Goal: Task Accomplishment & Management: Complete application form

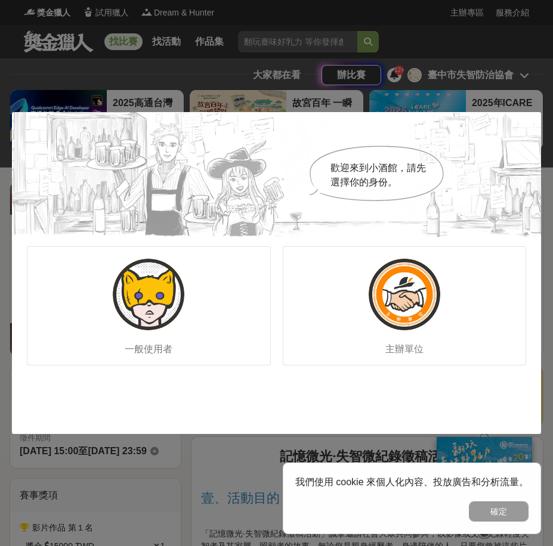
click at [451, 56] on div "歡迎來到小酒館，請先選擇你的身份。 一般使用者 主辦單位" at bounding box center [276, 273] width 553 height 546
click at [120, 338] on div "一般使用者" at bounding box center [149, 305] width 244 height 119
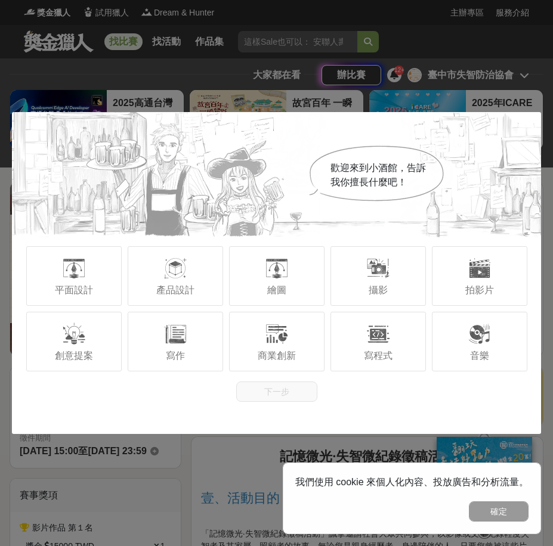
click at [496, 528] on div "我們使用 cookie 來個人化內容、投放廣告和分析流量。 確定" at bounding box center [412, 499] width 258 height 72
click at [500, 513] on button "確定" at bounding box center [499, 512] width 60 height 20
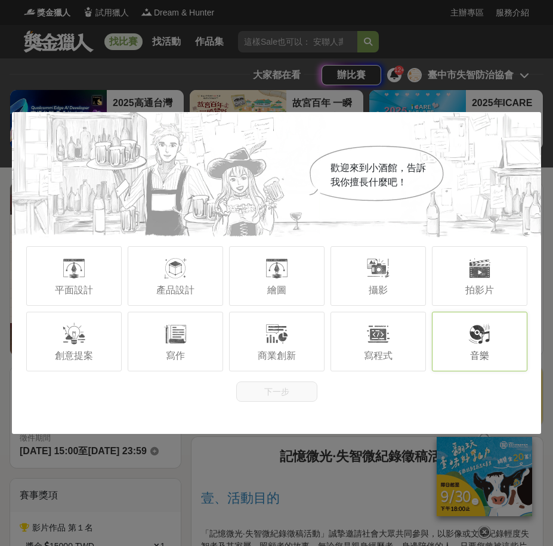
click at [476, 339] on div at bounding box center [480, 334] width 24 height 24
click at [181, 350] on div "寫作" at bounding box center [175, 342] width 95 height 60
click at [246, 472] on div "歡迎來到小酒館，告訴我你擅長什麼吧！ 平面設計 產品設計 繪圖 攝影 拍影片 創意提案 寫作 商業創新 寫程式 音樂 下一步" at bounding box center [276, 273] width 553 height 546
click at [289, 389] on button "下一步" at bounding box center [276, 392] width 81 height 20
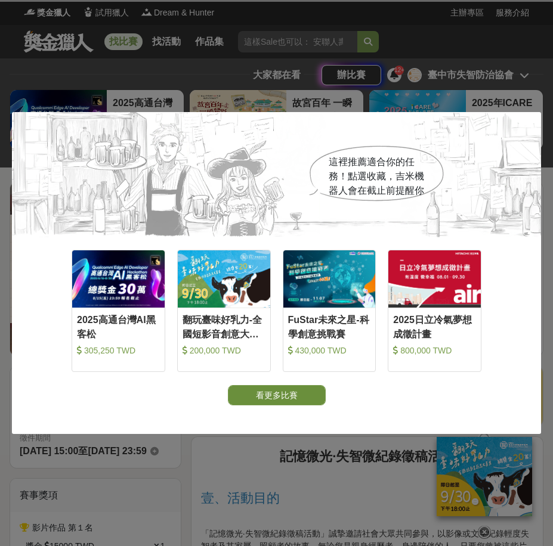
click at [289, 396] on button "看更多比賽" at bounding box center [277, 395] width 98 height 20
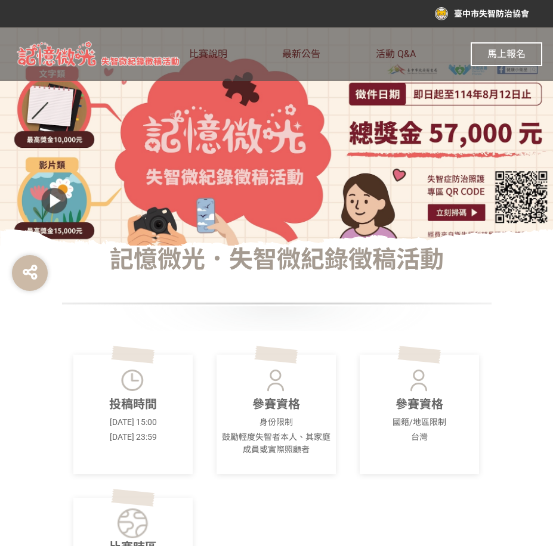
click at [503, 55] on span "馬上報名" at bounding box center [506, 53] width 38 height 11
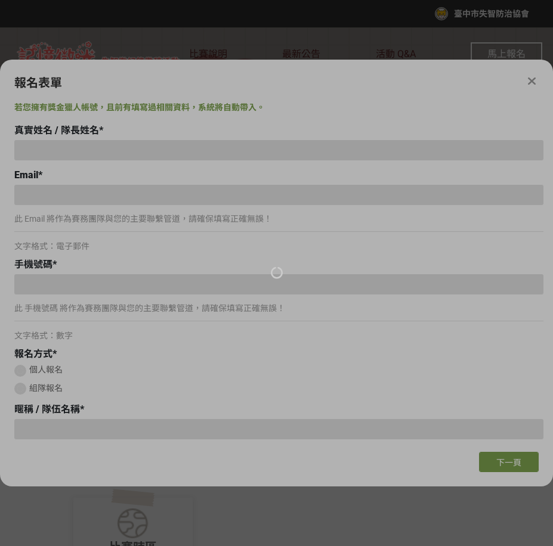
type input "蔡鄭玉葉"
type input "[EMAIL_ADDRESS][DOMAIN_NAME]"
type input "0928381640"
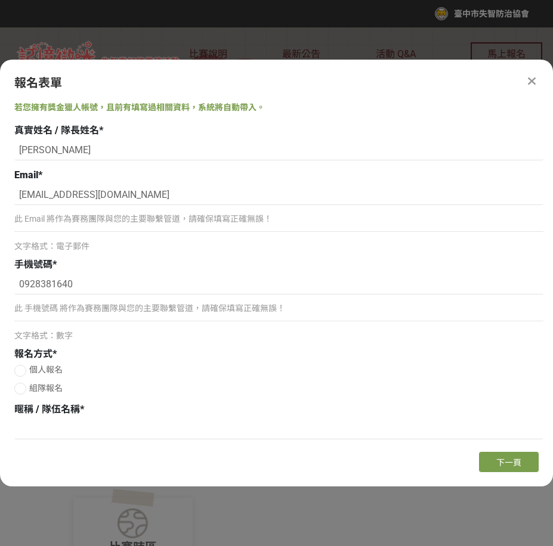
click at [376, 360] on div "報名方式 *" at bounding box center [278, 354] width 529 height 14
click at [180, 310] on p "此 手機號碼 將作為賽務團隊與您的主要聯繫管道，請確保填寫正確無誤！" at bounding box center [278, 308] width 529 height 13
click at [499, 462] on span "下一頁" at bounding box center [508, 463] width 25 height 10
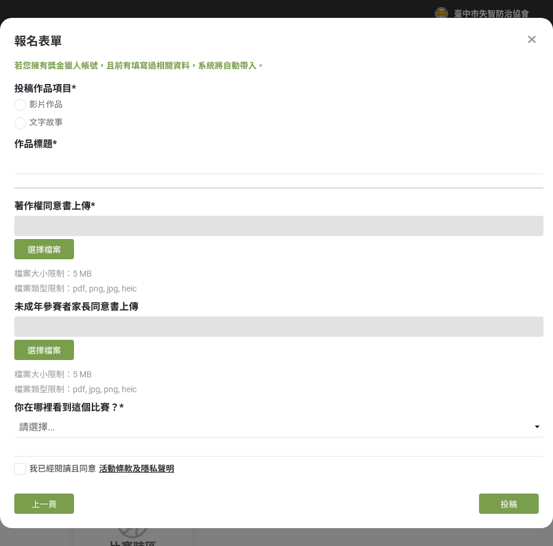
click at [299, 182] on div at bounding box center [278, 188] width 529 height 13
click at [59, 500] on button "上一頁" at bounding box center [44, 504] width 60 height 20
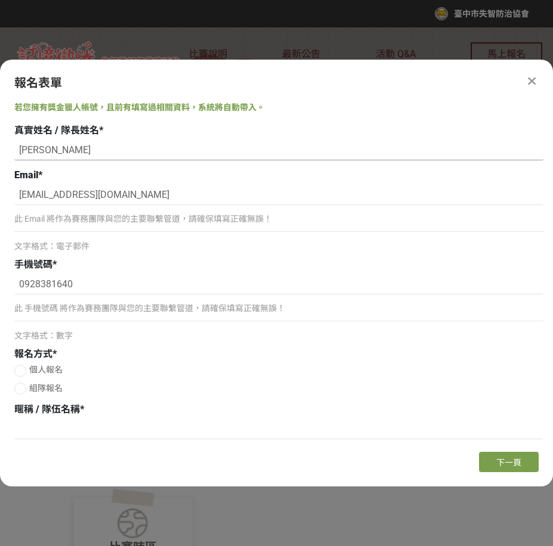
drag, startPoint x: 110, startPoint y: 150, endPoint x: -5, endPoint y: 147, distance: 114.5
click at [0, 0] on html "收藏這個活動 臺中市失智防治協會 此網站由獎金獵人建置，若有網站建置需求 可洽 LINE: @irv0112w 分享 報名表單 若您擁有獎金獵人帳號，且前有填…" at bounding box center [276, 0] width 553 height 0
paste input "[PERSON_NAME]"
type input "[PERSON_NAME]"
drag, startPoint x: 125, startPoint y: 285, endPoint x: -5, endPoint y: 282, distance: 129.5
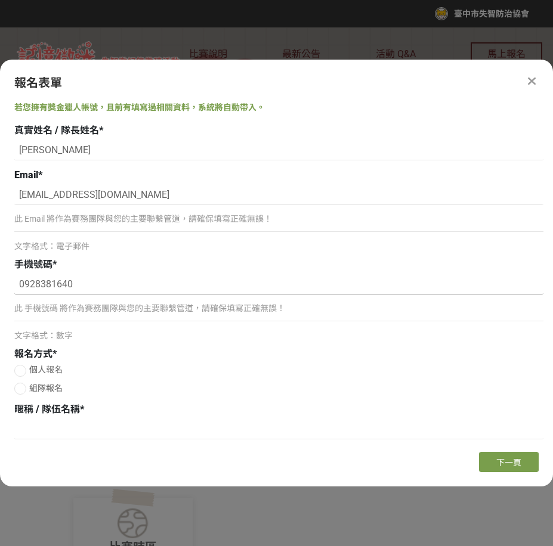
click at [0, 0] on html "收藏這個活動 臺中市失智防治協會 此網站由獎金獵人建置，若有網站建置需求 可洽 LINE: @irv0112w 分享 報名表單 若您擁有獎金獵人帳號，且前有填…" at bounding box center [276, 0] width 553 height 0
paste input "33554098"
type input "0933554098"
click at [47, 368] on span "個人報名" at bounding box center [45, 370] width 33 height 10
click at [23, 368] on input "個人報名" at bounding box center [19, 371] width 8 height 8
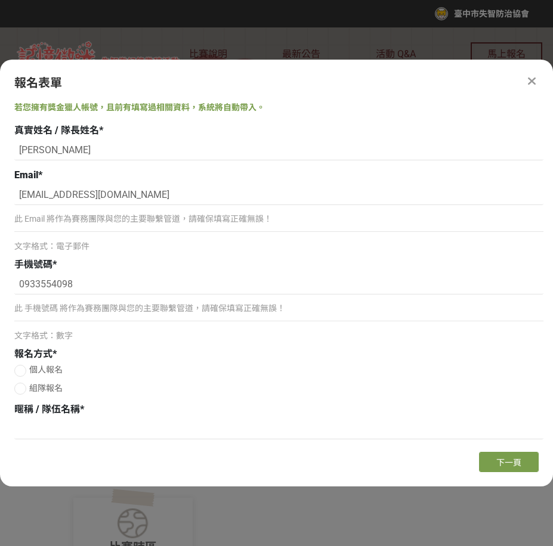
radio input "false"
click at [49, 392] on span "組隊報名" at bounding box center [45, 388] width 33 height 10
click at [23, 392] on input "組隊報名" at bounding box center [19, 389] width 8 height 8
radio input "false"
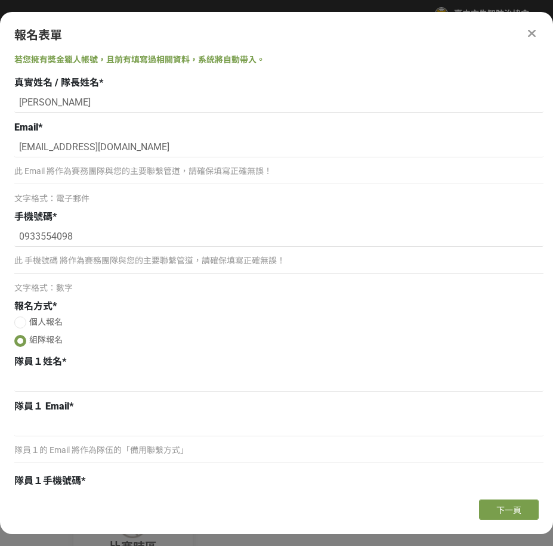
click at [51, 327] on label "個人報名" at bounding box center [278, 322] width 529 height 13
click at [23, 326] on input "個人報名" at bounding box center [19, 322] width 8 height 8
radio input "false"
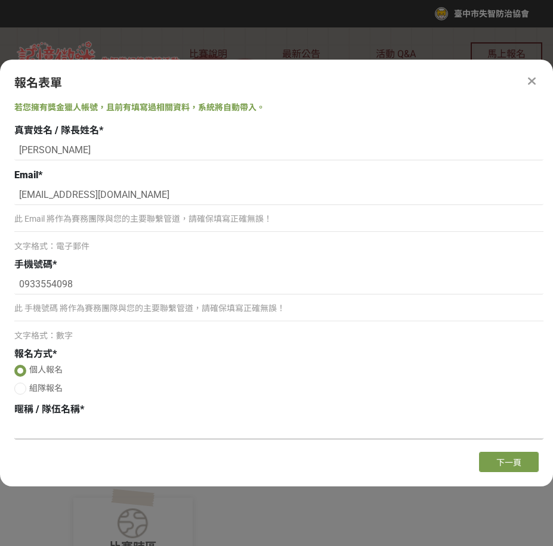
click at [91, 423] on input at bounding box center [278, 429] width 529 height 20
paste input "清水新高南失智據點"
type input "清水新高南失智據點"
click at [534, 465] on button "下一頁" at bounding box center [509, 462] width 60 height 20
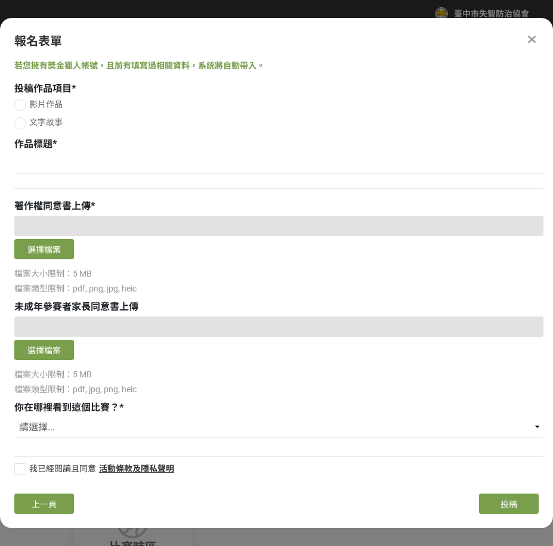
click at [39, 106] on span "影片作品" at bounding box center [45, 105] width 33 height 10
click at [23, 106] on input "影片作品" at bounding box center [19, 105] width 8 height 8
radio input "false"
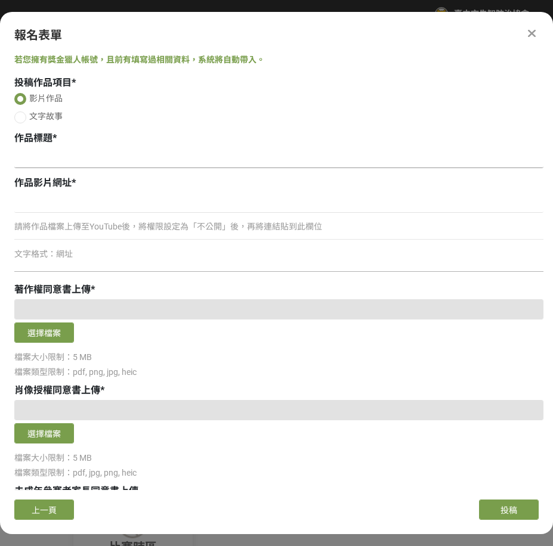
click at [107, 159] on input at bounding box center [278, 158] width 529 height 20
click at [52, 162] on input at bounding box center [278, 158] width 529 height 20
paste input "我在據點找回生活的節奏"
type input "我在據點找回生活的節奏"
click at [73, 205] on input at bounding box center [278, 203] width 529 height 20
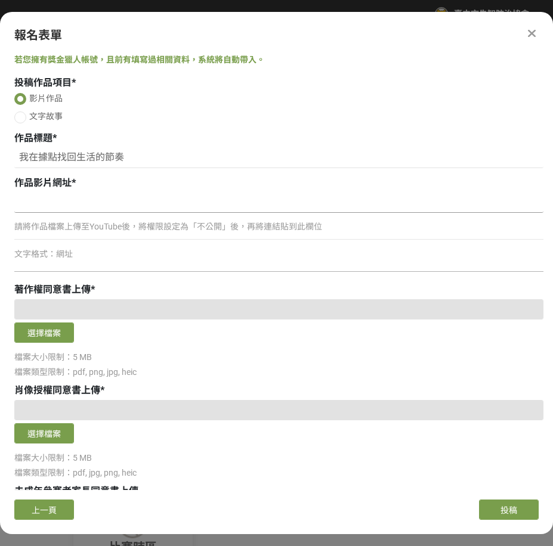
click at [55, 206] on input at bounding box center [278, 203] width 529 height 20
click at [91, 203] on input at bounding box center [278, 203] width 529 height 20
paste input "https://youtu.be/PjIjhAWrKII"
type input "https://youtu.be/PjIjhAWrKII"
click at [64, 326] on button "選擇檔案" at bounding box center [44, 333] width 60 height 20
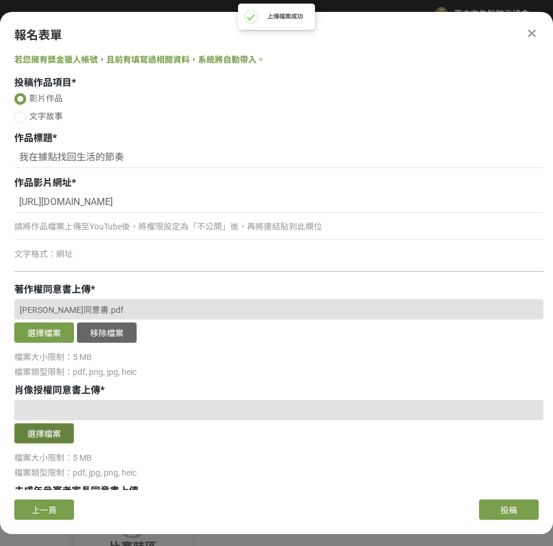
click at [32, 423] on button "選擇檔案" at bounding box center [44, 433] width 60 height 20
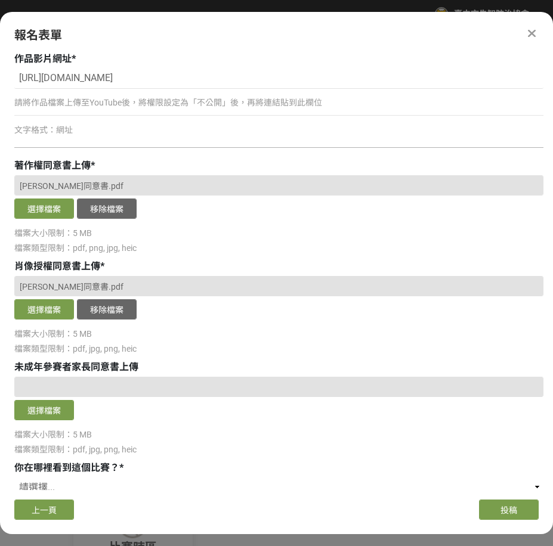
scroll to position [178, 0]
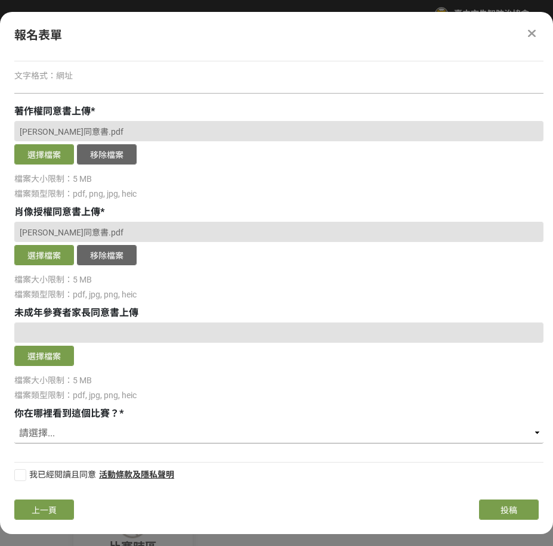
click at [54, 432] on select "請選擇... 獎金獵人網站 Facebook / Instagram 校園講座 / 老師系上推薦 電子郵件 海報 其他" at bounding box center [278, 433] width 529 height 20
select select "Facebook / Instagram"
click at [14, 423] on select "請選擇... 獎金獵人網站 Facebook / Instagram 校園講座 / 老師系上推薦 電子郵件 海報 其他" at bounding box center [278, 433] width 529 height 20
click at [168, 407] on div "你在哪裡看到這個比賽？ *" at bounding box center [278, 414] width 529 height 14
click at [20, 477] on div at bounding box center [20, 475] width 12 height 12
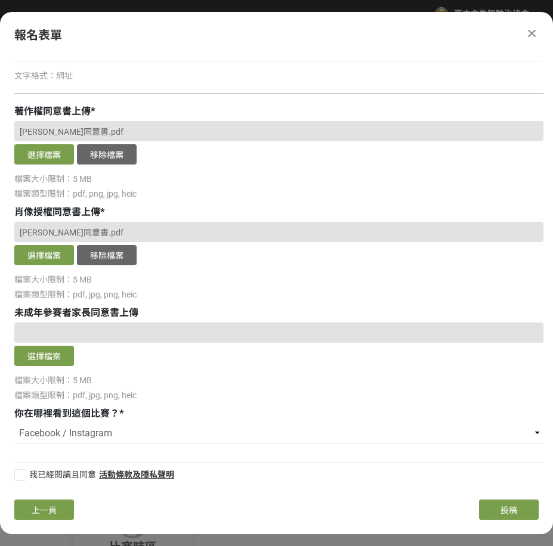
checkbox input "true"
click at [121, 495] on div "報名表單 若您擁有獎金獵人帳號，且前有填寫過相關資料，系統將自動帶入。 投稿作品項目 * 影片作品 文字故事 作品標題 * 我在據點找回生活的節奏 作品影片網…" at bounding box center [276, 273] width 553 height 522
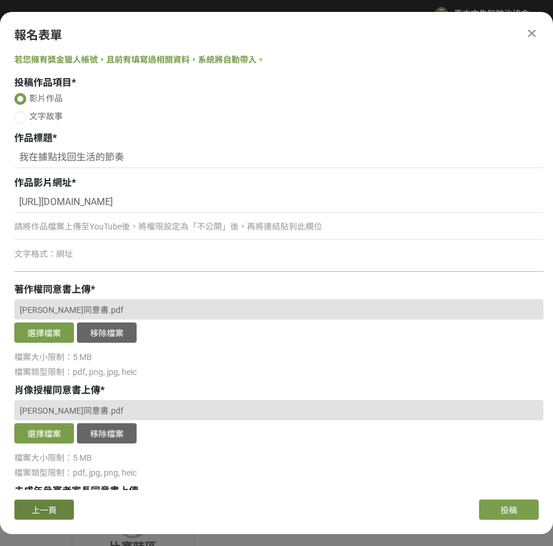
click at [44, 512] on span "上一頁" at bounding box center [44, 511] width 25 height 10
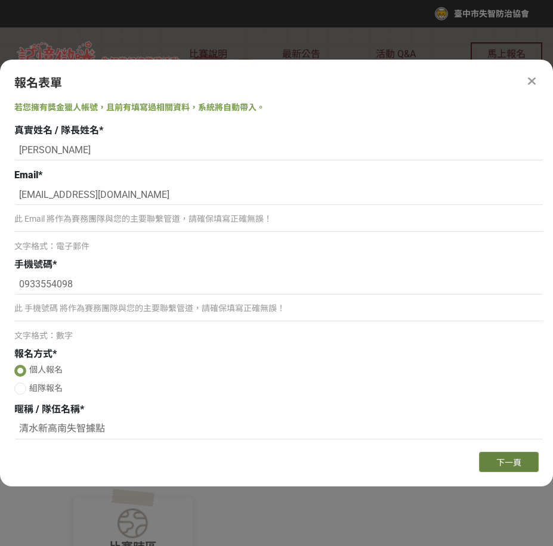
click at [496, 457] on button "下一頁" at bounding box center [509, 462] width 60 height 20
select select "Facebook / Instagram"
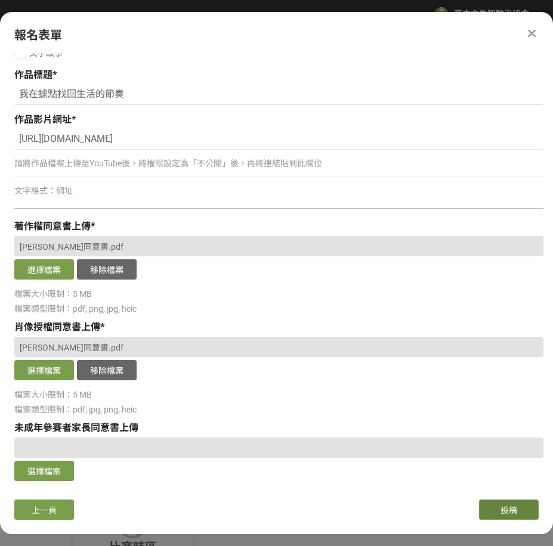
scroll to position [178, 0]
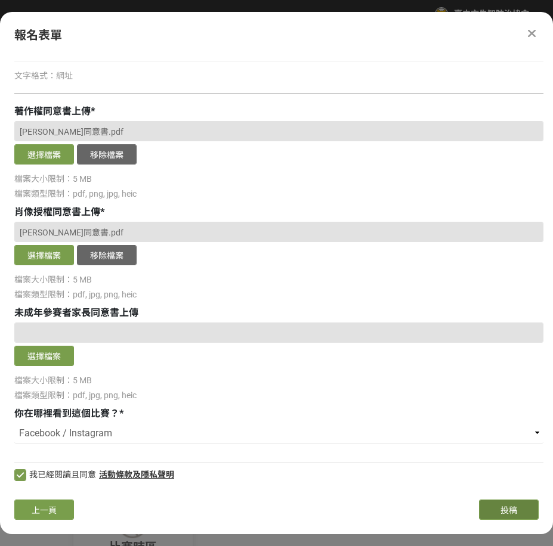
click at [532, 507] on button "投稿" at bounding box center [509, 510] width 60 height 20
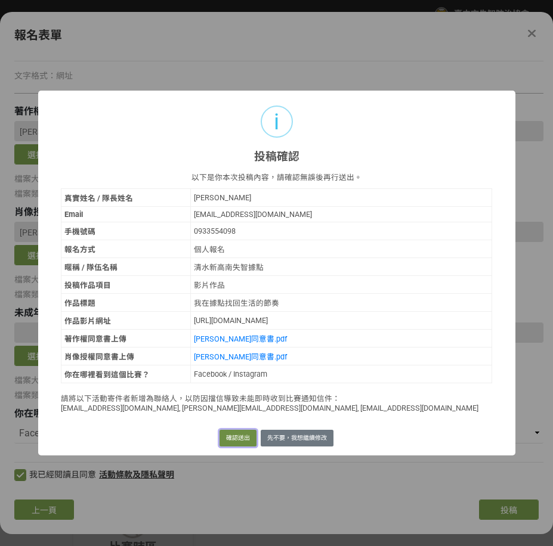
click at [222, 438] on button "確認送出" at bounding box center [237, 438] width 37 height 17
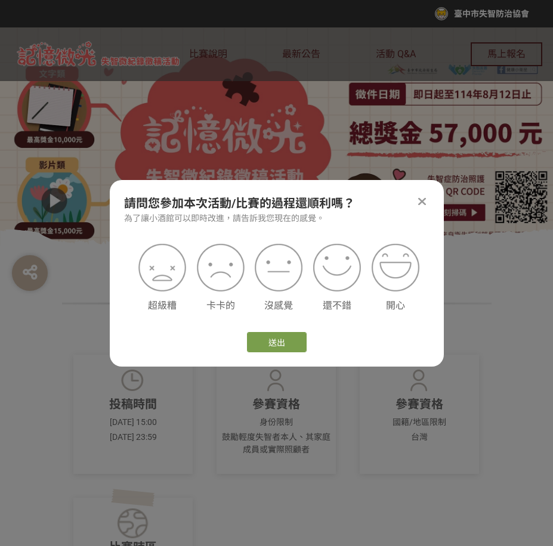
click at [425, 203] on icon at bounding box center [422, 202] width 8 height 12
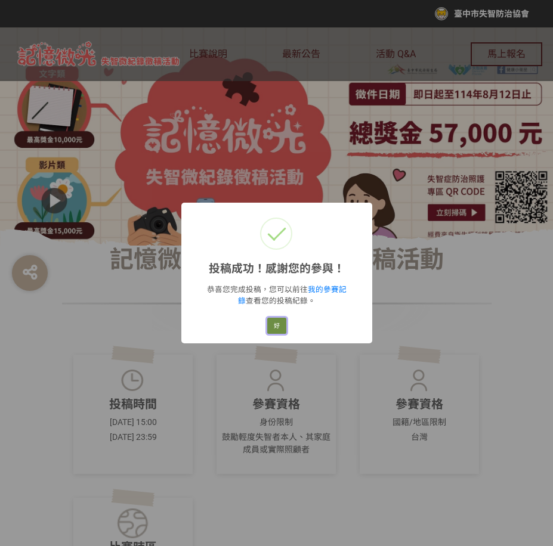
click at [280, 327] on button "好" at bounding box center [276, 326] width 19 height 17
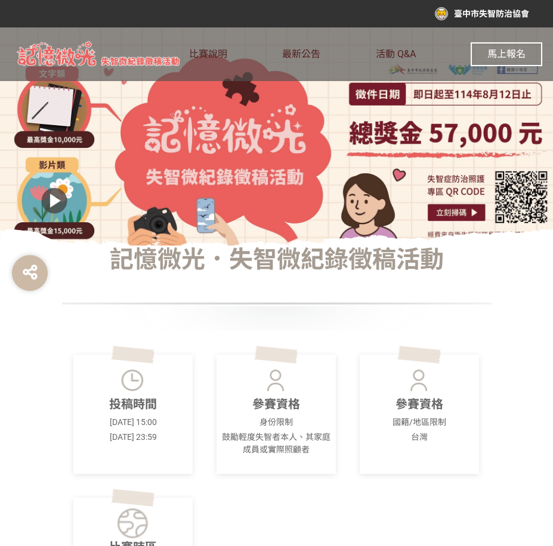
click at [505, 51] on span "馬上報名" at bounding box center [506, 53] width 38 height 11
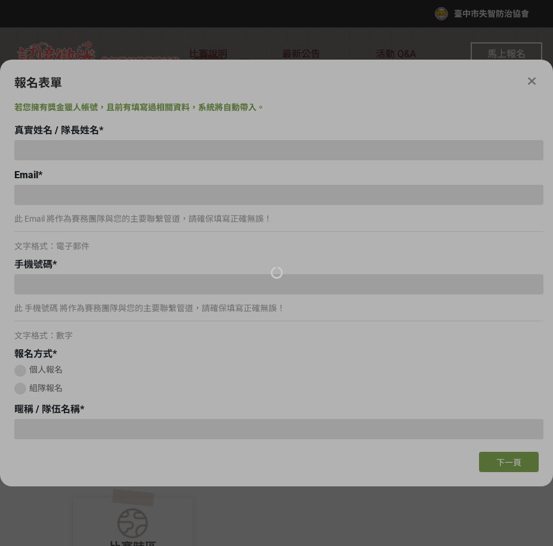
type input "[PERSON_NAME]"
type input "[EMAIL_ADDRESS][DOMAIN_NAME]"
type input "0933554098"
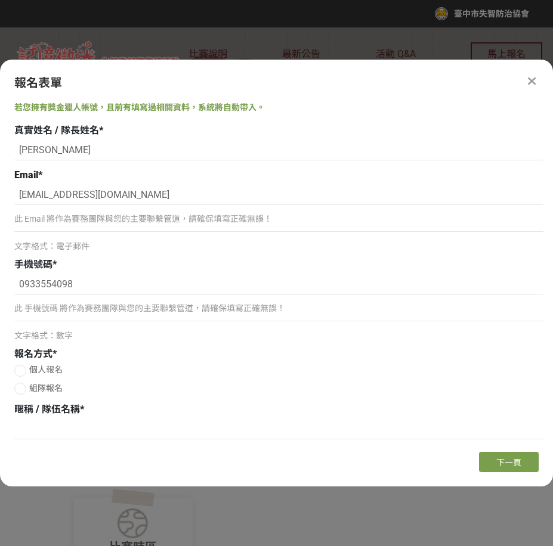
click at [533, 78] on div at bounding box center [531, 81] width 14 height 14
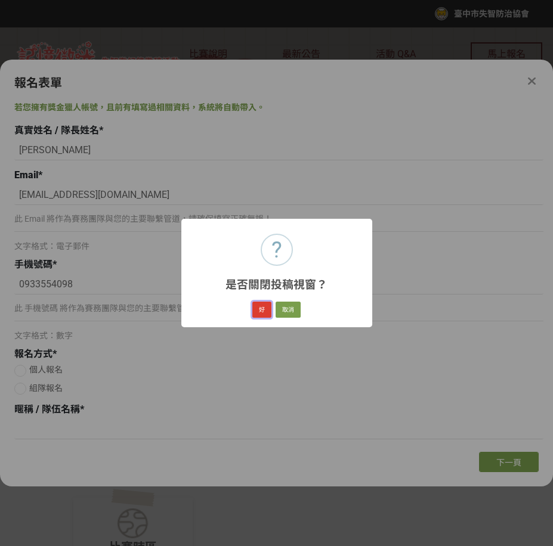
click at [270, 305] on button "好" at bounding box center [261, 310] width 19 height 17
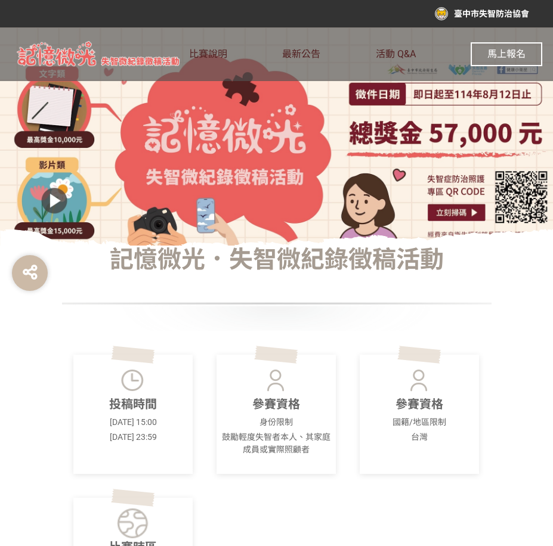
click at [503, 56] on span "馬上報名" at bounding box center [506, 53] width 38 height 11
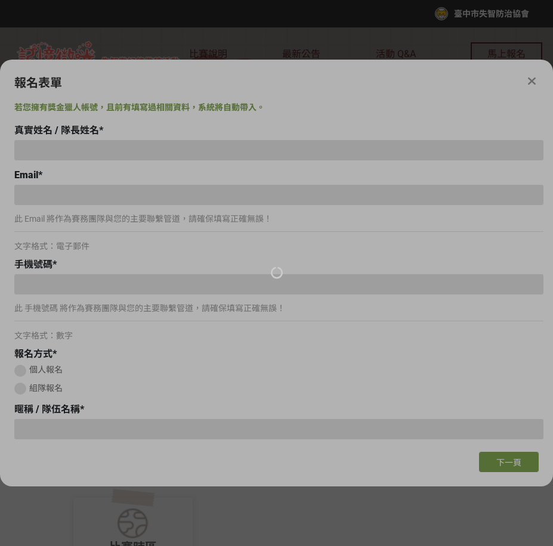
type input "[PERSON_NAME]"
type input "[EMAIL_ADDRESS][DOMAIN_NAME]"
type input "0933554098"
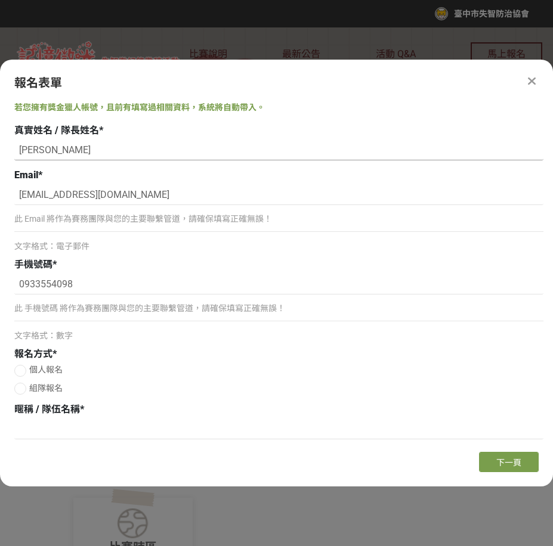
click at [84, 151] on input "[PERSON_NAME]" at bounding box center [278, 150] width 529 height 20
drag, startPoint x: 77, startPoint y: 160, endPoint x: -5, endPoint y: 150, distance: 82.4
click at [0, 0] on html "收藏這個活動 臺中市失智防治協會 此網站由獎金獵人建置，若有網站建置需求 可洽 LINE: @irv0112w 分享 報名表單 若您擁有獎金獵人帳號，且前有填…" at bounding box center [276, 0] width 553 height 0
paste input "[PERSON_NAME]"
type input "[PERSON_NAME]"
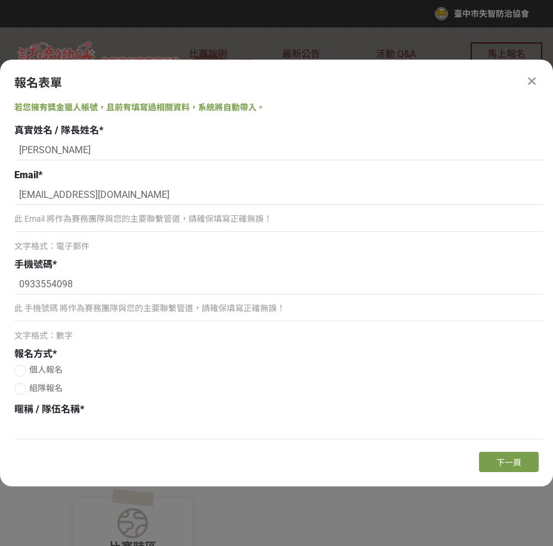
click at [110, 251] on div "文字格式：電子郵件" at bounding box center [278, 246] width 529 height 13
drag, startPoint x: 95, startPoint y: 281, endPoint x: -2, endPoint y: 283, distance: 96.6
click at [0, 0] on html "收藏這個活動 臺中市失智防治協會 此網站由獎金獵人建置，若有網站建置需求 可洽 LINE: @irv0112w 分享 報名表單 若您擁有獎金獵人帳號，且前有填…" at bounding box center [276, 0] width 553 height 0
paste input "19681353"
type input "0919681353"
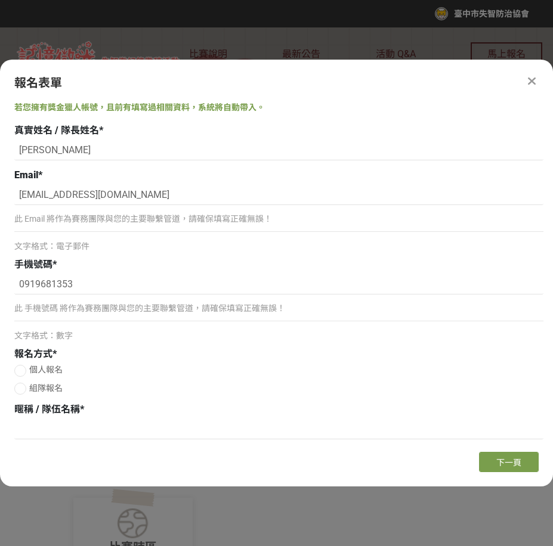
click at [35, 387] on span "組隊報名" at bounding box center [45, 388] width 33 height 10
click at [23, 387] on input "組隊報名" at bounding box center [19, 389] width 8 height 8
radio input "false"
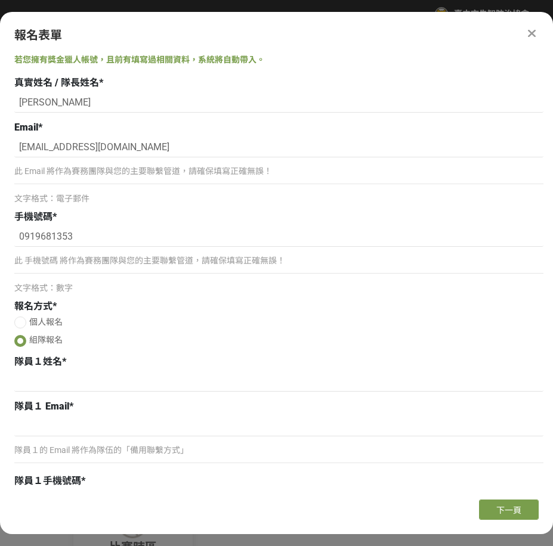
click at [26, 316] on label "個人報名" at bounding box center [278, 322] width 529 height 13
click at [23, 318] on input "個人報名" at bounding box center [19, 322] width 8 height 8
radio input "false"
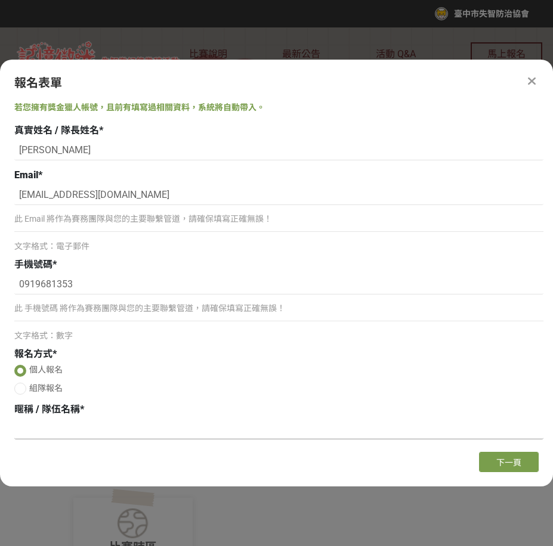
click at [114, 433] on input at bounding box center [278, 429] width 529 height 20
paste input "從心開始，在活動中看見美好的自己"
type input "從心開始，在活動中看見美好的自己"
click at [505, 462] on span "下一頁" at bounding box center [508, 463] width 25 height 10
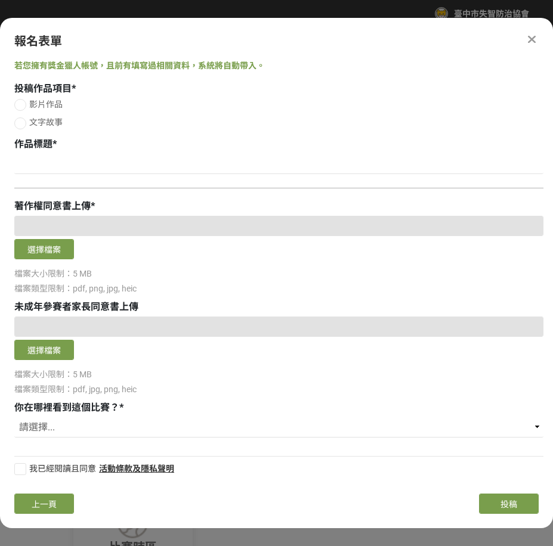
click at [31, 107] on span "影片作品" at bounding box center [45, 105] width 33 height 10
click at [23, 107] on input "影片作品" at bounding box center [19, 105] width 8 height 8
radio input "false"
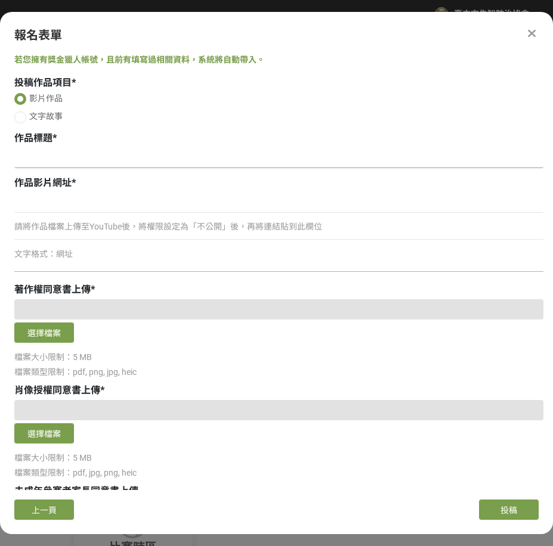
click at [48, 157] on input at bounding box center [278, 158] width 529 height 20
click at [150, 170] on div at bounding box center [278, 159] width 529 height 23
click at [149, 160] on input at bounding box center [278, 158] width 529 height 20
paste input "從心開始，在活動中看見美好的自己"
type input "從心開始，在活動中看見美好的自己"
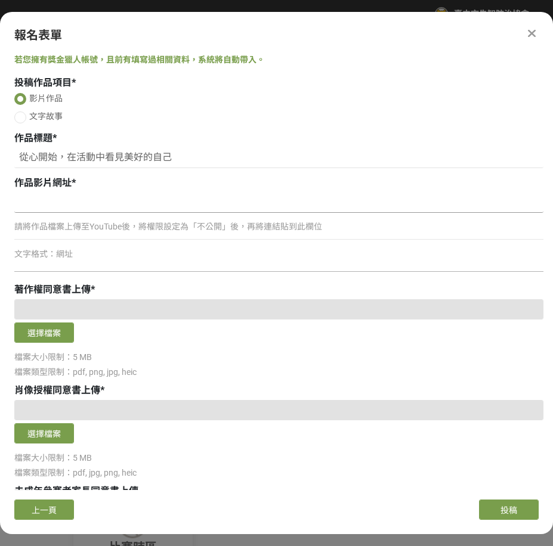
click at [135, 205] on input at bounding box center [278, 203] width 529 height 20
paste input "[URL][DOMAIN_NAME]"
type input "[URL][DOMAIN_NAME]"
click at [61, 331] on button "選擇檔案" at bounding box center [44, 333] width 60 height 20
click at [130, 408] on div at bounding box center [278, 410] width 529 height 20
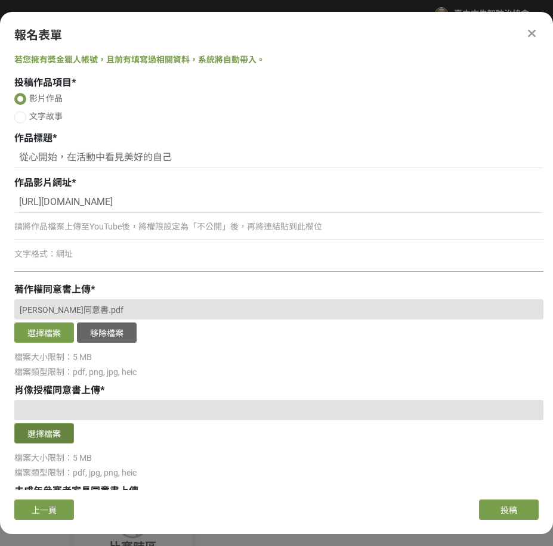
click at [45, 432] on button "選擇檔案" at bounding box center [44, 433] width 60 height 20
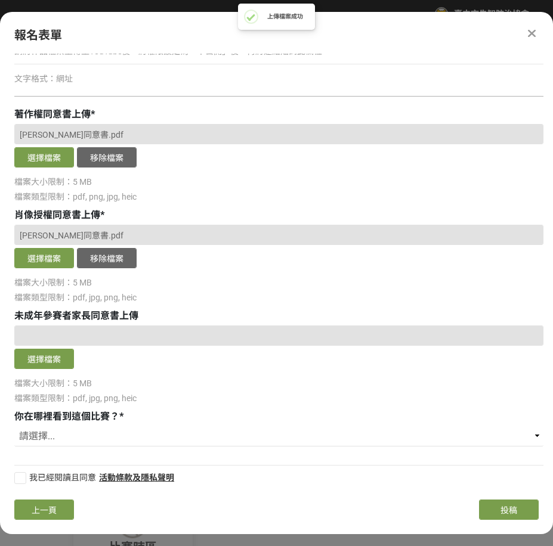
scroll to position [178, 0]
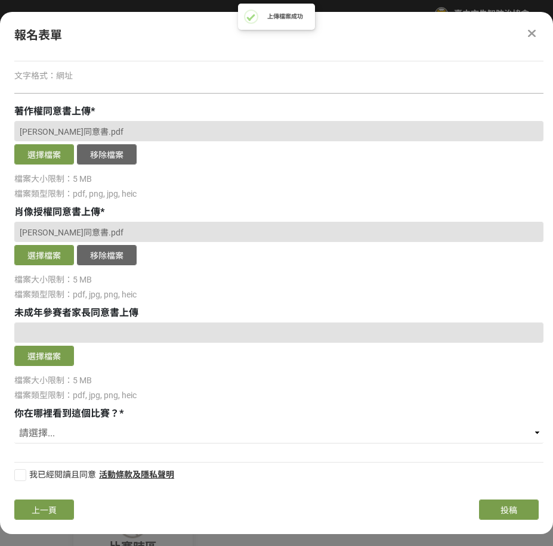
click at [21, 475] on div at bounding box center [20, 475] width 12 height 12
checkbox input "true"
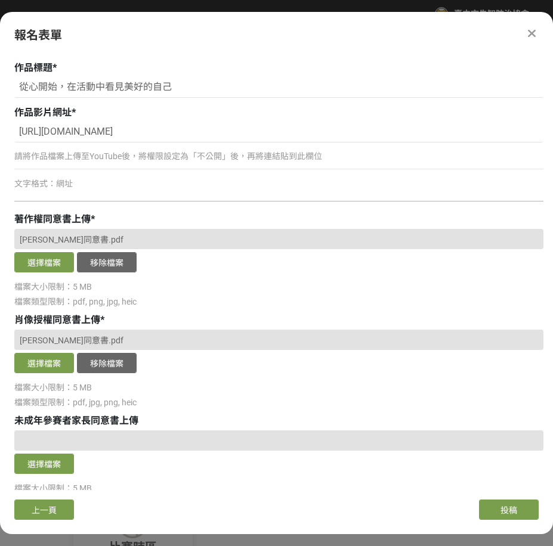
scroll to position [0, 0]
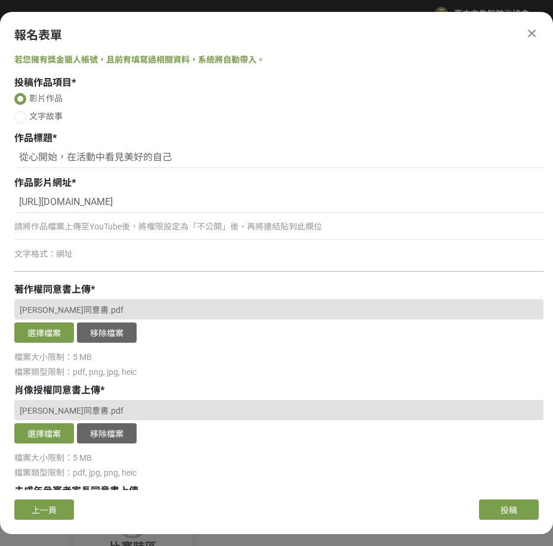
click at [62, 505] on button "上一頁" at bounding box center [44, 510] width 60 height 20
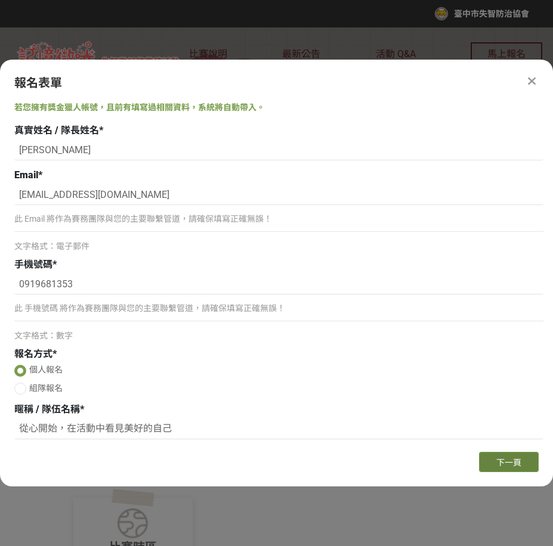
click at [510, 463] on span "下一頁" at bounding box center [508, 463] width 25 height 10
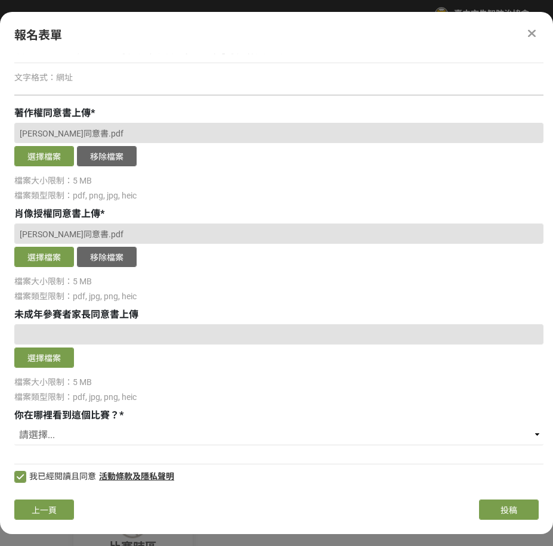
scroll to position [178, 0]
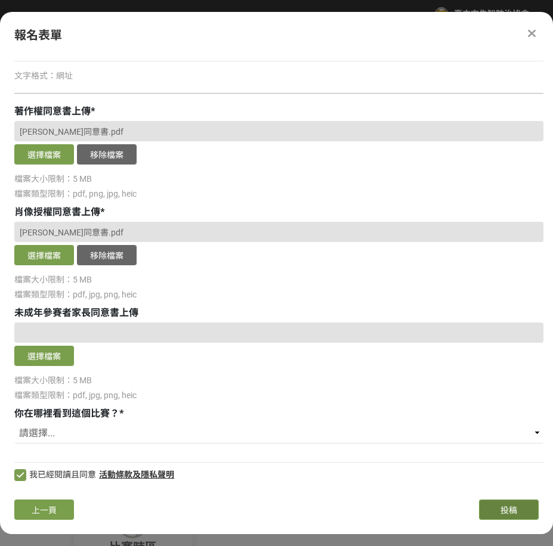
click at [518, 509] on button "投稿" at bounding box center [509, 510] width 60 height 20
click at [217, 441] on select "請選擇... 獎金獵人網站 Facebook / Instagram 校園講座 / 老師系上推薦 電子郵件 海報 其他" at bounding box center [278, 433] width 529 height 20
select select "海報"
click at [14, 423] on select "請選擇... 獎金獵人網站 Facebook / Instagram 校園講座 / 老師系上推薦 電子郵件 海報 其他" at bounding box center [278, 433] width 529 height 20
click at [490, 507] on button "投稿" at bounding box center [509, 510] width 60 height 20
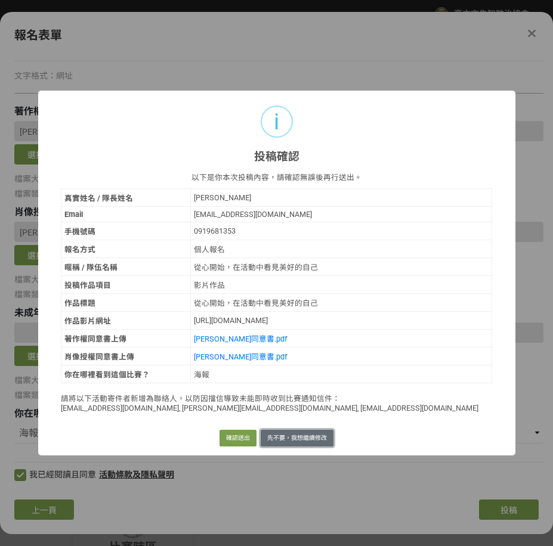
click at [299, 436] on button "先不要，我想繼續修改" at bounding box center [297, 438] width 73 height 17
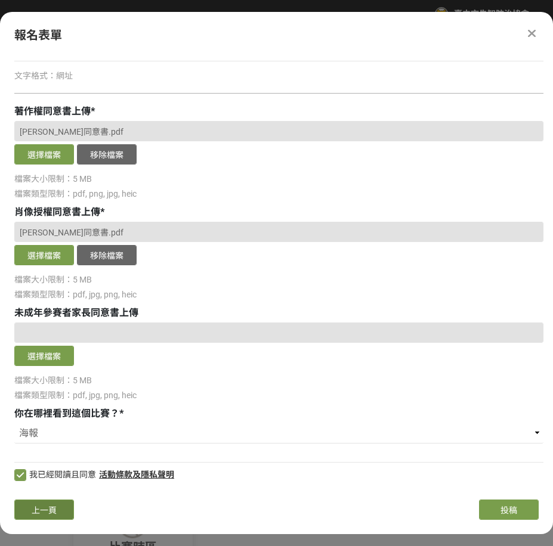
click at [42, 509] on span "上一頁" at bounding box center [44, 511] width 25 height 10
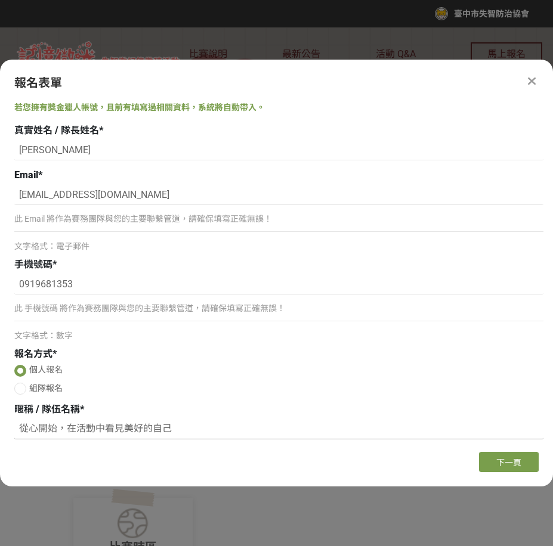
drag, startPoint x: 199, startPoint y: 427, endPoint x: -5, endPoint y: 419, distance: 204.1
click at [0, 0] on html "收藏這個活動 臺中市失智防治協會 此網站由獎金獵人建置，若有網站建置需求 可洽 LINE: @irv0112w 分享 報名表單 若您擁有獎金獵人帳號，且前有填…" at bounding box center [276, 0] width 553 height 0
paste input "清水新高南失智據點"
type input "清水新高南失智據點"
click at [519, 452] on button "下一頁" at bounding box center [509, 462] width 60 height 20
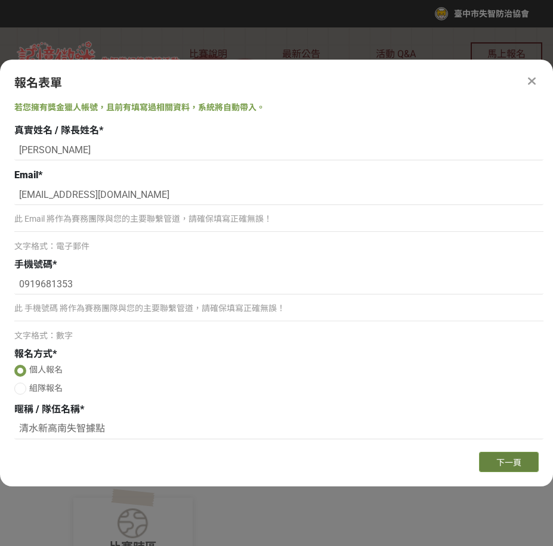
select select "海報"
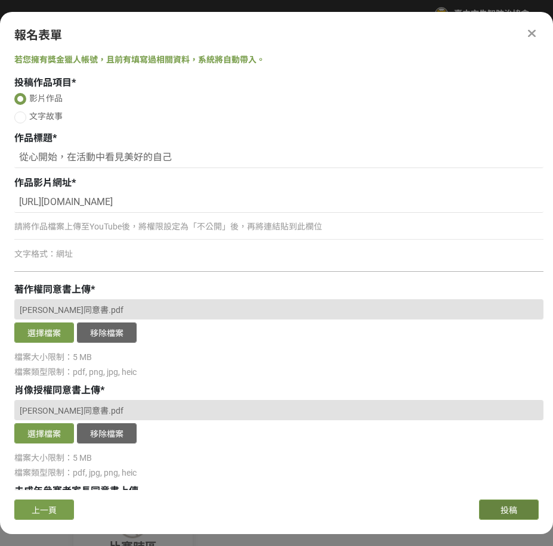
click at [503, 505] on button "投稿" at bounding box center [509, 510] width 60 height 20
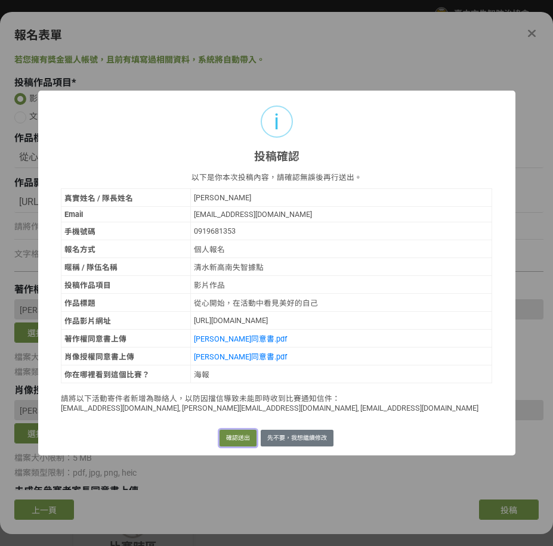
click at [228, 439] on button "確認送出" at bounding box center [237, 438] width 37 height 17
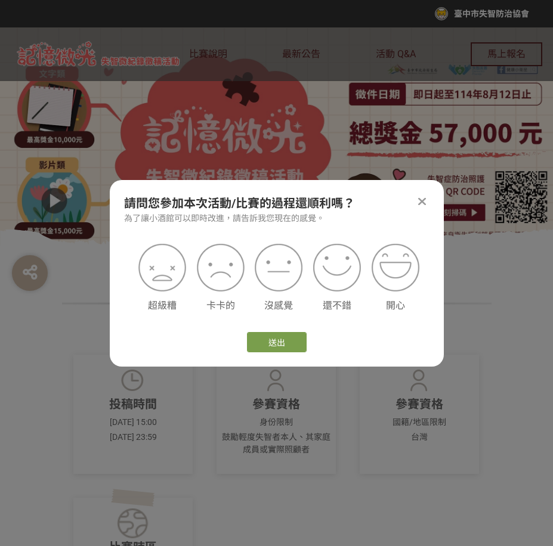
click at [423, 202] on icon at bounding box center [422, 202] width 8 height 12
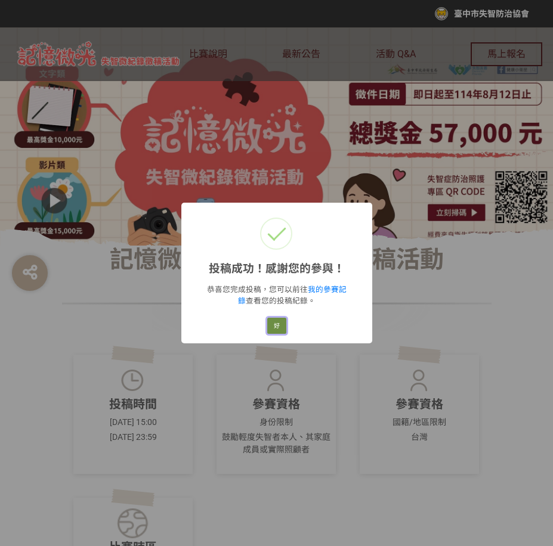
click at [272, 328] on button "好" at bounding box center [276, 326] width 19 height 17
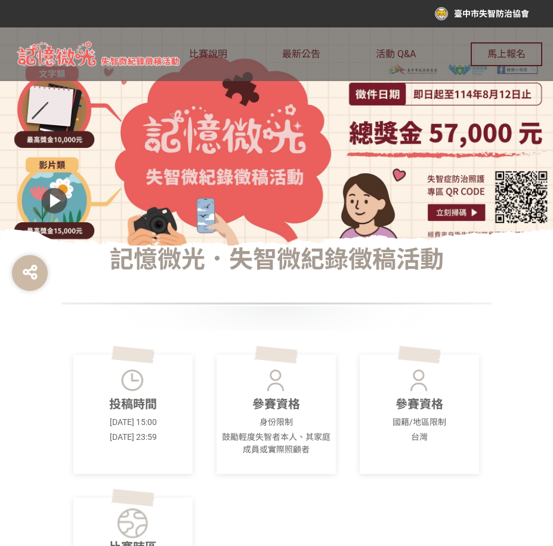
click at [467, 304] on div at bounding box center [276, 304] width 429 height 54
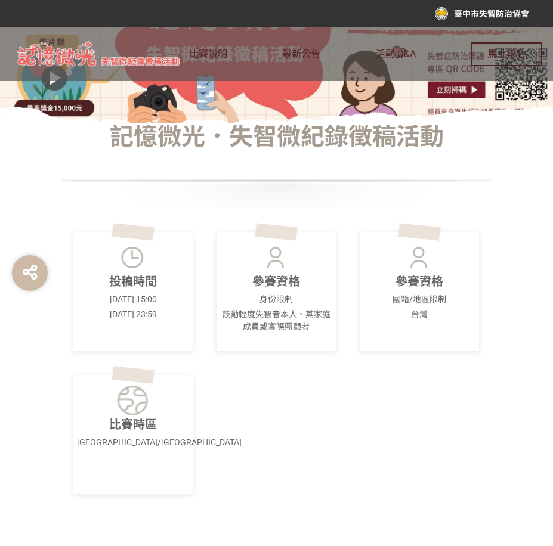
scroll to position [119, 0]
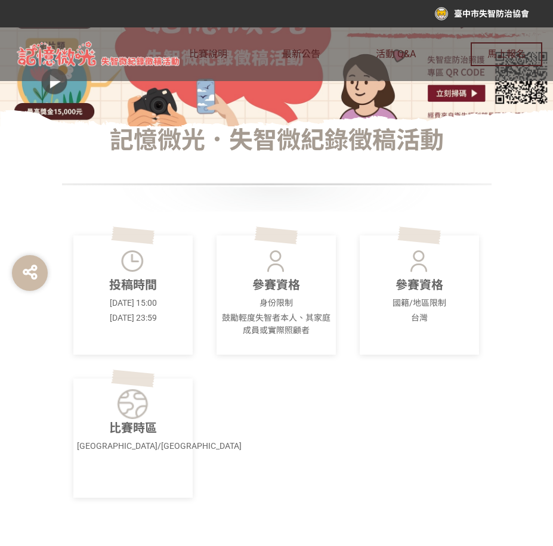
click at [496, 11] on div "臺中市失智防治協會" at bounding box center [482, 13] width 94 height 13
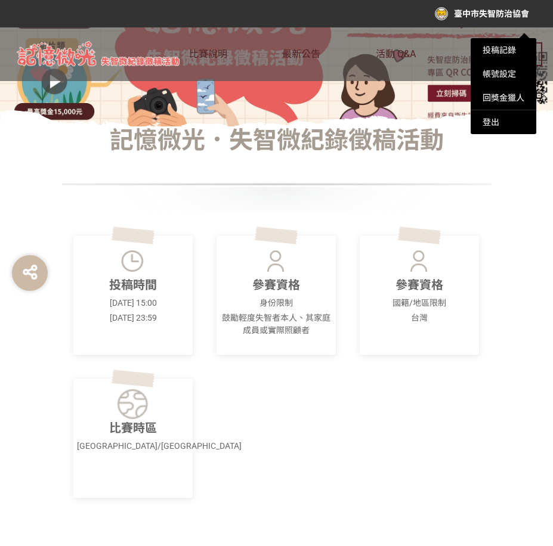
click at [414, 52] on div at bounding box center [276, 273] width 553 height 546
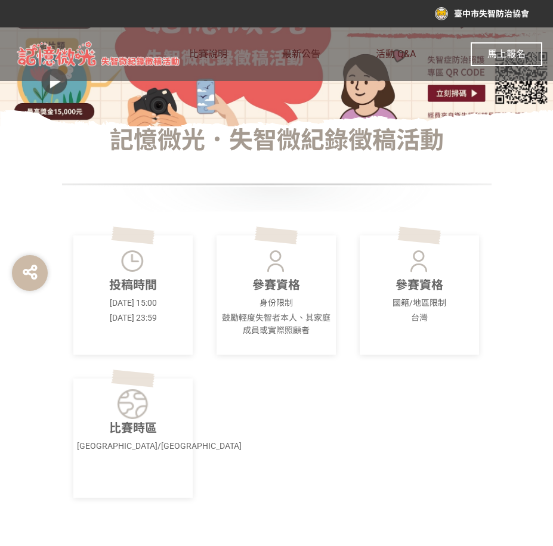
click at [505, 53] on span "馬上報名" at bounding box center [506, 53] width 38 height 11
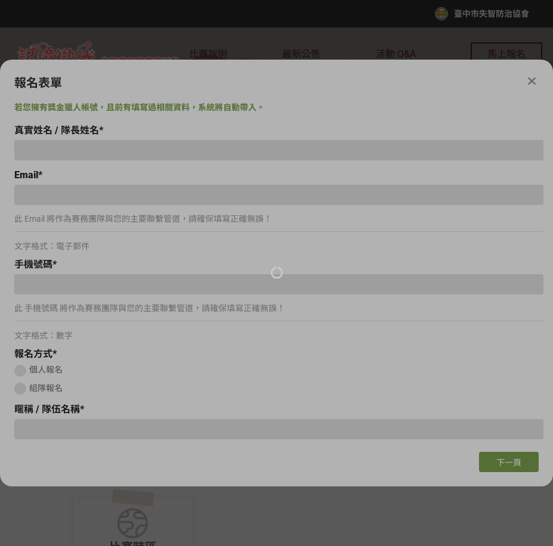
type input "[PERSON_NAME]"
type input "[EMAIL_ADDRESS][DOMAIN_NAME]"
type input "0919681353"
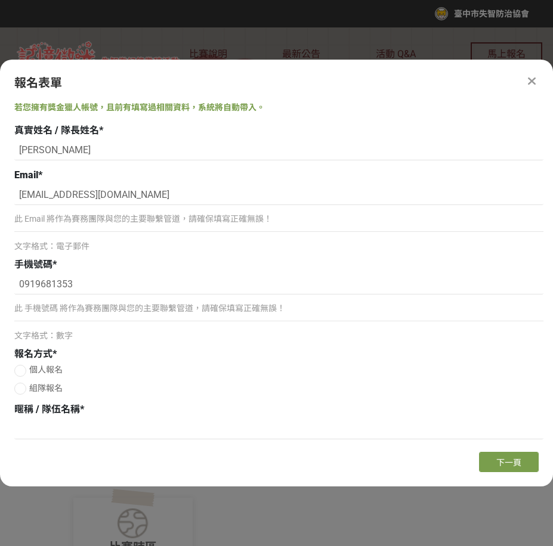
click at [321, 391] on label "組隊報名" at bounding box center [278, 388] width 529 height 13
click at [23, 391] on input "組隊報名" at bounding box center [19, 389] width 8 height 8
radio input "false"
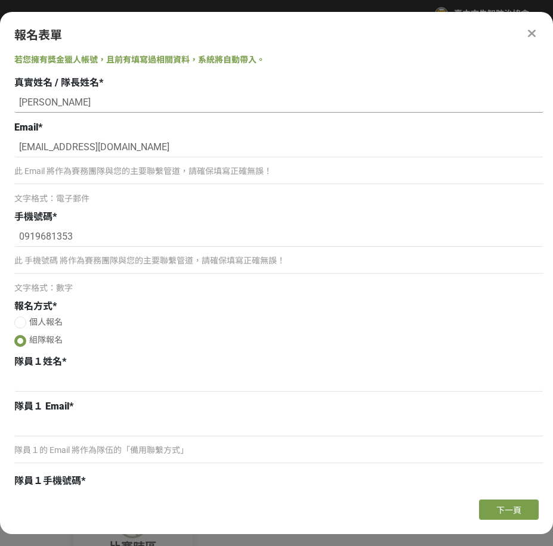
drag, startPoint x: 60, startPoint y: 105, endPoint x: -5, endPoint y: 104, distance: 64.4
click at [0, 0] on html "收藏這個活動 臺中市失智防治協會 此網站由獎金獵人建置，若有網站建置需求 可洽 LINE: @irv0112w 分享 報名表單 若您擁有獎金獵人帳號，且前有填…" at bounding box center [276, 0] width 553 height 0
paste input "[PERSON_NAME]"
type input "[PERSON_NAME]"
click at [202, 447] on p "隊員１的 Email 將作為隊伍的「備用聯繫方式」" at bounding box center [278, 450] width 529 height 13
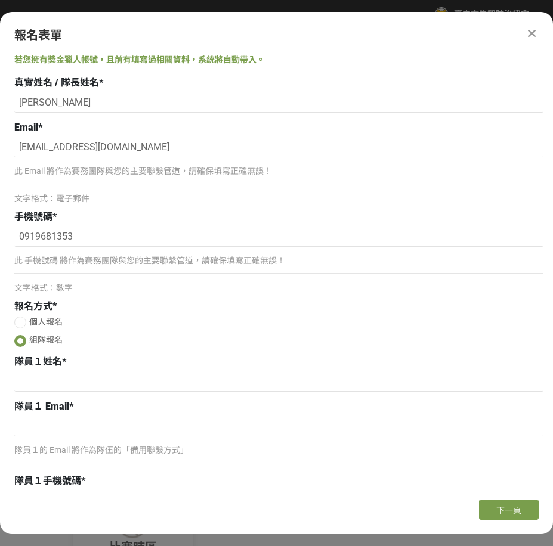
click at [20, 320] on div at bounding box center [20, 323] width 12 height 12
radio input "true"
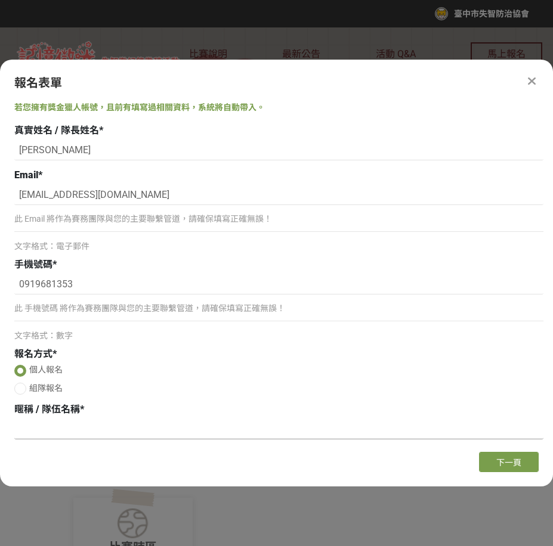
click at [111, 426] on input at bounding box center [278, 429] width 529 height 20
paste input "大安[PERSON_NAME]失智銀髮學堂"
type input "大安[PERSON_NAME]失智銀髮學堂"
drag, startPoint x: 67, startPoint y: 326, endPoint x: 76, endPoint y: 320, distance: 10.6
click at [67, 326] on div "此 手機號碼 將作為賽務團隊與您的主要聯繫管道，請確保填寫正確無誤！" at bounding box center [278, 313] width 529 height 27
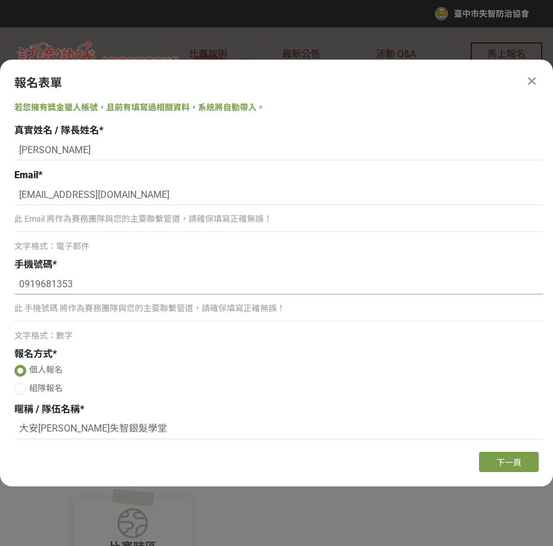
drag, startPoint x: 76, startPoint y: 288, endPoint x: -5, endPoint y: 288, distance: 80.5
click at [0, 0] on html "收藏這個活動 臺中市失智防治協會 此網站由獎金獵人建置，若有網站建置需求 可洽 LINE: @irv0112w 分享 報名表單 若您擁有獎金獵人帳號，且前有填…" at bounding box center [276, 0] width 553 height 0
paste input "33432887"
type input "0933432887"
click at [311, 303] on p "此 手機號碼 將作為賽務團隊與您的主要聯繫管道，請確保填寫正確無誤！" at bounding box center [278, 308] width 529 height 13
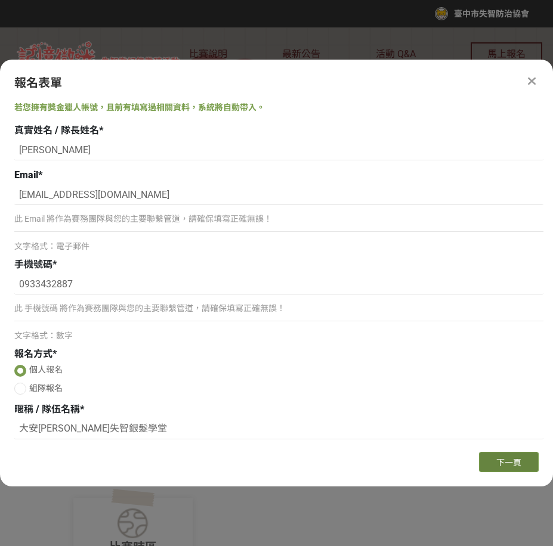
click at [482, 459] on button "下一頁" at bounding box center [509, 462] width 60 height 20
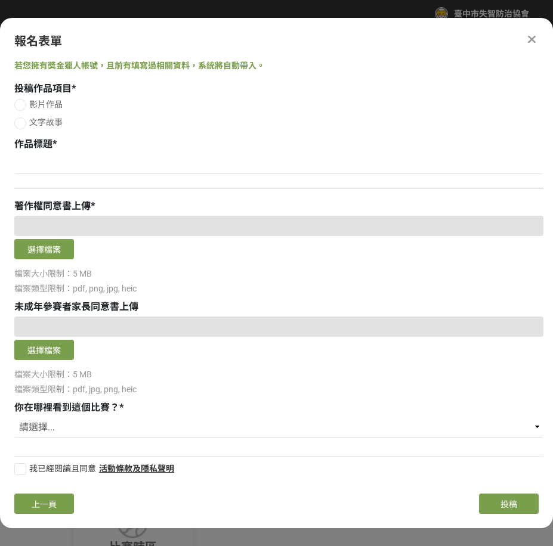
click at [29, 107] on label "影片作品" at bounding box center [278, 104] width 529 height 13
click at [23, 107] on input "影片作品" at bounding box center [19, 105] width 8 height 8
radio input "false"
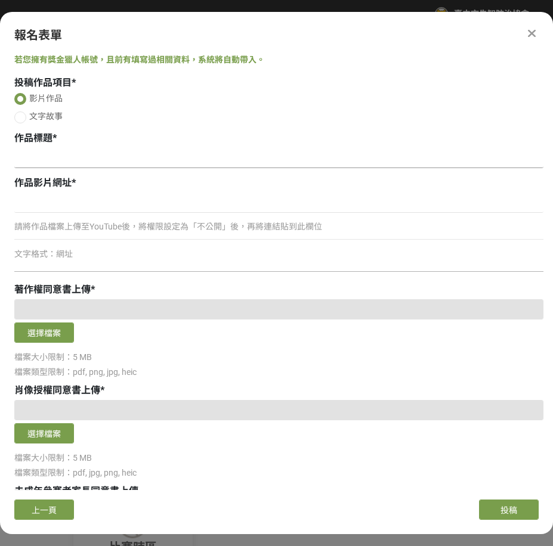
click at [150, 163] on input at bounding box center [278, 158] width 529 height 20
paste input "和他們在一起的每一天都是禮物"
type input "和他們在一起的每一天都是禮物"
click at [151, 222] on p "請將作品檔案上傳至YouTube後，將權限設定為「不公開」後，再將連結貼到此欄位" at bounding box center [278, 227] width 529 height 13
click at [153, 212] on input at bounding box center [278, 203] width 529 height 20
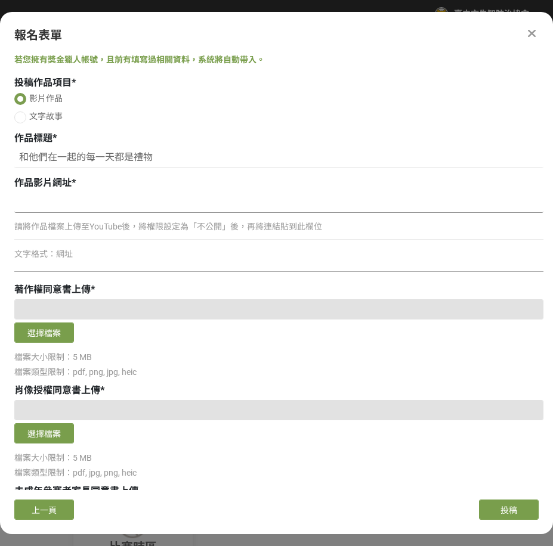
paste input "[URL][DOMAIN_NAME]"
type input "[URL][DOMAIN_NAME]"
click at [57, 335] on button "選擇檔案" at bounding box center [44, 333] width 60 height 20
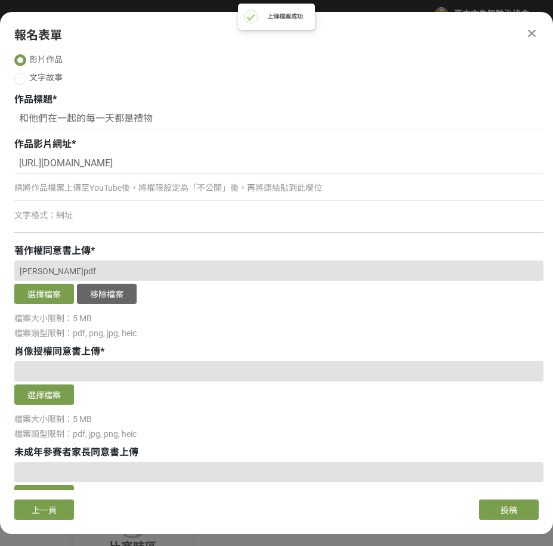
scroll to position [60, 0]
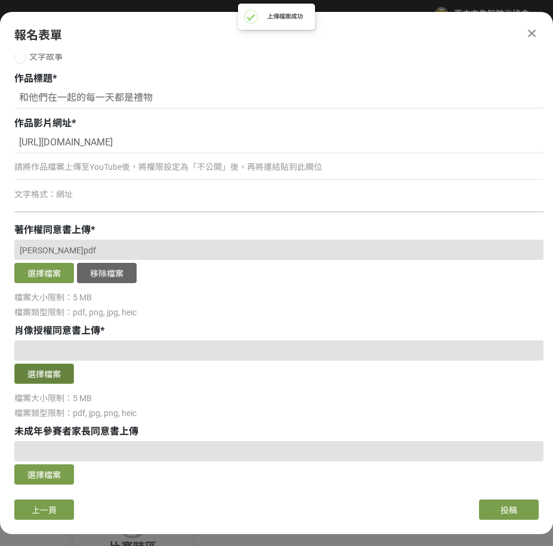
click at [69, 371] on button "選擇檔案" at bounding box center [44, 374] width 60 height 20
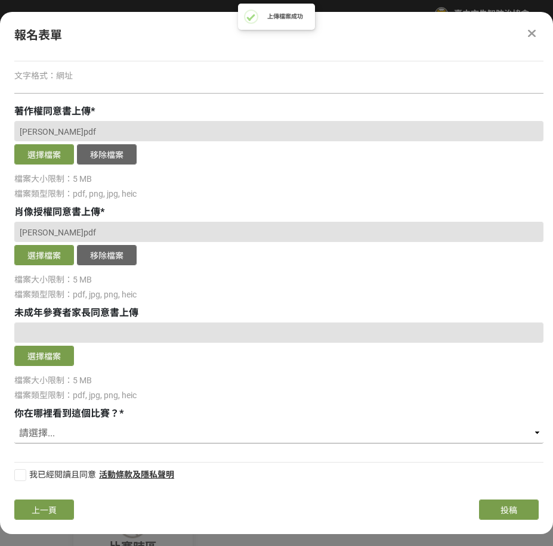
click at [41, 441] on select "請選擇... 獎金獵人網站 Facebook / Instagram 校園講座 / 老師系上推薦 電子郵件 海報 其他" at bounding box center [278, 433] width 529 height 20
select select "海報"
click at [14, 423] on select "請選擇... 獎金獵人網站 Facebook / Instagram 校園講座 / 老師系上推薦 電子郵件 海報 其他" at bounding box center [278, 433] width 529 height 20
click at [21, 475] on div at bounding box center [20, 475] width 12 height 12
checkbox input "true"
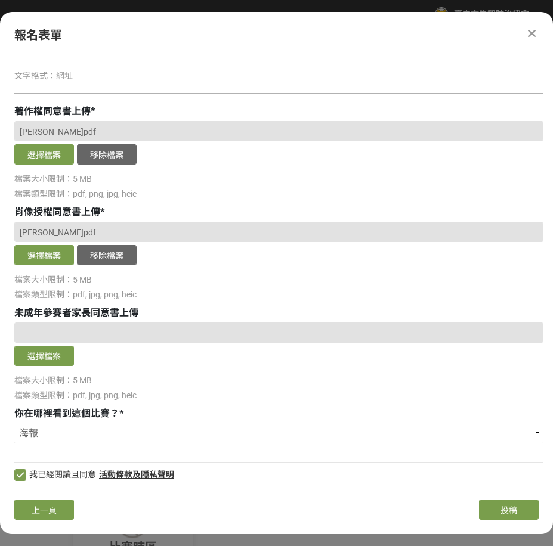
scroll to position [0, 0]
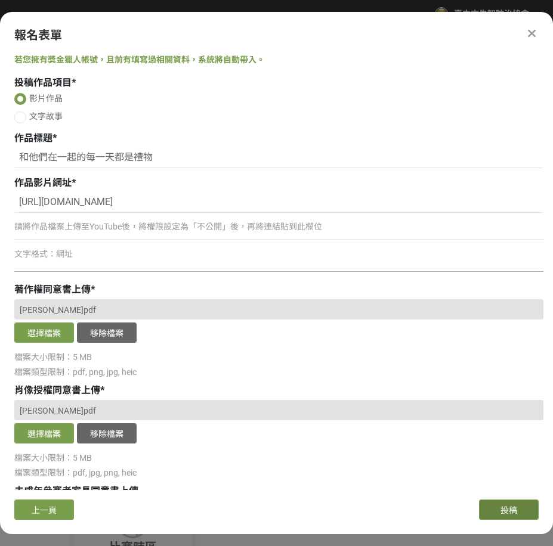
click at [521, 512] on button "投稿" at bounding box center [509, 510] width 60 height 20
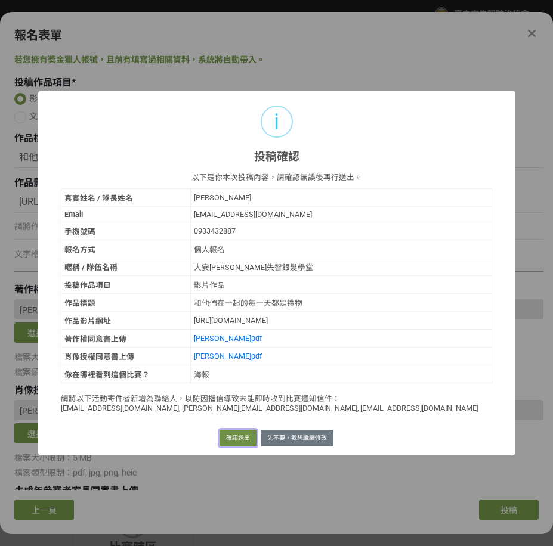
click at [228, 441] on button "確認送出" at bounding box center [237, 438] width 37 height 17
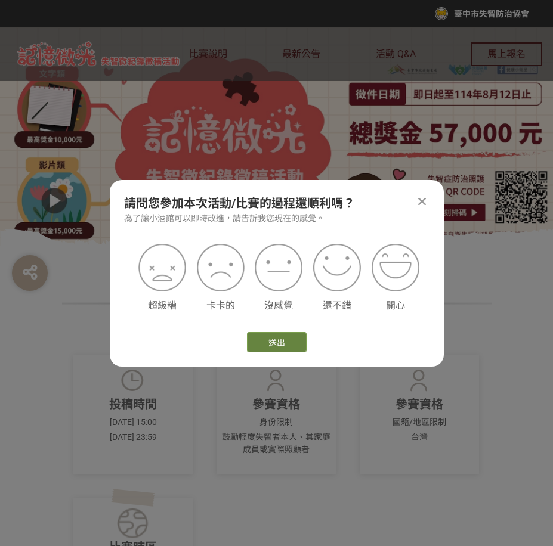
click at [263, 352] on button "送出" at bounding box center [277, 342] width 60 height 20
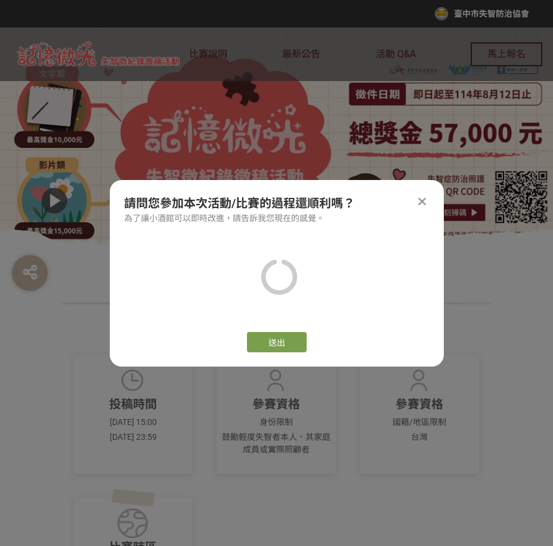
click at [421, 202] on icon at bounding box center [422, 202] width 8 height 12
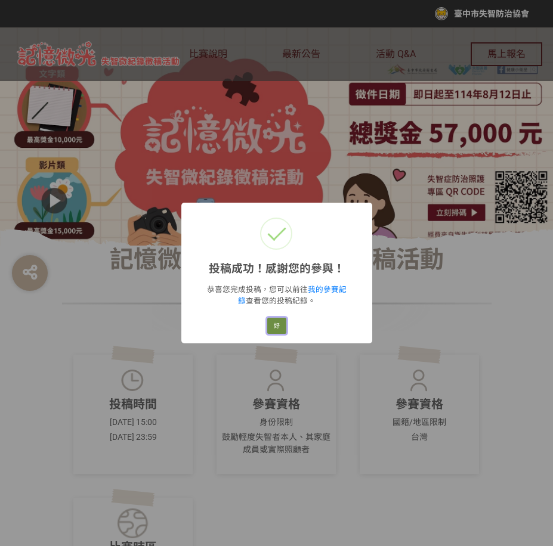
click at [274, 326] on button "好" at bounding box center [276, 326] width 19 height 17
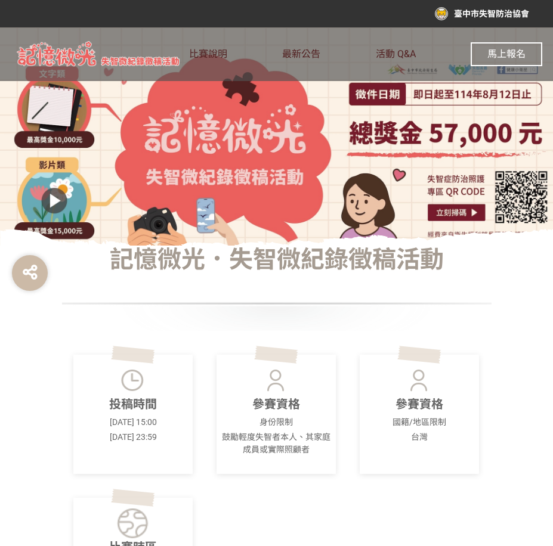
click at [491, 53] on span "馬上報名" at bounding box center [506, 53] width 38 height 11
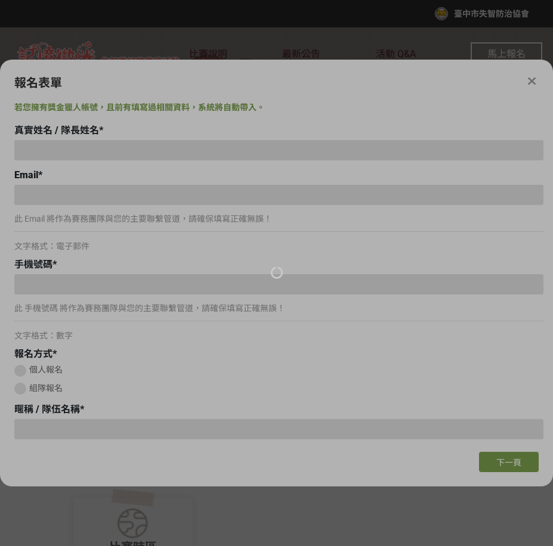
type input "[PERSON_NAME]"
type input "[EMAIL_ADDRESS][DOMAIN_NAME]"
type input "0933432887"
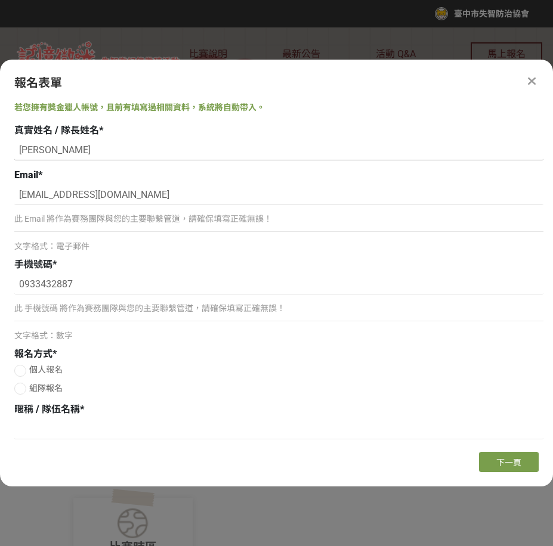
drag, startPoint x: 83, startPoint y: 154, endPoint x: -5, endPoint y: 147, distance: 87.9
click at [0, 0] on html "收藏這個活動 臺中市失智防治協會 此網站由獎金獵人建置，若有網站建置需求 可洽 LINE: @irv0112w 分享 報名表單 若您擁有獎金獵人帳號，且前有填…" at bounding box center [276, 0] width 553 height 0
paste input "[PERSON_NAME]"
type input "[PERSON_NAME]"
click at [106, 283] on input "0933432887" at bounding box center [278, 284] width 529 height 20
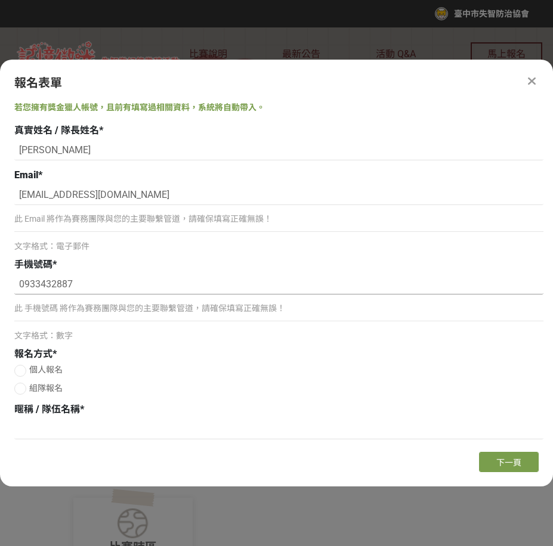
drag, startPoint x: 94, startPoint y: 280, endPoint x: -5, endPoint y: 276, distance: 98.5
click at [0, 0] on html "收藏這個活動 臺中市失智防治協會 此網站由獎金獵人建置，若有網站建置需求 可洽 LINE: @irv0112w 分享 報名表單 若您擁有獎金獵人帳號，且前有填…" at bounding box center [276, 0] width 553 height 0
click at [31, 367] on span "個人報名" at bounding box center [45, 370] width 33 height 10
click at [23, 367] on input "個人報名" at bounding box center [19, 371] width 8 height 8
radio input "false"
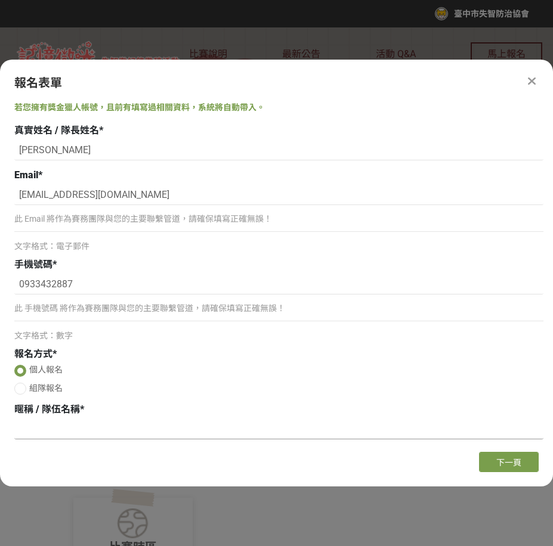
drag, startPoint x: 85, startPoint y: 431, endPoint x: 97, endPoint y: 428, distance: 11.9
click at [86, 431] on input at bounding box center [278, 429] width 529 height 20
paste input "大安[PERSON_NAME]失智銀髮學堂"
type input "大安[PERSON_NAME]失智銀髮學堂"
click at [497, 461] on span "下一頁" at bounding box center [508, 463] width 25 height 10
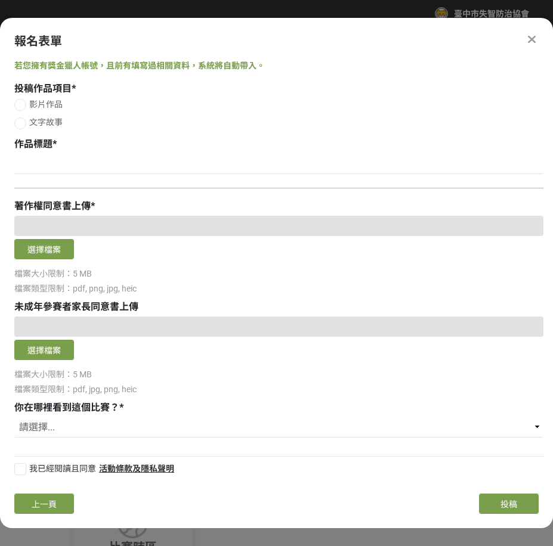
click at [30, 110] on label "影片作品" at bounding box center [278, 104] width 529 height 13
click at [23, 109] on input "影片作品" at bounding box center [19, 105] width 8 height 8
radio input "false"
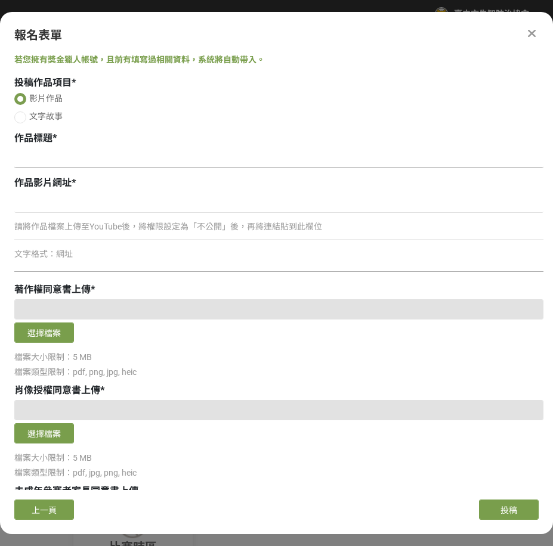
click at [73, 159] on input at bounding box center [278, 158] width 529 height 20
click at [135, 163] on input at bounding box center [278, 158] width 529 height 20
paste input "在社區裡重拾希望"
type input "在社區裡重拾希望"
click at [72, 202] on input at bounding box center [278, 203] width 529 height 20
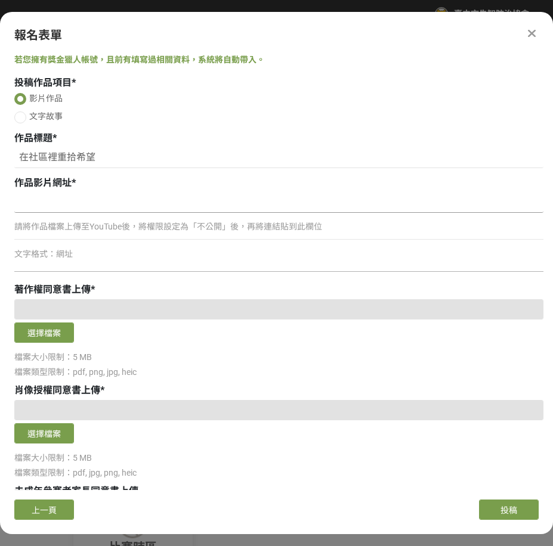
click at [50, 209] on input at bounding box center [278, 203] width 529 height 20
paste input "[URL][DOMAIN_NAME]"
type input "[URL][DOMAIN_NAME]"
click at [51, 332] on button "選擇檔案" at bounding box center [44, 333] width 60 height 20
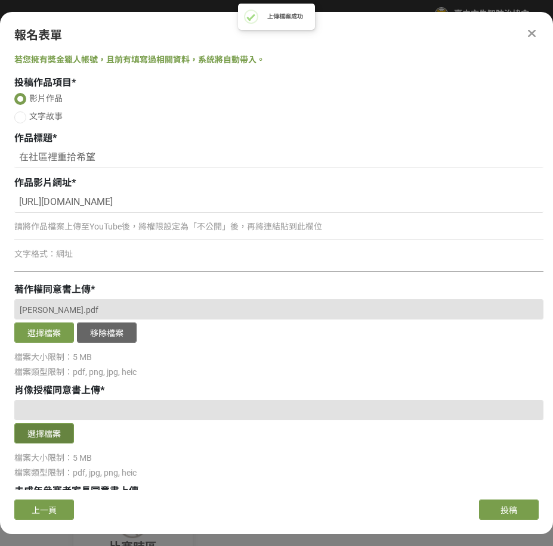
click at [57, 438] on button "選擇檔案" at bounding box center [44, 433] width 60 height 20
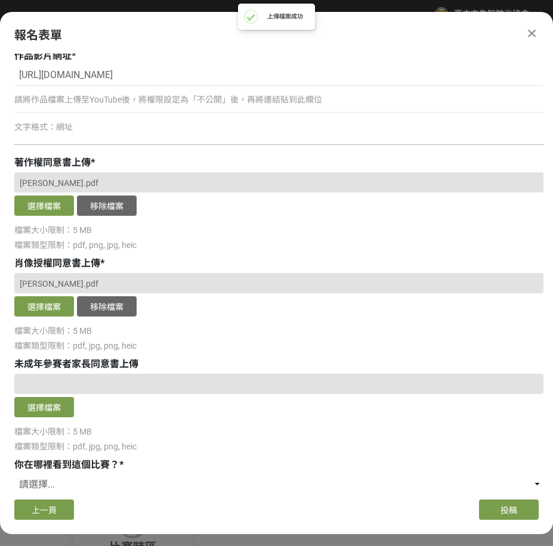
scroll to position [178, 0]
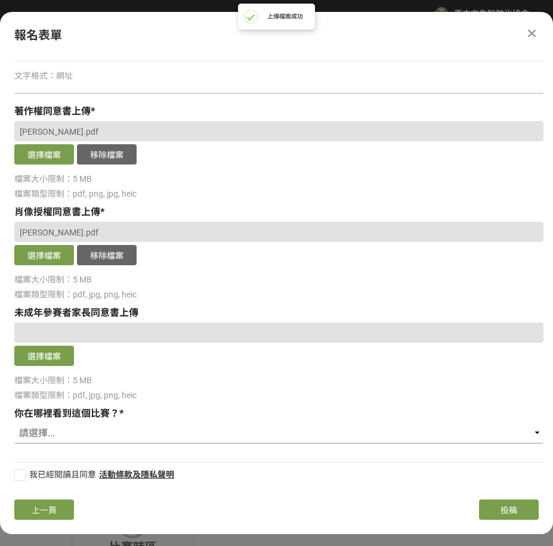
click at [241, 441] on select "請選擇... 獎金獵人網站 Facebook / Instagram 校園講座 / 老師系上推薦 電子郵件 海報 其他" at bounding box center [278, 433] width 529 height 20
select select "海報"
click at [14, 423] on select "請選擇... 獎金獵人網站 Facebook / Instagram 校園講座 / 老師系上推薦 電子郵件 海報 其他" at bounding box center [278, 433] width 529 height 20
click at [25, 478] on div at bounding box center [20, 475] width 12 height 12
checkbox input "true"
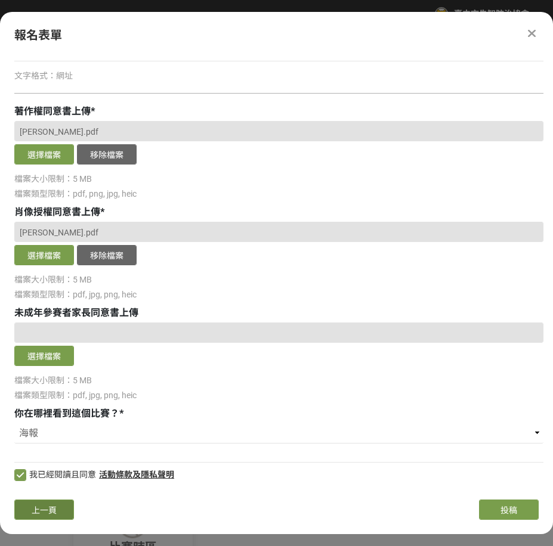
click at [42, 510] on span "上一頁" at bounding box center [44, 511] width 25 height 10
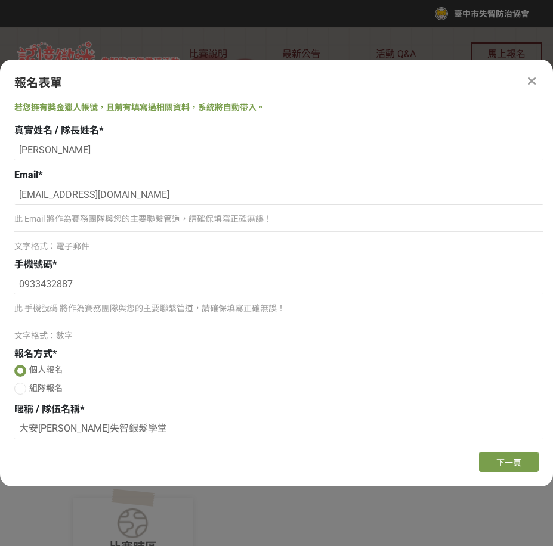
scroll to position [0, 0]
click at [500, 462] on span "下一頁" at bounding box center [508, 463] width 25 height 10
select select "海報"
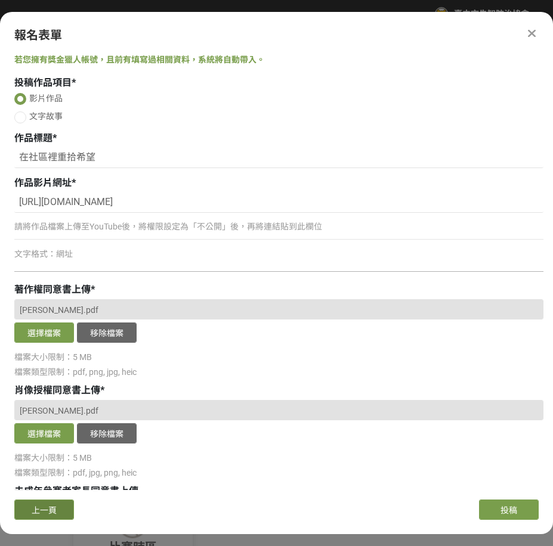
click at [63, 508] on button "上一頁" at bounding box center [44, 510] width 60 height 20
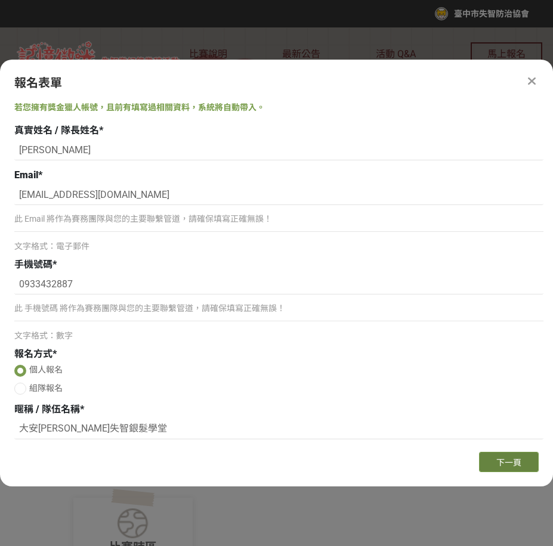
click at [515, 463] on span "下一頁" at bounding box center [508, 463] width 25 height 10
select select "海報"
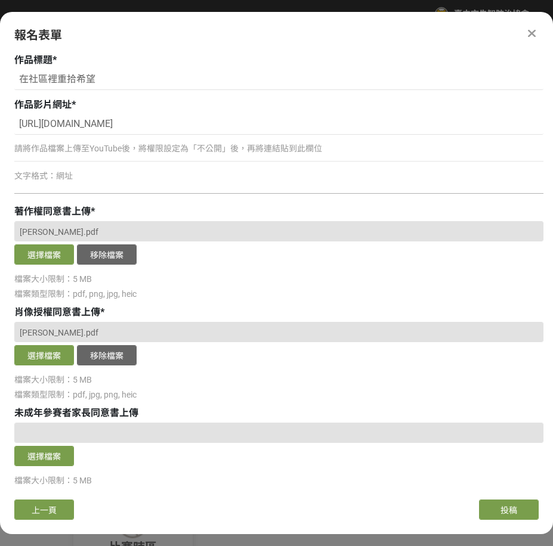
scroll to position [178, 0]
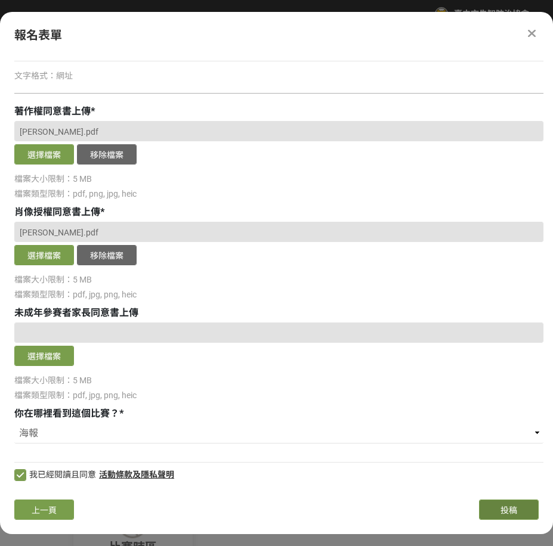
click at [511, 516] on button "投稿" at bounding box center [509, 510] width 60 height 20
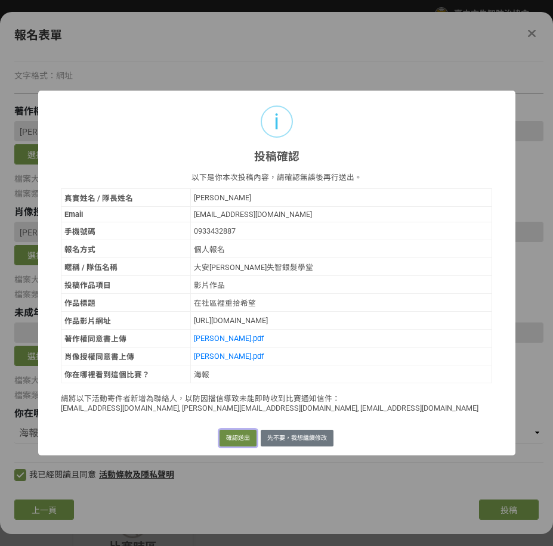
click at [227, 440] on button "確認送出" at bounding box center [237, 438] width 37 height 17
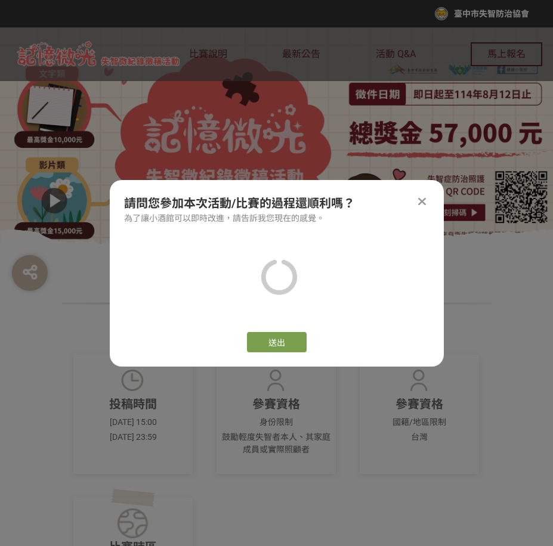
click at [421, 200] on icon at bounding box center [422, 202] width 8 height 12
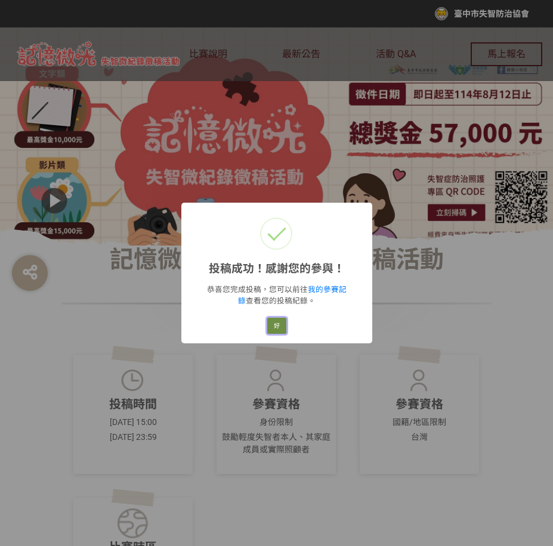
click at [278, 323] on button "好" at bounding box center [276, 326] width 19 height 17
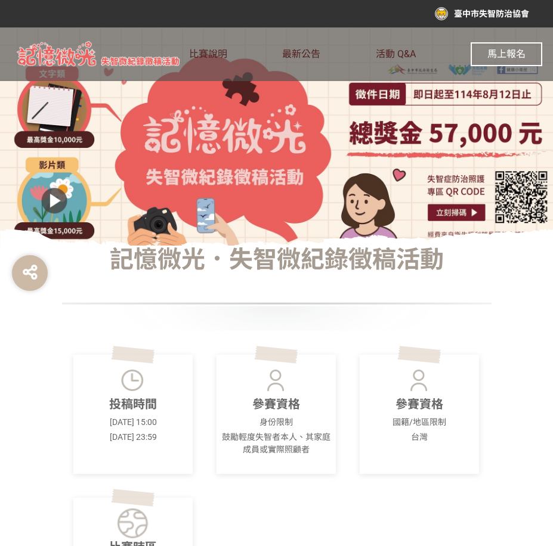
click at [491, 61] on button "馬上報名" at bounding box center [507, 54] width 72 height 24
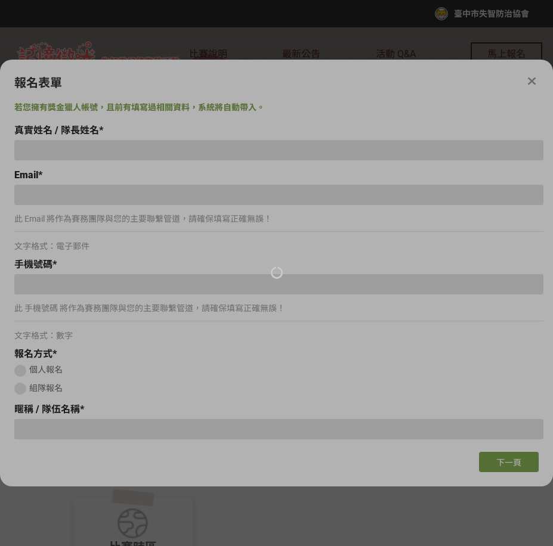
type input "[PERSON_NAME]"
type input "[EMAIL_ADDRESS][DOMAIN_NAME]"
type input "0933432887"
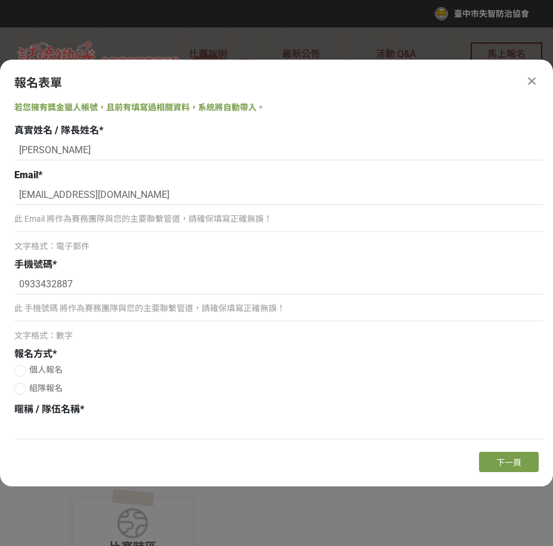
click at [92, 134] on span "真實姓名 / 隊長姓名" at bounding box center [56, 130] width 85 height 11
drag, startPoint x: 88, startPoint y: 149, endPoint x: -5, endPoint y: 146, distance: 92.5
click at [0, 0] on html "收藏這個活動 臺中市失智防治協會 此網站由獎金獵人建置，若有網站建置需求 可洽 LINE: @irv0112w 分享 報名表單 若您擁有獎金獵人帳號，且前有填…" at bounding box center [276, 0] width 553 height 0
paste input "[PERSON_NAME]"
type input "[PERSON_NAME]"
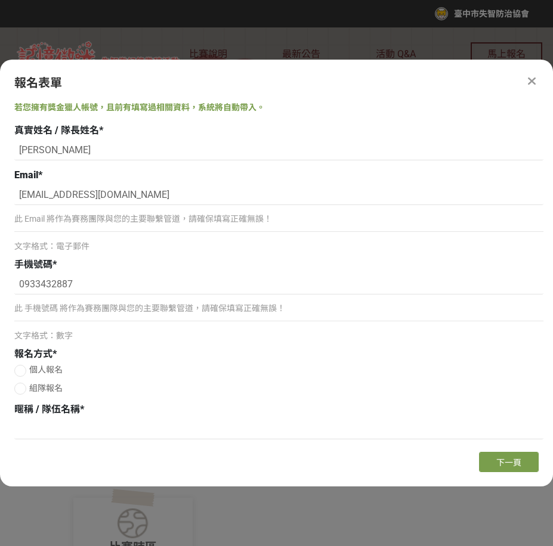
click at [113, 209] on div "[EMAIL_ADDRESS][DOMAIN_NAME] 此 Email 將作為賽務團隊與您的主要聯繫管道，請確保填寫正確無誤！ 文字格式：電子郵件" at bounding box center [278, 219] width 529 height 68
drag, startPoint x: 89, startPoint y: 288, endPoint x: -5, endPoint y: 281, distance: 93.9
click at [0, 0] on html "收藏這個活動 臺中市失智防治協會 此網站由獎金獵人建置，若有網站建置需求 可洽 LINE: @irv0112w 分享 報名表單 若您擁有獎金獵人帳號，且前有填…" at bounding box center [276, 0] width 553 height 0
paste input "28991253"
type input "0928991253"
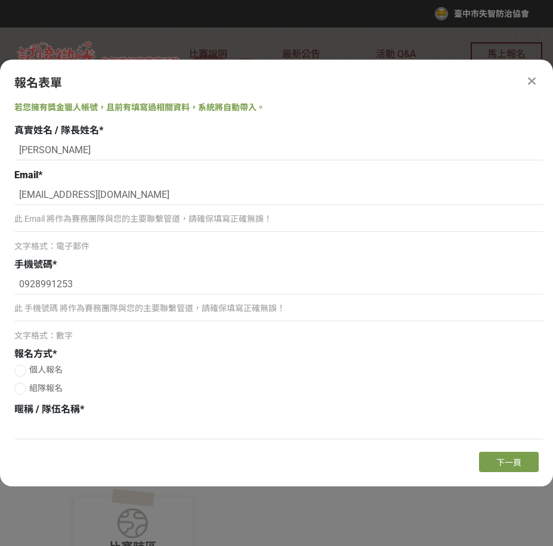
click at [33, 372] on span "個人報名" at bounding box center [45, 370] width 33 height 10
click at [23, 372] on input "個人報名" at bounding box center [19, 371] width 8 height 8
radio input "false"
click at [57, 429] on input at bounding box center [278, 429] width 529 height 20
paste input "大安[PERSON_NAME]失智銀髮學堂"
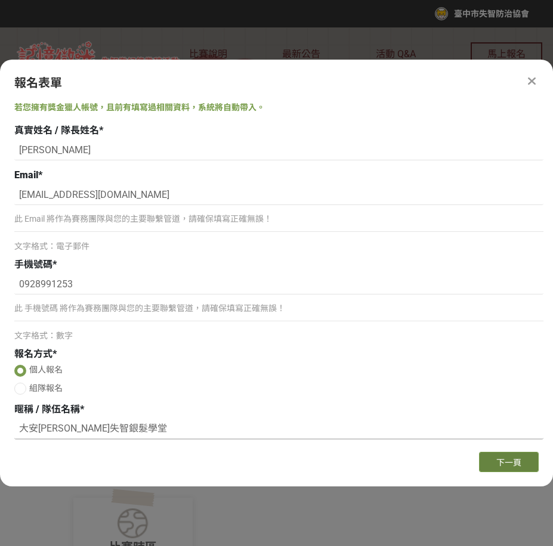
type input "大安[PERSON_NAME]失智銀髮學堂"
click at [500, 455] on button "下一頁" at bounding box center [509, 462] width 60 height 20
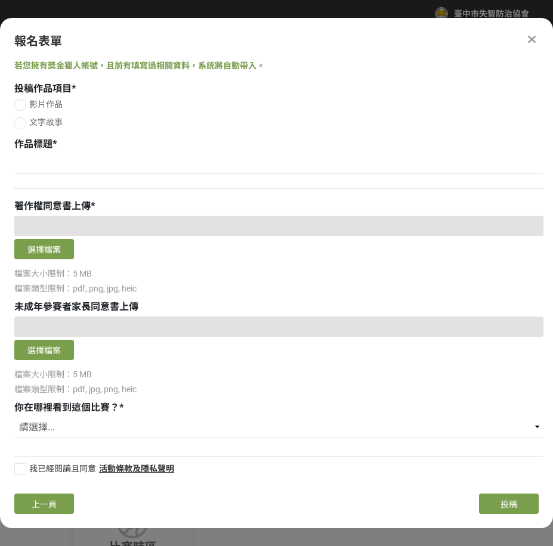
click at [40, 107] on span "影片作品" at bounding box center [45, 105] width 33 height 10
click at [23, 107] on input "影片作品" at bounding box center [19, 105] width 8 height 8
radio input "false"
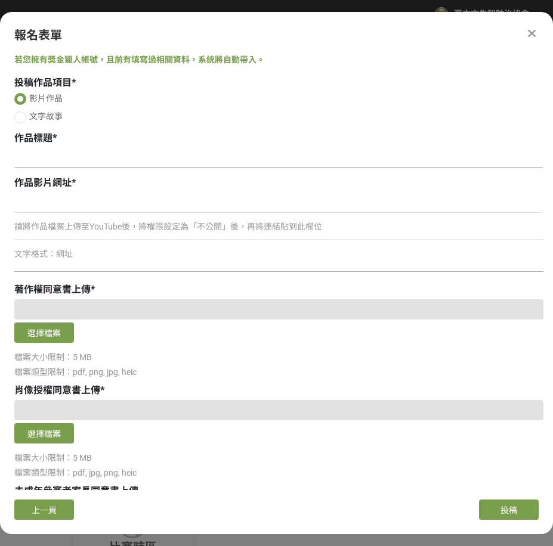
click at [55, 159] on input at bounding box center [278, 158] width 529 height 20
paste input "一堂課的時間，卻留下無法估算的收穫"
type input "一堂課的時間，卻留下無法估算的收穫"
click at [47, 334] on button "選擇檔案" at bounding box center [44, 333] width 60 height 20
click at [58, 335] on button "選擇檔案" at bounding box center [44, 333] width 60 height 20
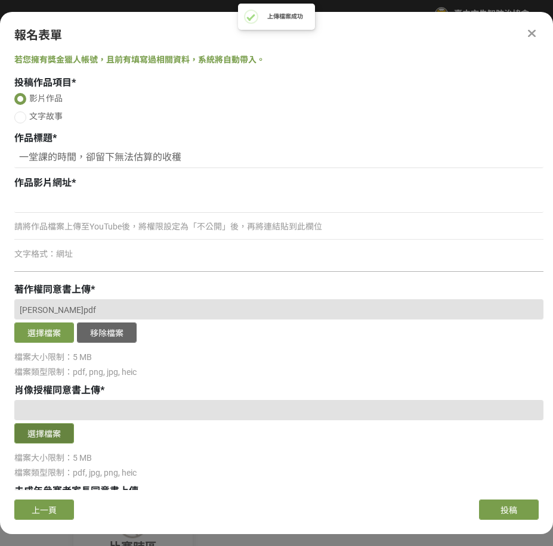
click at [55, 438] on button "選擇檔案" at bounding box center [44, 433] width 60 height 20
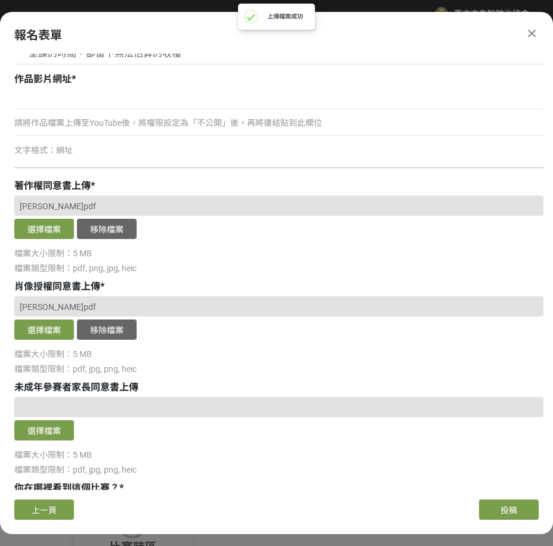
scroll to position [0, 0]
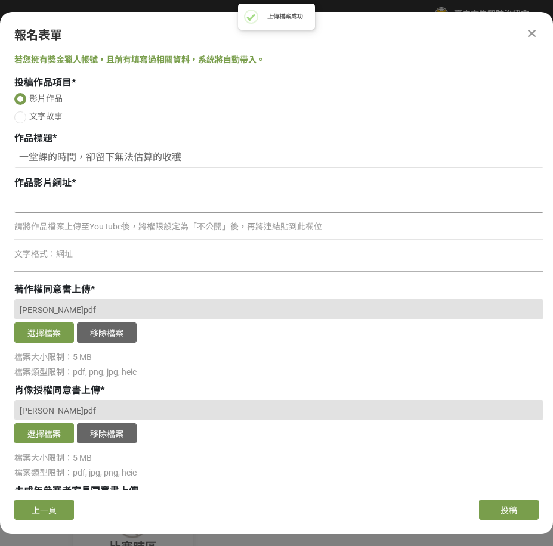
click at [317, 205] on input at bounding box center [278, 203] width 529 height 20
paste input "[URL][DOMAIN_NAME]"
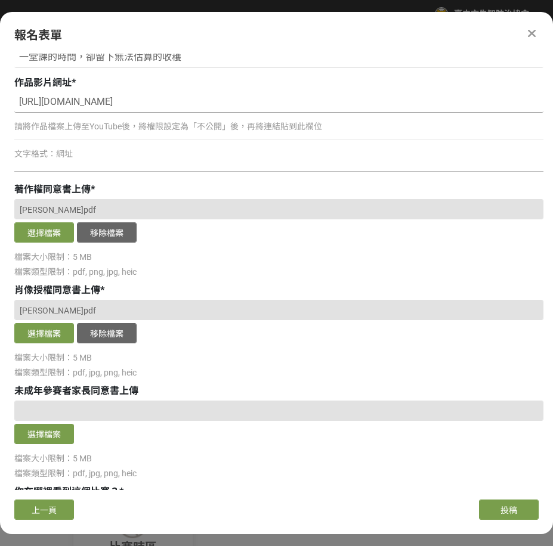
scroll to position [178, 0]
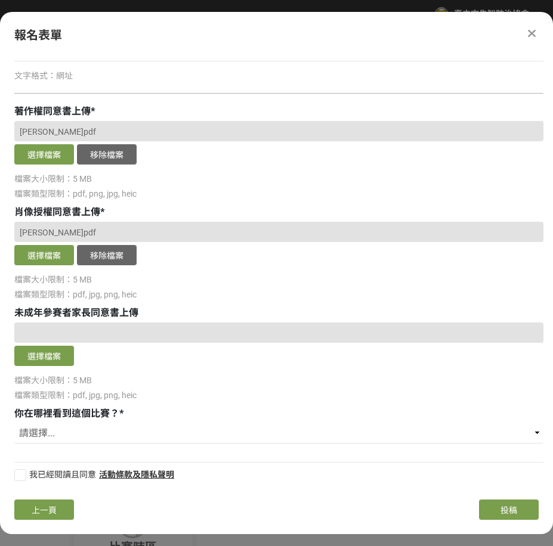
type input "[URL][DOMAIN_NAME]"
click at [24, 469] on div at bounding box center [20, 475] width 12 height 12
checkbox input "true"
click at [138, 424] on select "請選擇... 獎金獵人網站 Facebook / Instagram 校園講座 / 老師系上推薦 電子郵件 海報 其他" at bounding box center [278, 433] width 529 height 20
click at [103, 436] on select "請選擇... 獎金獵人網站 Facebook / Instagram 校園講座 / 老師系上推薦 電子郵件 海報 其他" at bounding box center [278, 433] width 529 height 20
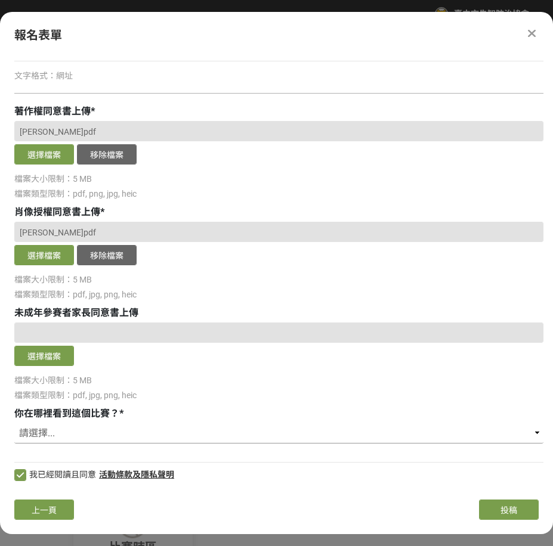
select select "海報"
click at [14, 423] on select "請選擇... 獎金獵人網站 Facebook / Instagram 校園講座 / 老師系上推薦 電子郵件 海報 其他" at bounding box center [278, 433] width 529 height 20
click at [26, 501] on button "上一頁" at bounding box center [44, 510] width 60 height 20
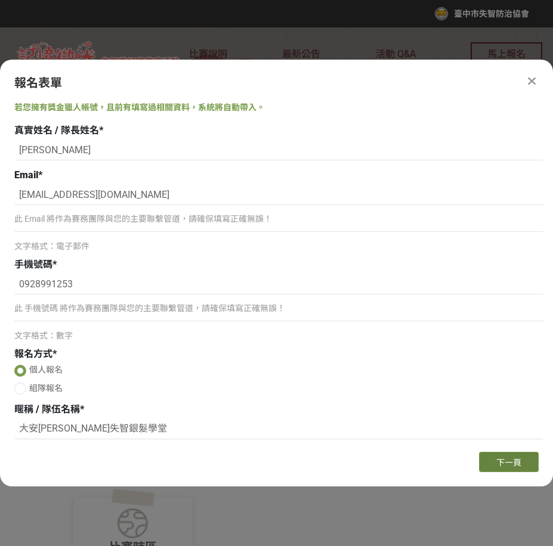
click at [488, 469] on button "下一頁" at bounding box center [509, 462] width 60 height 20
select select "海報"
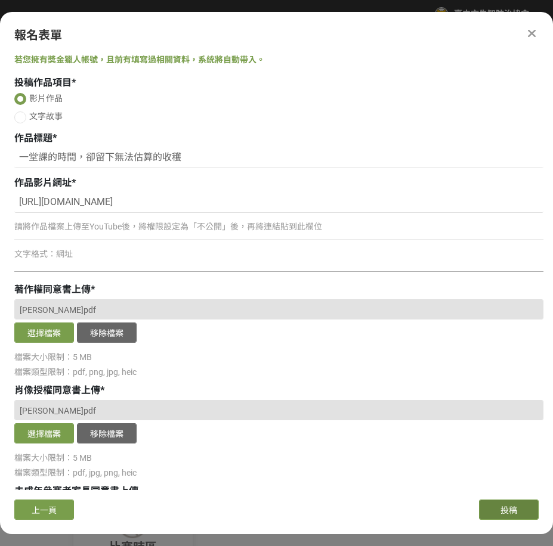
click at [498, 515] on button "投稿" at bounding box center [509, 510] width 60 height 20
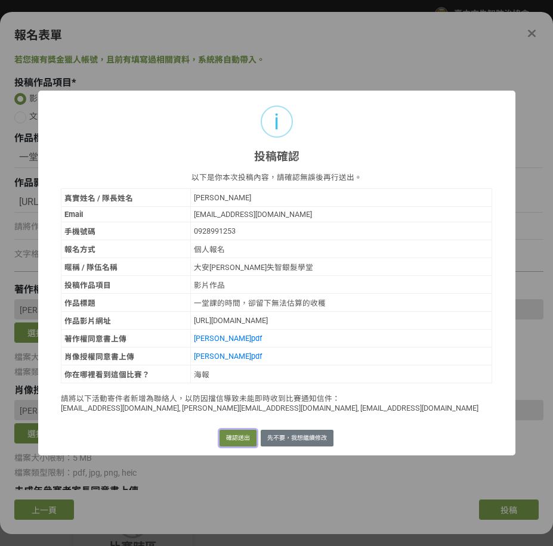
click at [228, 436] on button "確認送出" at bounding box center [237, 438] width 37 height 17
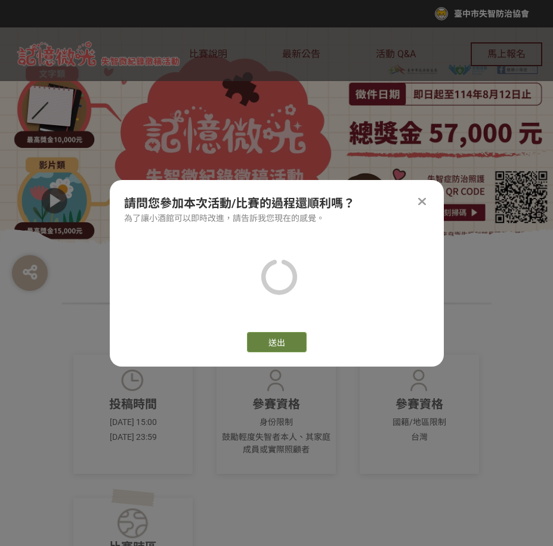
click at [284, 342] on button "送出" at bounding box center [277, 342] width 60 height 20
click at [426, 203] on div at bounding box center [422, 201] width 14 height 14
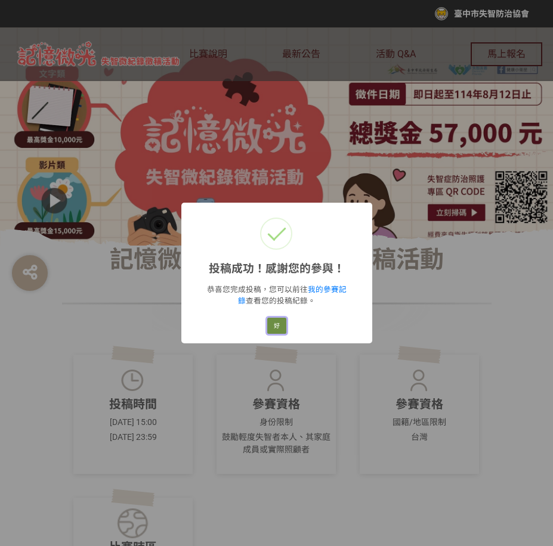
click at [273, 323] on button "好" at bounding box center [276, 326] width 19 height 17
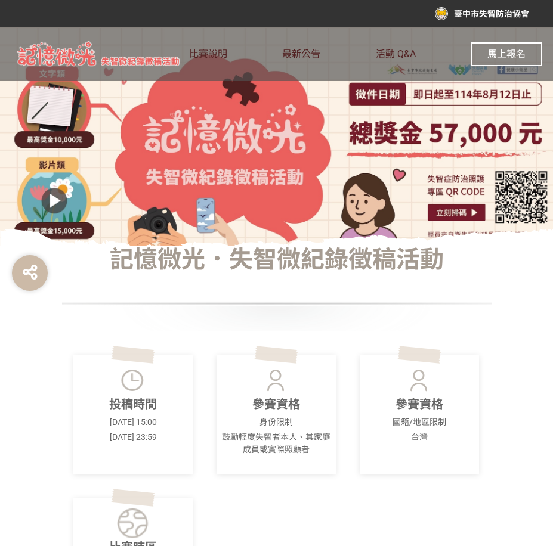
click at [494, 52] on span "馬上報名" at bounding box center [506, 53] width 38 height 11
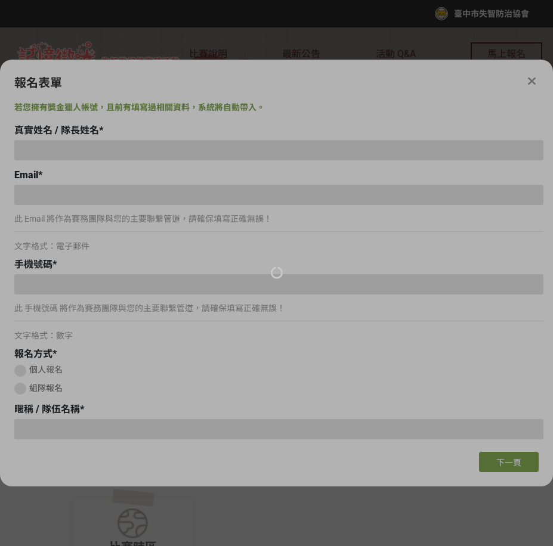
type input "[PERSON_NAME]"
type input "[EMAIL_ADDRESS][DOMAIN_NAME]"
type input "0928991253"
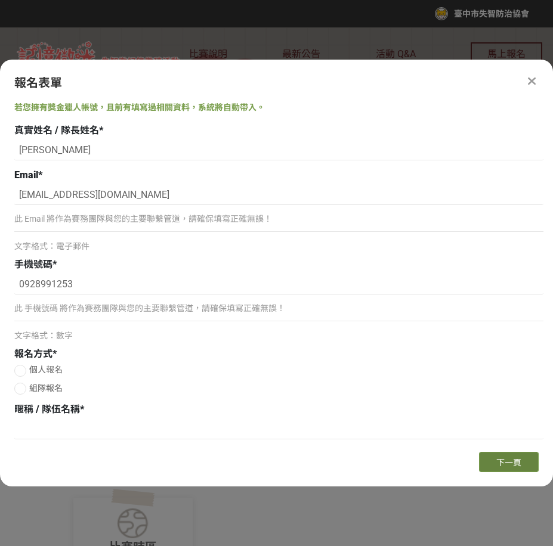
click at [490, 456] on button "下一頁" at bounding box center [509, 462] width 60 height 20
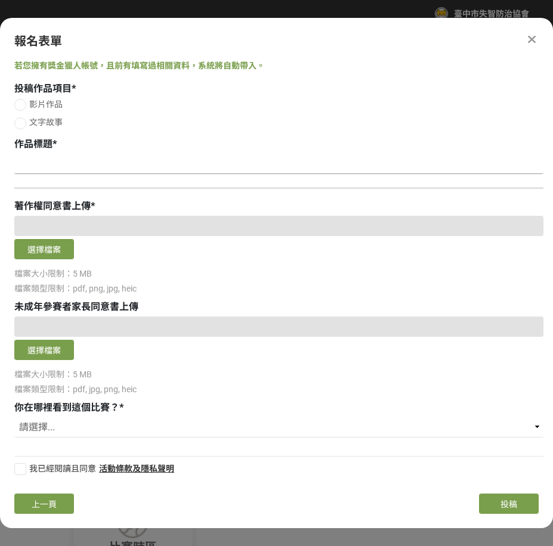
click at [99, 158] on input at bounding box center [278, 164] width 529 height 20
paste input "[URL][DOMAIN_NAME]"
type input "[URL][DOMAIN_NAME]"
click at [33, 102] on span "影片作品" at bounding box center [45, 105] width 33 height 10
click at [23, 102] on input "影片作品" at bounding box center [19, 105] width 8 height 8
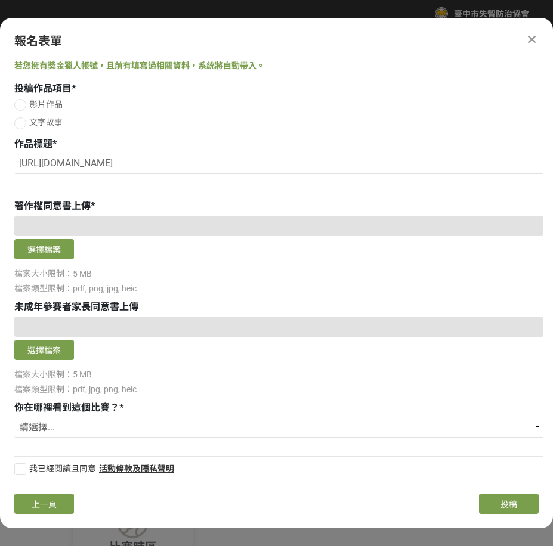
radio input "false"
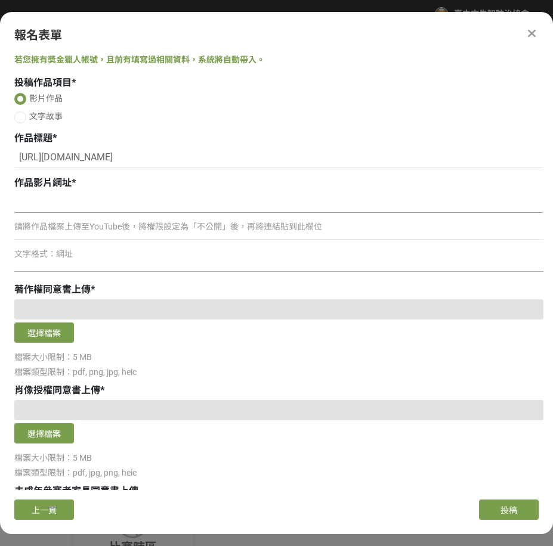
click at [61, 199] on input at bounding box center [278, 203] width 529 height 20
paste input "[URL][DOMAIN_NAME]"
type input "[URL][DOMAIN_NAME]"
drag, startPoint x: 152, startPoint y: 156, endPoint x: -5, endPoint y: 156, distance: 156.9
click at [0, 0] on html "收藏這個活動 臺中市失智防治協會 此網站由獎金獵人建置，若有網站建置需求 可洽 LINE: @irv0112w 分享 報名表單 若您擁有獎金獵人帳號，且前有填…" at bounding box center [276, 0] width 553 height 0
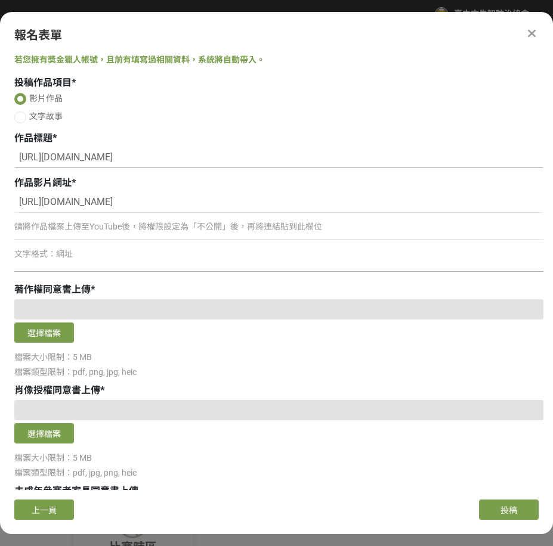
paste input "我教他們藝術，他們教我看見生命"
type input "我教他們藝術，他們教我看見生命"
click at [41, 323] on button "選擇檔案" at bounding box center [44, 333] width 60 height 20
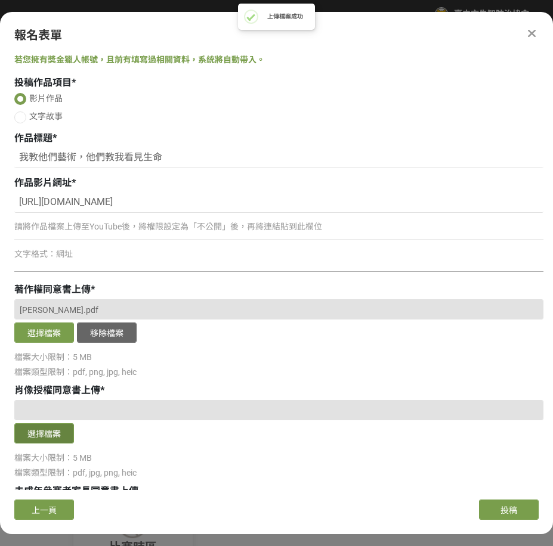
click at [42, 432] on button "選擇檔案" at bounding box center [44, 433] width 60 height 20
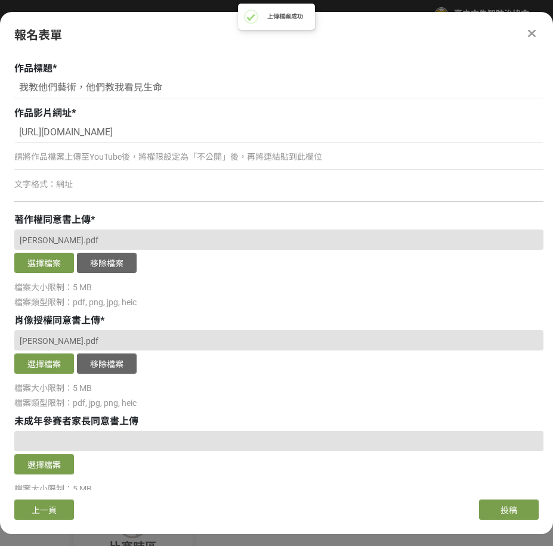
scroll to position [178, 0]
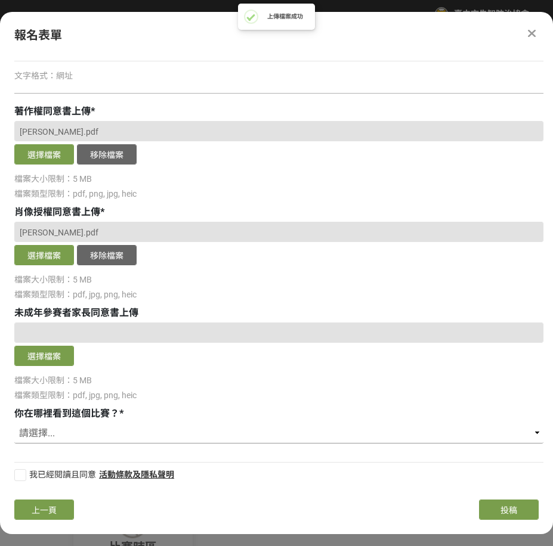
click at [95, 426] on select "請選擇... 獎金獵人網站 Facebook / Instagram 校園講座 / 老師系上推薦 電子郵件 海報 其他" at bounding box center [278, 433] width 529 height 20
select select "海報"
click at [14, 423] on select "請選擇... 獎金獵人網站 Facebook / Instagram 校園講座 / 老師系上推薦 電子郵件 海報 其他" at bounding box center [278, 433] width 529 height 20
click at [27, 474] on label "我已經閱讀且同意" at bounding box center [55, 475] width 82 height 13
click at [23, 474] on input "我已經閱讀且同意" at bounding box center [19, 475] width 8 height 8
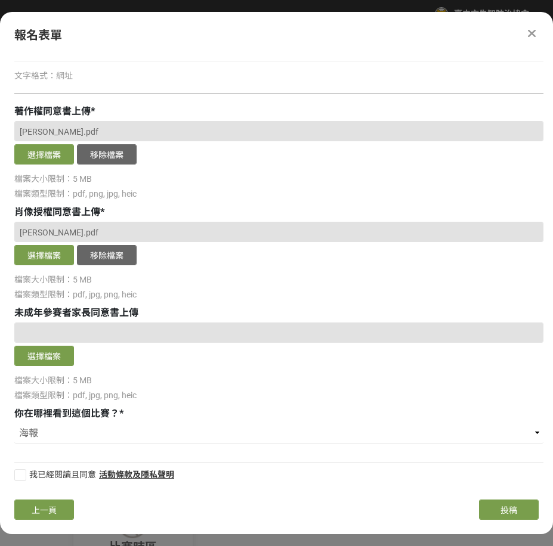
checkbox input "false"
click at [54, 505] on button "上一頁" at bounding box center [44, 510] width 60 height 20
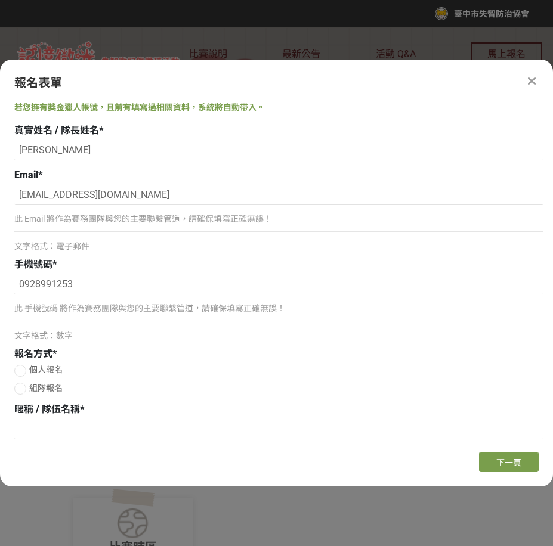
scroll to position [0, 0]
drag, startPoint x: 63, startPoint y: 162, endPoint x: 66, endPoint y: 151, distance: 11.1
click at [62, 155] on div "[PERSON_NAME]" at bounding box center [278, 151] width 529 height 23
drag, startPoint x: 69, startPoint y: 151, endPoint x: 2, endPoint y: 147, distance: 66.9
click at [0, 0] on html "收藏這個活動 臺中市失智防治協會 此網站由獎金獵人建置，若有網站建置需求 可洽 LINE: @irv0112w 分享 報名表單 若您擁有獎金獵人帳號，且前有填…" at bounding box center [276, 0] width 553 height 0
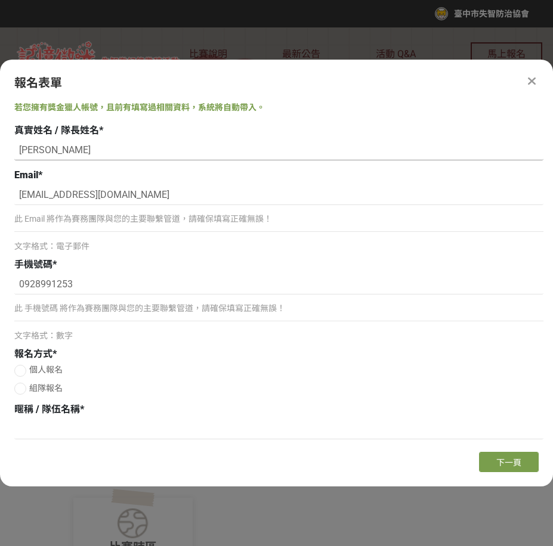
paste input "淑華"
type input "[PERSON_NAME]"
click at [101, 289] on input "0928991253" at bounding box center [278, 284] width 529 height 20
drag, startPoint x: 97, startPoint y: 284, endPoint x: -5, endPoint y: 281, distance: 102.0
click at [0, 0] on html "收藏這個活動 臺中市失智防治協會 此網站由獎金獵人建置，若有網站建置需求 可洽 LINE: @irv0112w 分享 報名表單 若您擁有獎金獵人帳號，且前有填…" at bounding box center [276, 0] width 553 height 0
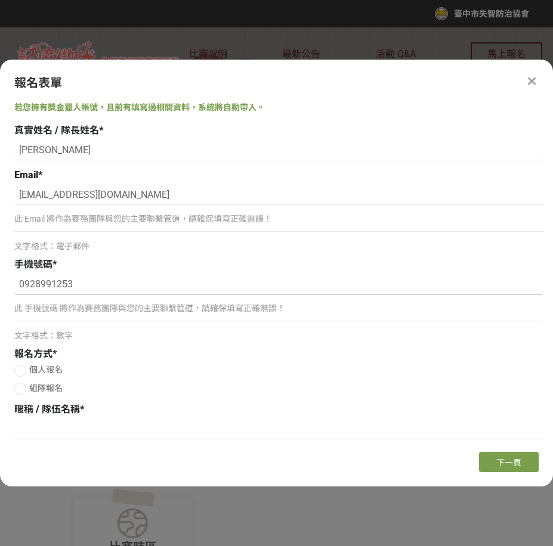
paste input "33552685"
type input "0933552685"
click at [40, 366] on span "個人報名" at bounding box center [45, 370] width 33 height 10
click at [23, 367] on input "個人報名" at bounding box center [19, 371] width 8 height 8
radio input "false"
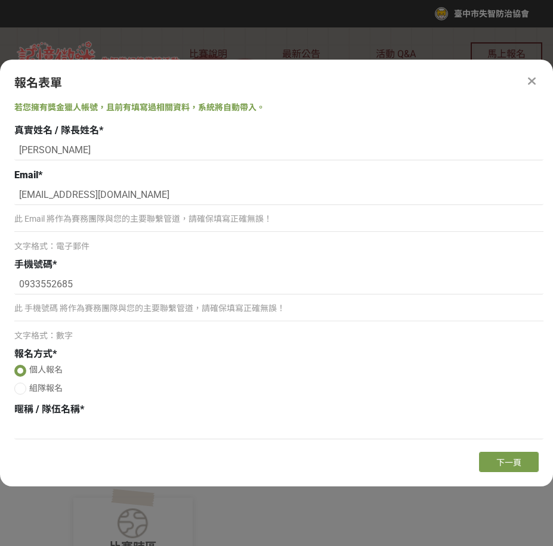
click at [20, 363] on div "報名方式 * 個人報名 組隊報名" at bounding box center [278, 372] width 529 height 51
click at [85, 430] on input at bounding box center [278, 429] width 529 height 20
paste input "大安[PERSON_NAME]失智銀髮學堂"
type input "大安[PERSON_NAME]失智銀髮學堂"
click at [498, 460] on span "下一頁" at bounding box center [508, 463] width 25 height 10
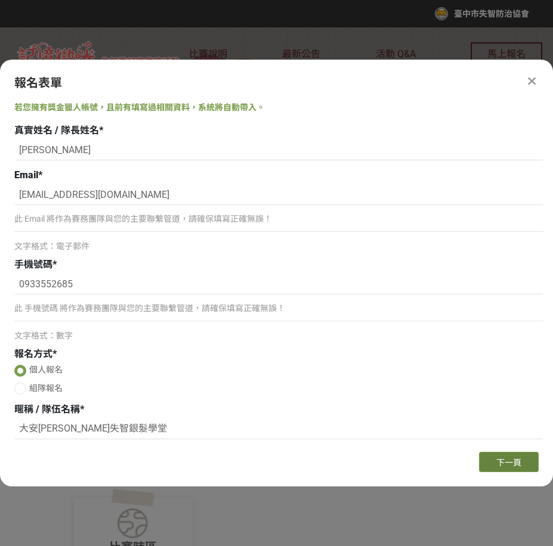
select select "海報"
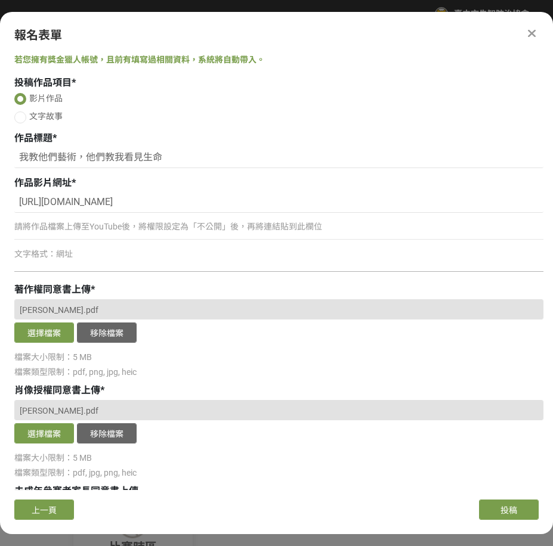
scroll to position [178, 0]
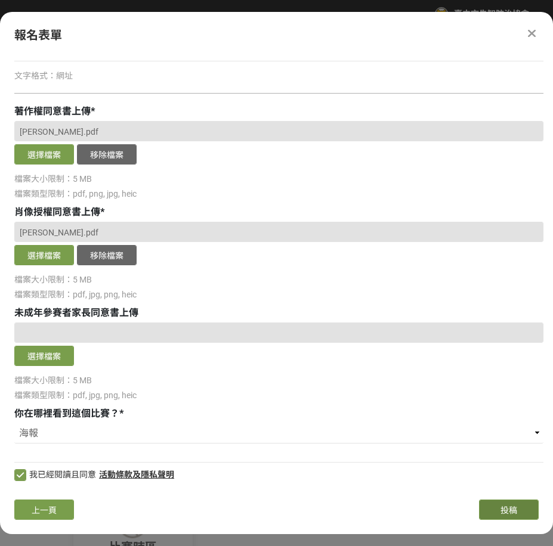
click at [519, 502] on button "投稿" at bounding box center [509, 510] width 60 height 20
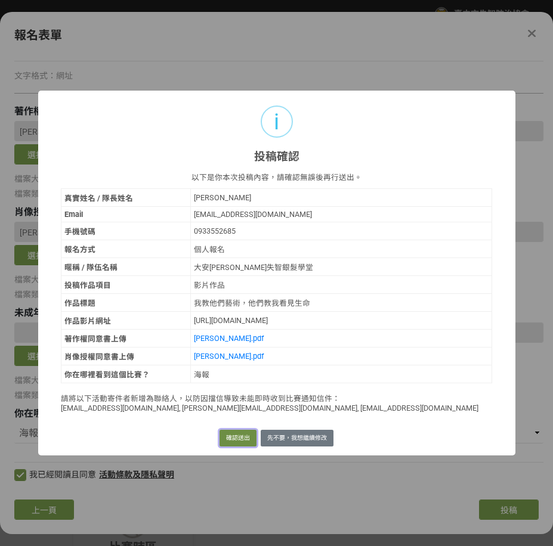
click at [237, 431] on button "確認送出" at bounding box center [237, 438] width 37 height 17
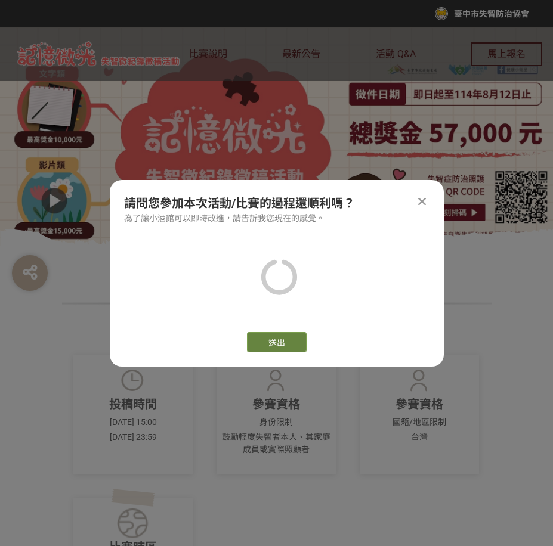
click at [292, 346] on button "送出" at bounding box center [277, 342] width 60 height 20
click at [438, 182] on div "請問您參加本次活動/比賽的過程還順利嗎？ 為了讓小酒館可以即時改進，請告訴我您現在的感覺。 送出" at bounding box center [277, 273] width 334 height 187
click at [426, 190] on div "請問您參加本次活動/比賽的過程還順利嗎？ 為了讓小酒館可以即時改進，請告訴我您現在的感覺。 送出" at bounding box center [277, 273] width 334 height 187
click at [428, 196] on div at bounding box center [422, 201] width 14 height 14
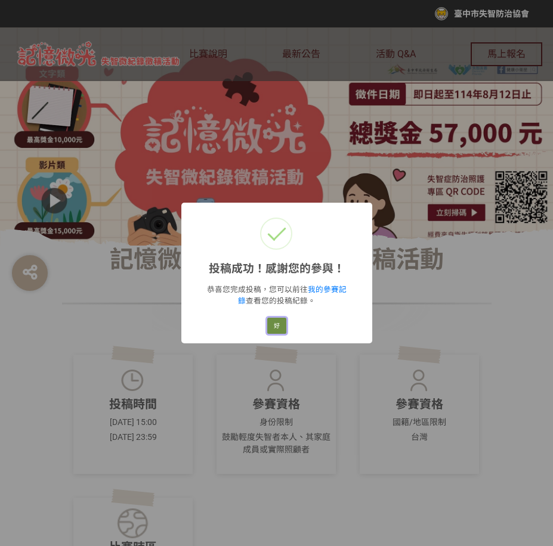
click at [269, 320] on button "好" at bounding box center [276, 326] width 19 height 17
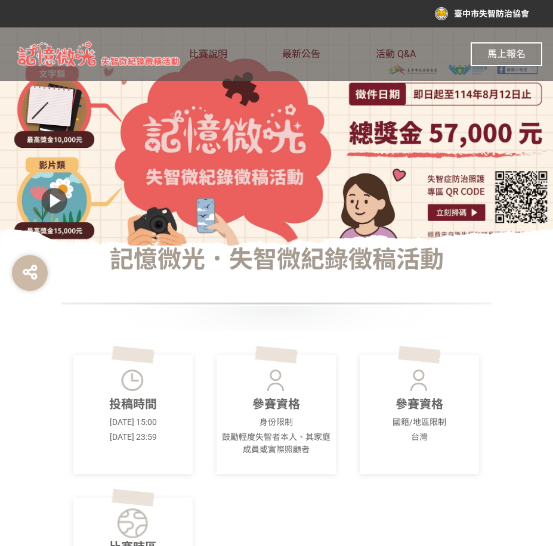
click at [513, 58] on span "馬上報名" at bounding box center [506, 53] width 38 height 11
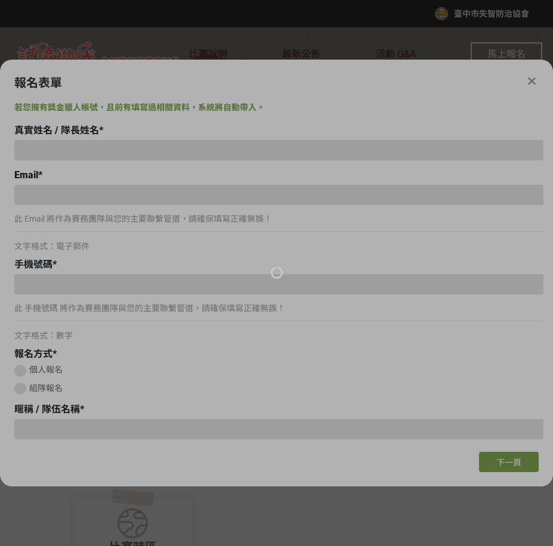
type input "[PERSON_NAME]"
type input "[EMAIL_ADDRESS][DOMAIN_NAME]"
type input "0933552685"
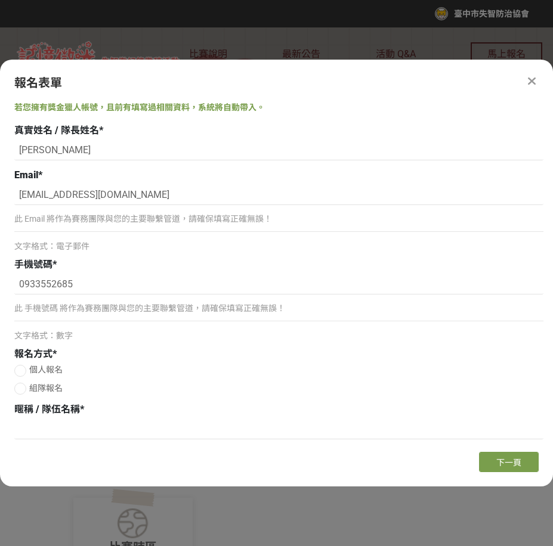
click at [515, 456] on button "下一頁" at bounding box center [509, 462] width 60 height 20
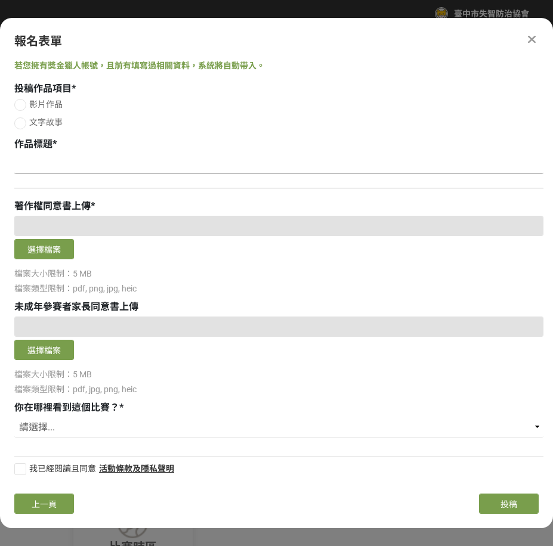
click at [63, 160] on input at bounding box center [278, 164] width 529 height 20
click at [37, 107] on span "影片作品" at bounding box center [45, 105] width 33 height 10
click at [23, 107] on input "影片作品" at bounding box center [19, 105] width 8 height 8
radio input "false"
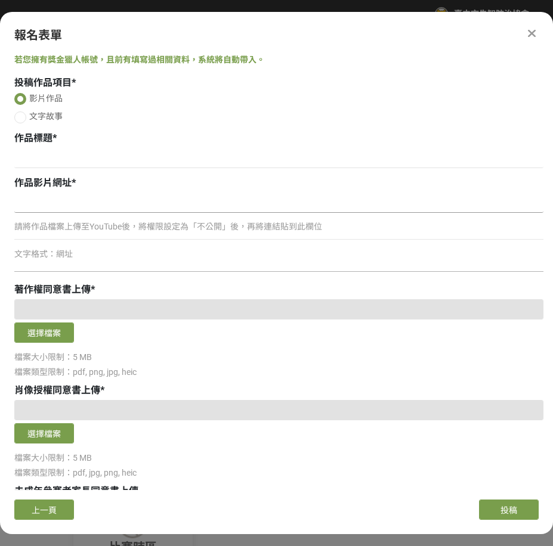
click at [61, 197] on input at bounding box center [278, 203] width 529 height 20
paste input "[URL][DOMAIN_NAME]"
type input "[URL][DOMAIN_NAME]"
click at [89, 159] on input at bounding box center [278, 158] width 529 height 20
paste input "從陌生到熟悉，從照顧到珍惜"
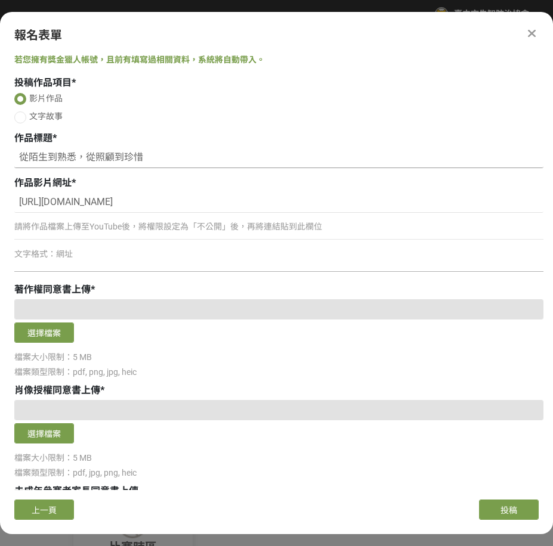
scroll to position [60, 0]
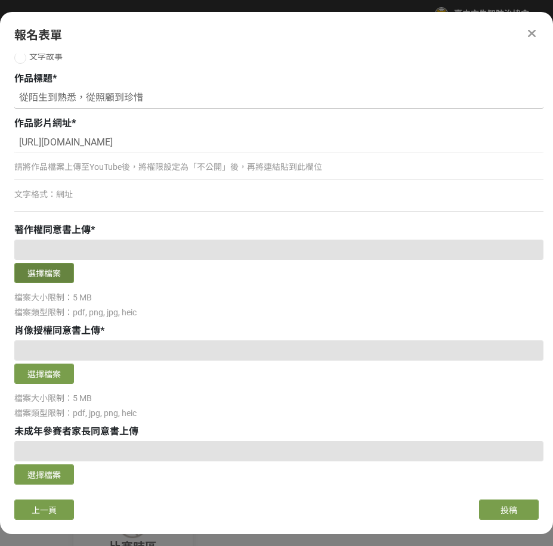
type input "從陌生到熟悉，從照顧到珍惜"
click at [37, 266] on button "選擇檔案" at bounding box center [44, 273] width 60 height 20
click at [44, 277] on button "選擇檔案" at bounding box center [44, 273] width 60 height 20
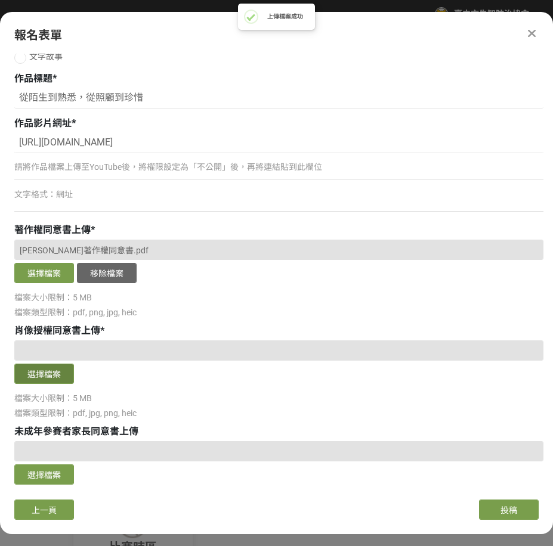
click at [35, 376] on button "選擇檔案" at bounding box center [44, 374] width 60 height 20
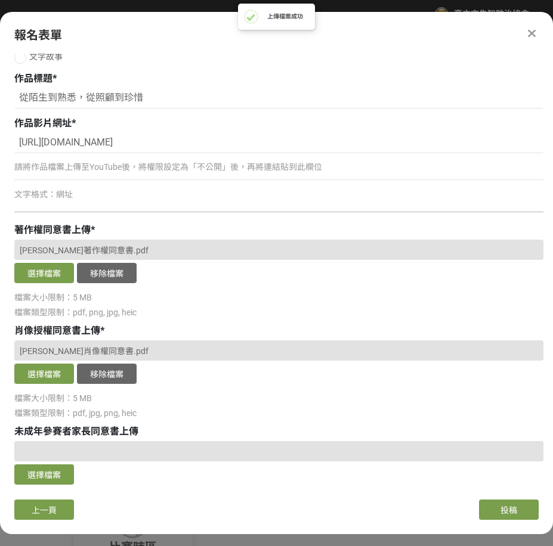
scroll to position [178, 0]
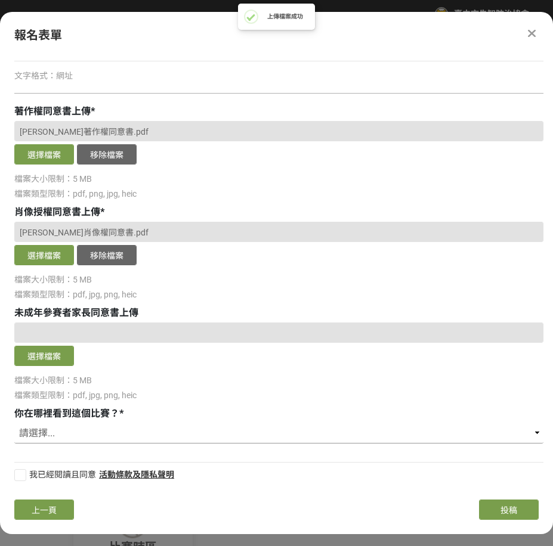
click at [55, 423] on select "請選擇... 獎金獵人網站 Facebook / Instagram 校園講座 / 老師系上推薦 電子郵件 海報 其他" at bounding box center [278, 433] width 529 height 20
select select "海報"
click at [14, 423] on select "請選擇... 獎金獵人網站 Facebook / Instagram 校園講座 / 老師系上推薦 電子郵件 海報 其他" at bounding box center [278, 433] width 529 height 20
click at [21, 481] on div "我已經閱讀且同意 活動條款及隱私聲明" at bounding box center [278, 477] width 529 height 16
drag, startPoint x: 22, startPoint y: 474, endPoint x: 27, endPoint y: 484, distance: 11.5
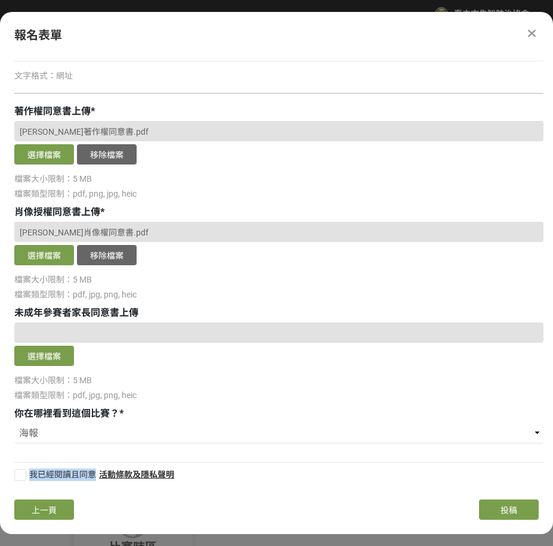
click at [23, 475] on div at bounding box center [20, 475] width 12 height 12
checkbox input "true"
drag, startPoint x: 35, startPoint y: 510, endPoint x: 185, endPoint y: 482, distance: 153.4
click at [35, 511] on span "上一頁" at bounding box center [44, 511] width 25 height 10
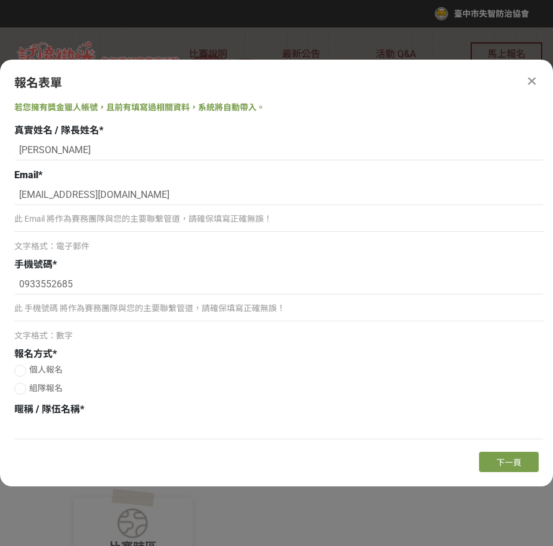
click at [50, 389] on span "組隊報名" at bounding box center [45, 388] width 33 height 10
click at [23, 389] on input "組隊報名" at bounding box center [19, 389] width 8 height 8
radio input "false"
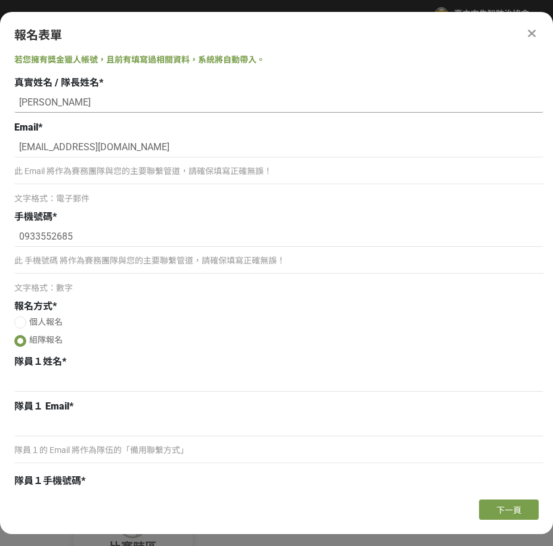
drag, startPoint x: 75, startPoint y: 103, endPoint x: -5, endPoint y: 106, distance: 80.0
click at [0, 0] on html "收藏這個活動 臺中市失智防治協會 此網站由獎金獵人建置，若有網站建置需求 可洽 LINE: @irv0112w 分享 報名表單 若您擁有獎金獵人帳號，且前有填…" at bounding box center [276, 0] width 553 height 0
paste input "[PERSON_NAME]"
type input "[PERSON_NAME]"
drag, startPoint x: 84, startPoint y: 237, endPoint x: -5, endPoint y: 236, distance: 88.9
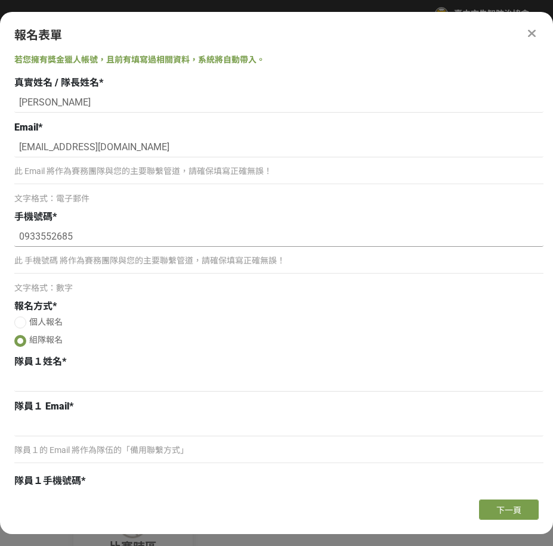
click at [0, 0] on html "收藏這個活動 臺中市失智防治協會 此網站由獎金獵人建置，若有網站建置需求 可洽 LINE: @irv0112w 分享 報名表單 若您擁有獎金獵人帳號，且前有填…" at bounding box center [276, 0] width 553 height 0
paste input "21546520"
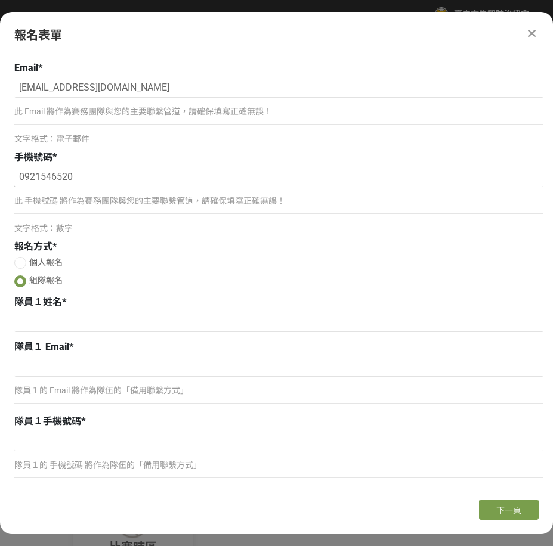
type input "0921546520"
click at [76, 319] on input at bounding box center [278, 322] width 529 height 20
paste input "[PERSON_NAME]"
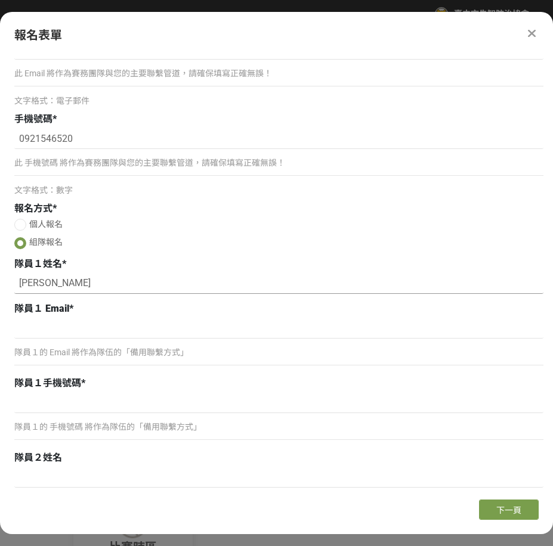
scroll to position [143, 0]
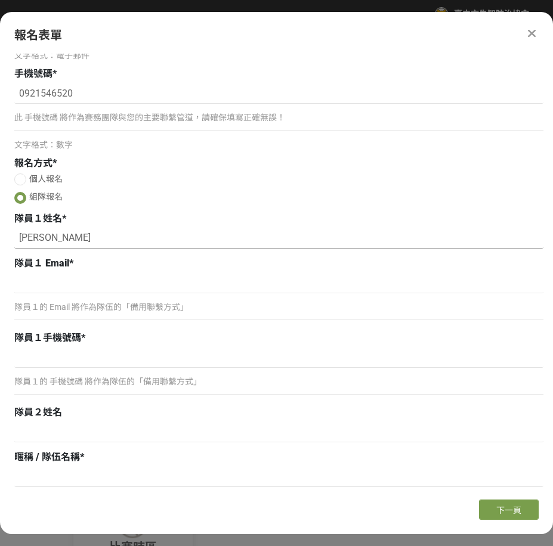
type input "[PERSON_NAME]"
click at [79, 362] on input at bounding box center [278, 358] width 529 height 20
click at [58, 436] on input at bounding box center [278, 432] width 529 height 20
paste input "卓司奇"
type input "卓司奇"
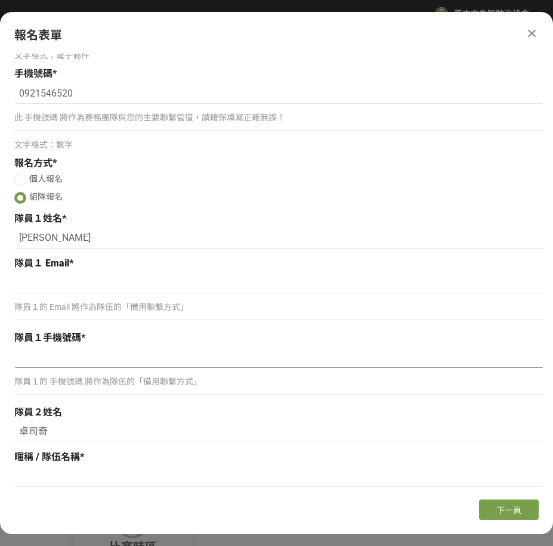
click at [140, 362] on input at bounding box center [278, 358] width 529 height 20
click at [86, 361] on input at bounding box center [278, 358] width 529 height 20
paste input "0921546520"
type input "0921546520"
click at [159, 278] on input at bounding box center [278, 283] width 529 height 20
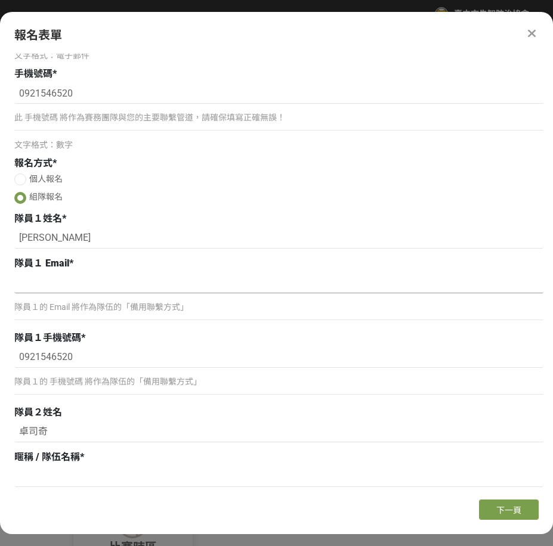
scroll to position [0, 0]
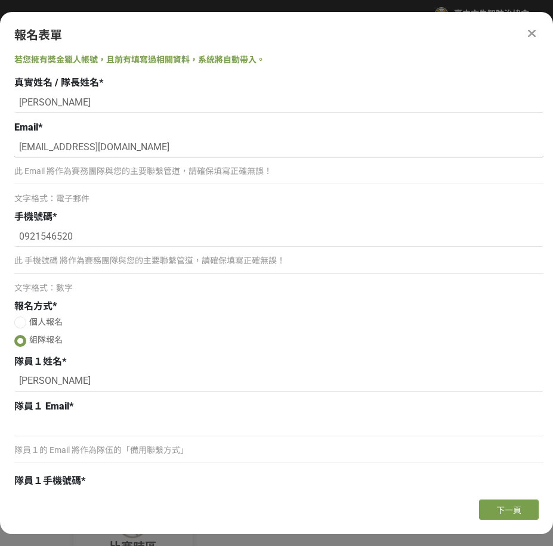
drag, startPoint x: 162, startPoint y: 150, endPoint x: -5, endPoint y: 149, distance: 166.4
click at [0, 0] on html "收藏這個活動 臺中市失智防治協會 此網站由獎金獵人建置，若有網站建置需求 可洽 LINE: @irv0112w 分享 報名表單 若您擁有獎金獵人帳號，且前有填…" at bounding box center [276, 0] width 553 height 0
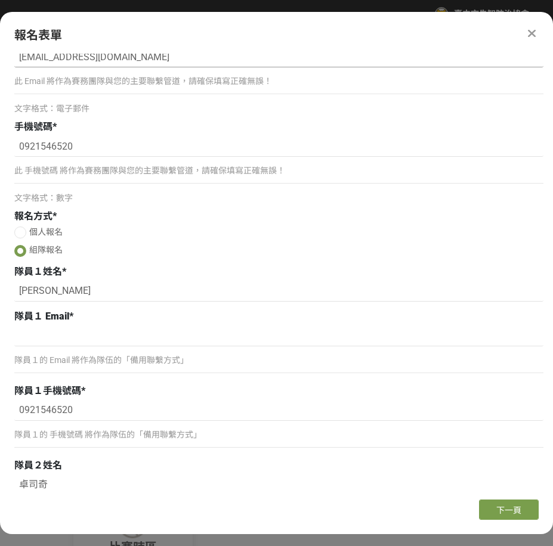
scroll to position [143, 0]
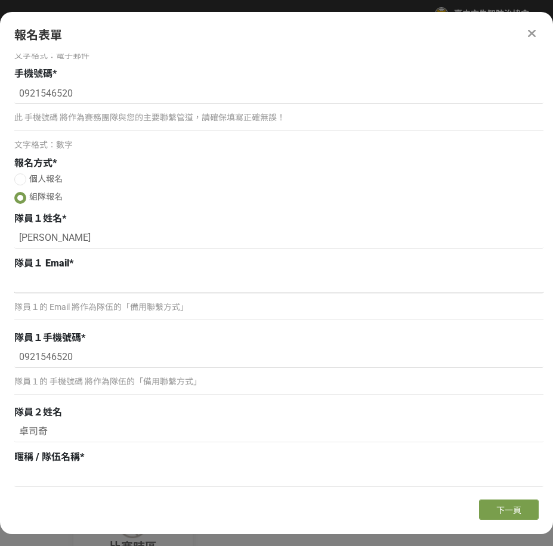
click at [162, 287] on input at bounding box center [278, 283] width 529 height 20
paste input "[EMAIL_ADDRESS][DOMAIN_NAME]"
type input "[EMAIL_ADDRESS][DOMAIN_NAME]"
click at [113, 469] on input at bounding box center [278, 477] width 529 height 20
click at [91, 461] on div "暱稱 / 隊伍名稱 *" at bounding box center [278, 457] width 529 height 14
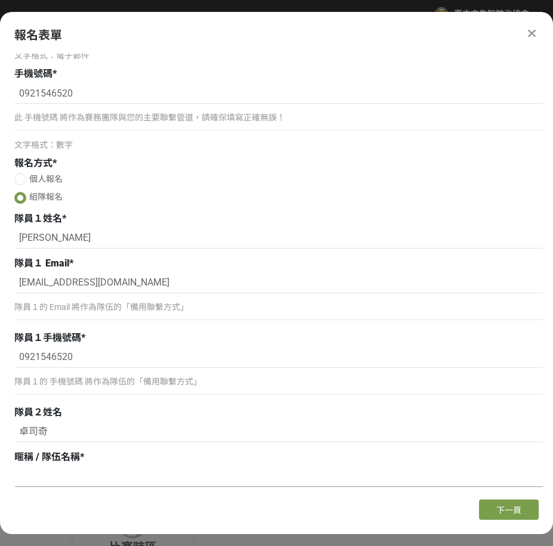
click at [95, 472] on input at bounding box center [278, 477] width 529 height 20
paste input "大安[PERSON_NAME]失智銀髮學堂"
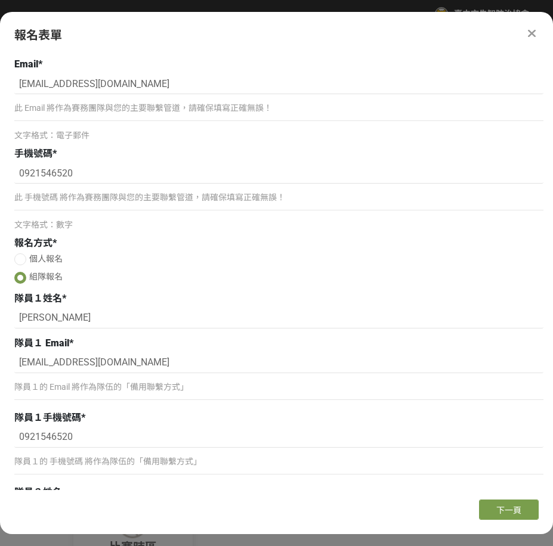
scroll to position [0, 0]
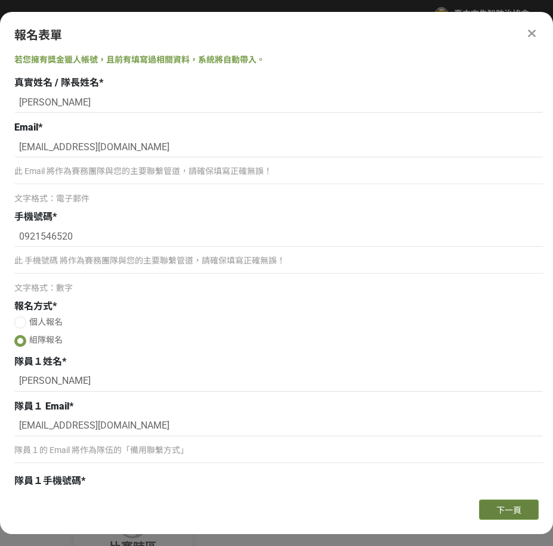
type input "大安[PERSON_NAME]失智銀髮學堂"
click at [515, 508] on span "下一頁" at bounding box center [508, 511] width 25 height 10
select select "海報"
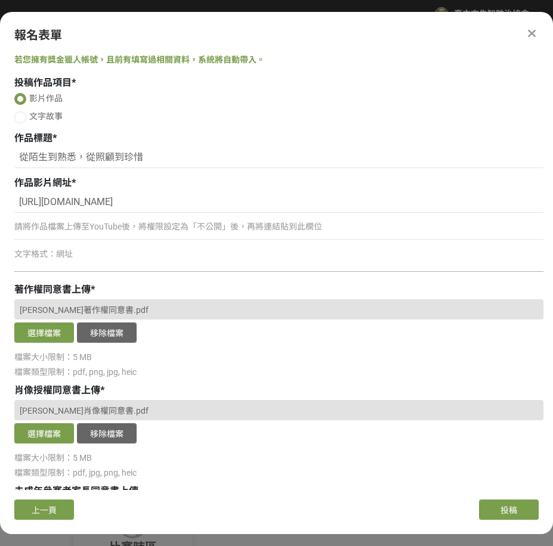
scroll to position [178, 0]
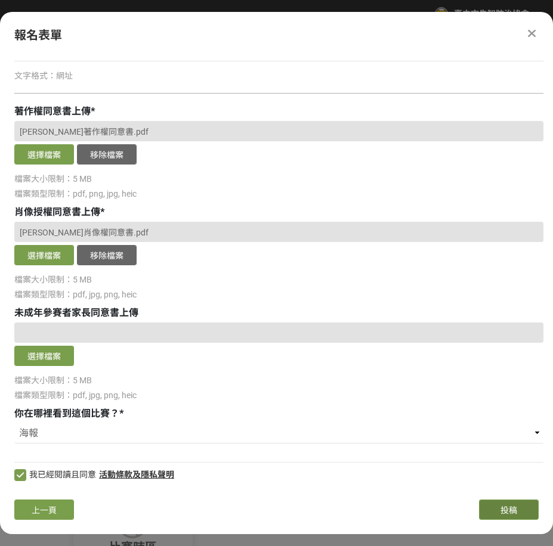
click at [518, 505] on button "投稿" at bounding box center [509, 510] width 60 height 20
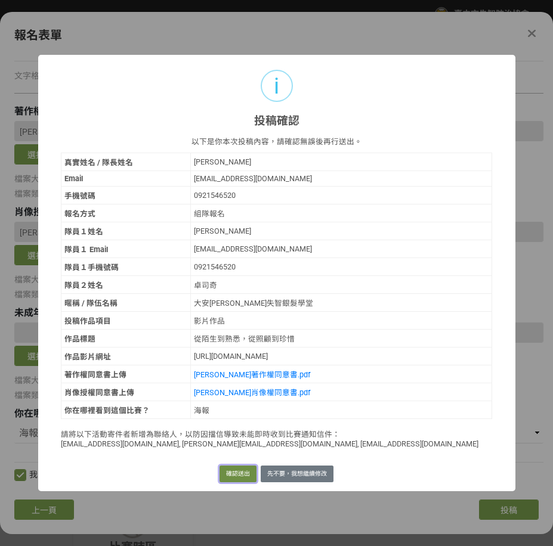
click at [239, 479] on button "確認送出" at bounding box center [237, 474] width 37 height 17
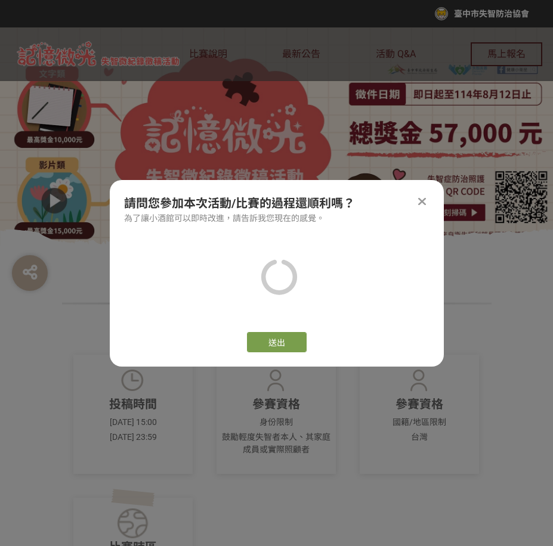
click at [416, 204] on div at bounding box center [422, 201] width 14 height 14
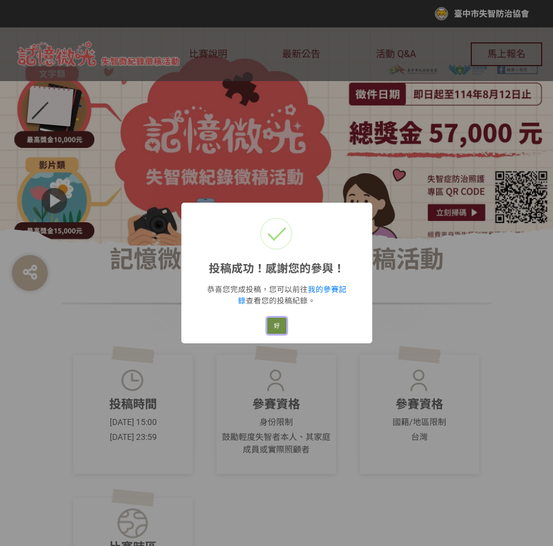
click at [270, 325] on button "好" at bounding box center [276, 326] width 19 height 17
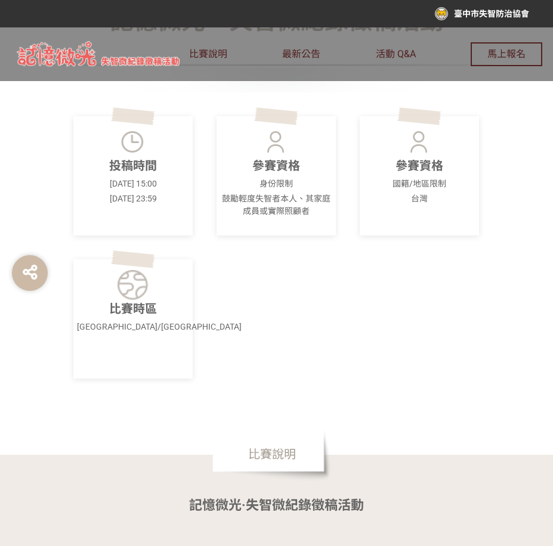
scroll to position [0, 0]
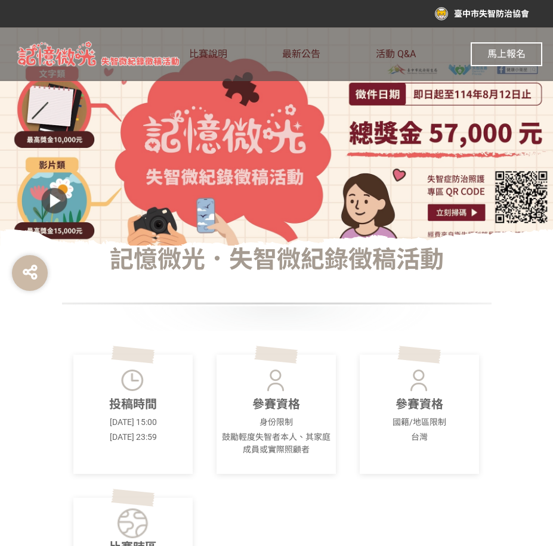
click at [513, 56] on span "馬上報名" at bounding box center [506, 53] width 38 height 11
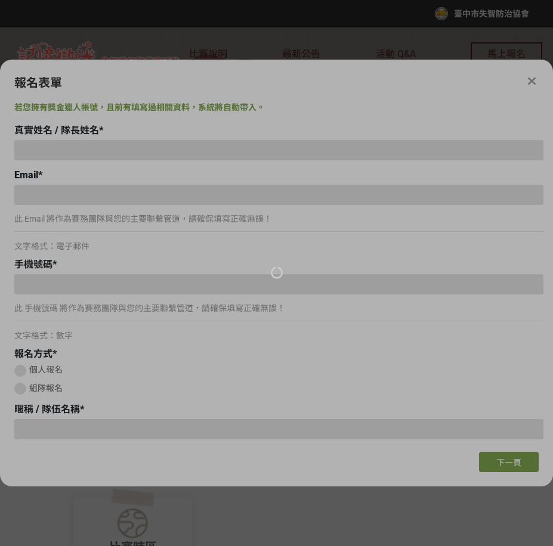
type input "[PERSON_NAME]"
type input "[EMAIL_ADDRESS][DOMAIN_NAME]"
type input "0921546520"
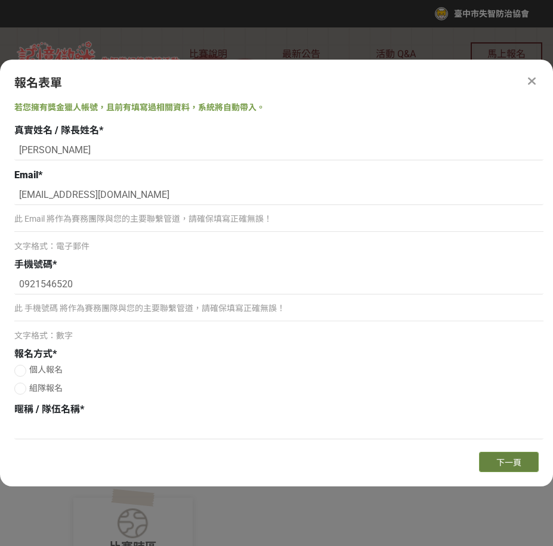
click at [490, 466] on button "下一頁" at bounding box center [509, 462] width 60 height 20
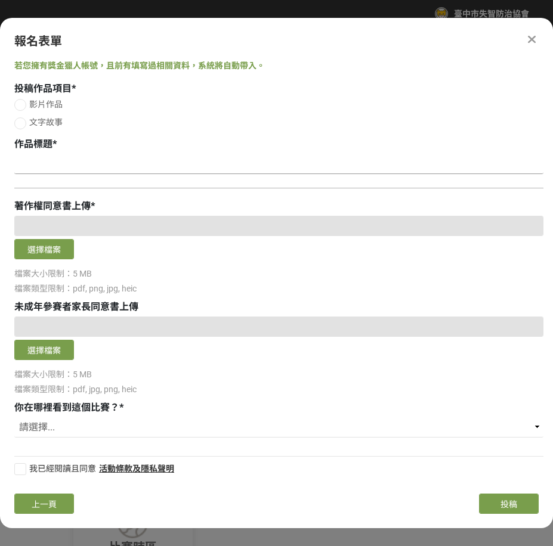
click at [109, 168] on input at bounding box center [278, 164] width 529 height 20
drag, startPoint x: 109, startPoint y: 168, endPoint x: 32, endPoint y: 104, distance: 99.9
click at [32, 104] on span "影片作品" at bounding box center [45, 105] width 33 height 10
click at [23, 104] on input "影片作品" at bounding box center [19, 105] width 8 height 8
radio input "false"
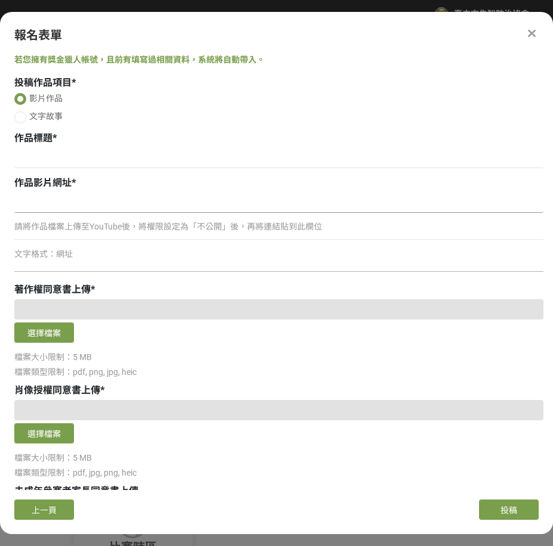
click at [46, 200] on input at bounding box center [278, 203] width 529 height 20
paste input "[URL][DOMAIN_NAME]"
type input "[URL][DOMAIN_NAME]"
click at [79, 160] on input at bounding box center [278, 158] width 529 height 20
paste input "這些日子，一起走過"
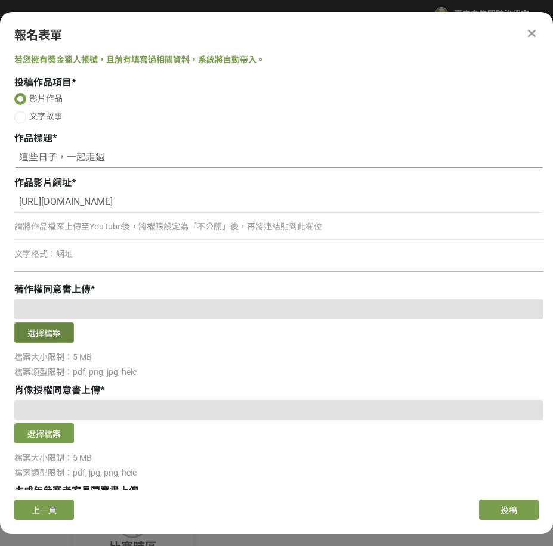
type input "這些日子，一起走過"
click at [39, 326] on button "選擇檔案" at bounding box center [44, 333] width 60 height 20
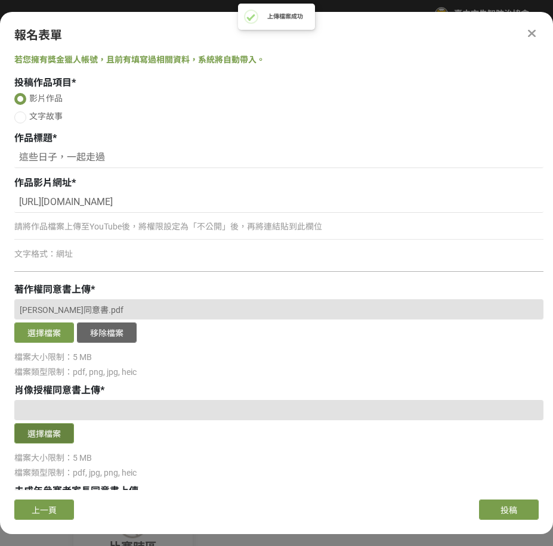
click at [67, 428] on button "選擇檔案" at bounding box center [44, 433] width 60 height 20
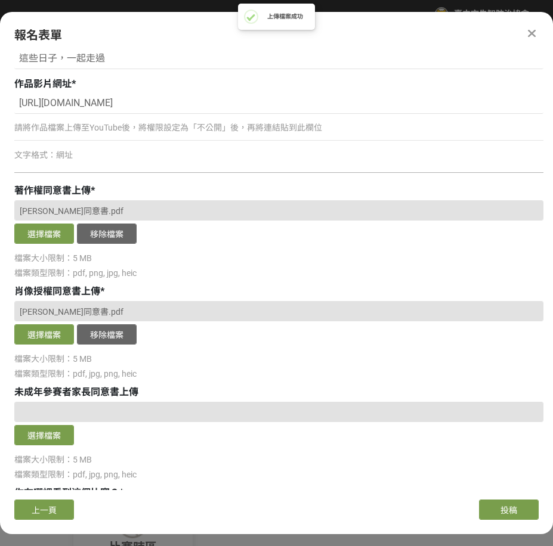
scroll to position [178, 0]
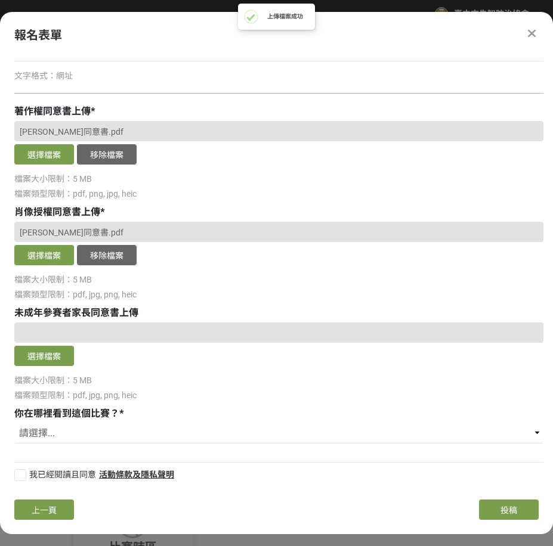
click at [24, 471] on div at bounding box center [20, 475] width 12 height 12
checkbox input "true"
click at [57, 430] on select "請選擇... 獎金獵人網站 Facebook / Instagram 校園講座 / 老師系上推薦 電子郵件 海報 其他" at bounding box center [278, 433] width 529 height 20
click at [14, 423] on select "請選擇... 獎金獵人網站 Facebook / Instagram 校園講座 / 老師系上推薦 電子郵件 海報 其他" at bounding box center [278, 433] width 529 height 20
click at [65, 437] on select "請選擇... 獎金獵人網站 Facebook / Instagram 校園講座 / 老師系上推薦 電子郵件 海報 其他" at bounding box center [278, 433] width 529 height 20
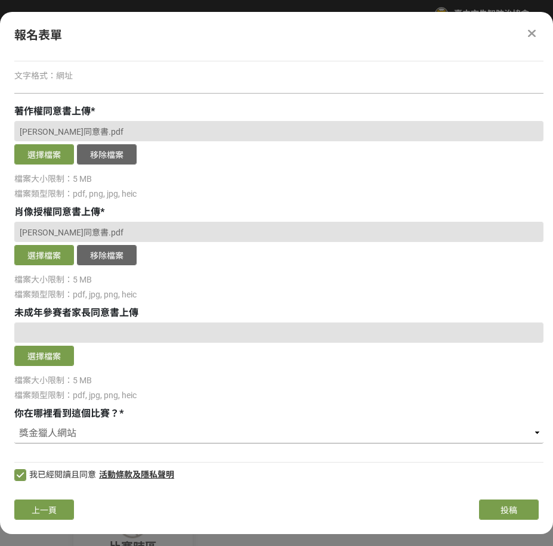
select select "海報"
click at [14, 423] on select "請選擇... 獎金獵人網站 Facebook / Instagram 校園講座 / 老師系上推薦 電子郵件 海報 其他" at bounding box center [278, 433] width 529 height 20
click at [47, 509] on span "上一頁" at bounding box center [44, 511] width 25 height 10
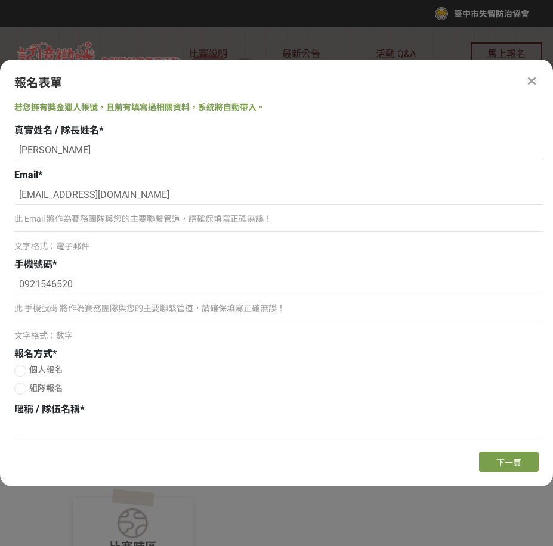
scroll to position [0, 0]
drag, startPoint x: 51, startPoint y: 153, endPoint x: -5, endPoint y: 147, distance: 55.7
click at [0, 0] on html "收藏這個活動 臺中市失智防治協會 此網站由獎金獵人建置，若有網站建置需求 可洽 LINE: @irv0112w 分享 報名表單 若您擁有獎金獵人帳號，且前有填…" at bounding box center [276, 0] width 553 height 0
paste input "[PERSON_NAME]"
type input "[PERSON_NAME]"
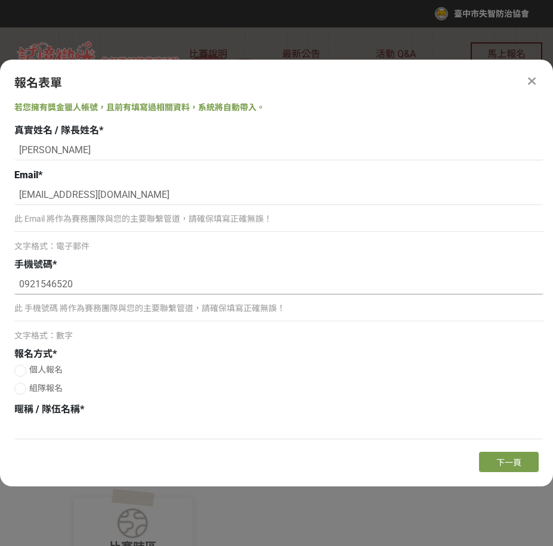
drag, startPoint x: 134, startPoint y: 287, endPoint x: -5, endPoint y: 281, distance: 139.1
click at [0, 0] on html "收藏這個活動 臺中市失智防治協會 此網站由獎金獵人建置，若有網站建置需求 可洽 LINE: @irv0112w 分享 報名表單 若您擁有獎金獵人帳號，且前有填…" at bounding box center [276, 0] width 553 height 0
paste input "16318105"
type input "0916318105"
click at [27, 364] on label "個人報名" at bounding box center [278, 370] width 529 height 13
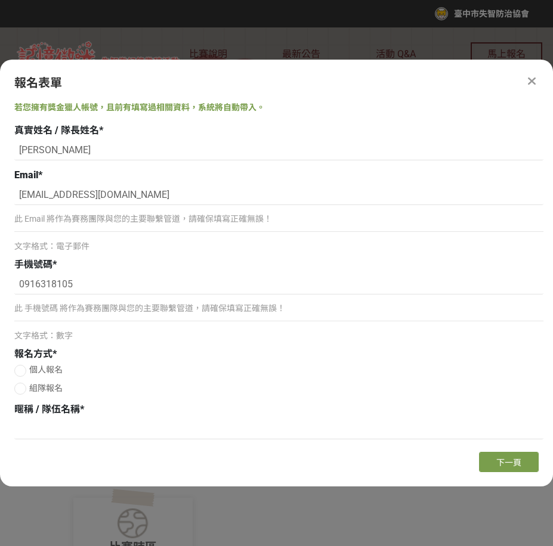
click at [23, 367] on input "個人報名" at bounding box center [19, 371] width 8 height 8
radio input "false"
click at [139, 430] on input at bounding box center [278, 429] width 529 height 20
paste input "童綜合失智據點"
type input "童綜合失智據點"
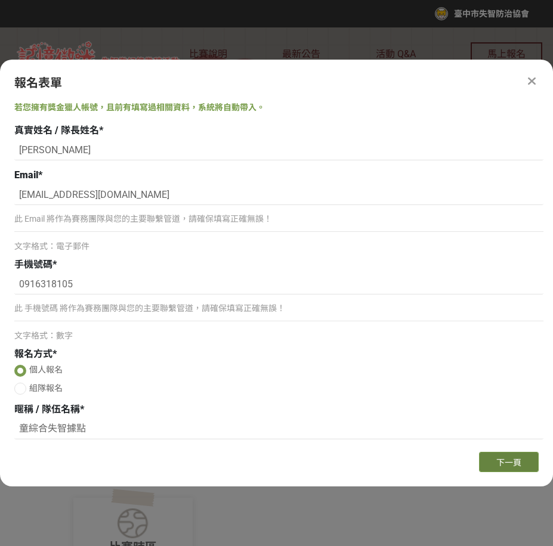
click at [535, 456] on button "下一頁" at bounding box center [509, 462] width 60 height 20
select select "海報"
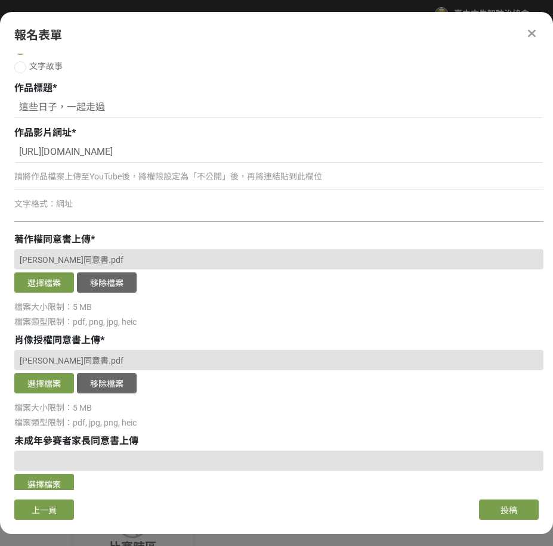
scroll to position [178, 0]
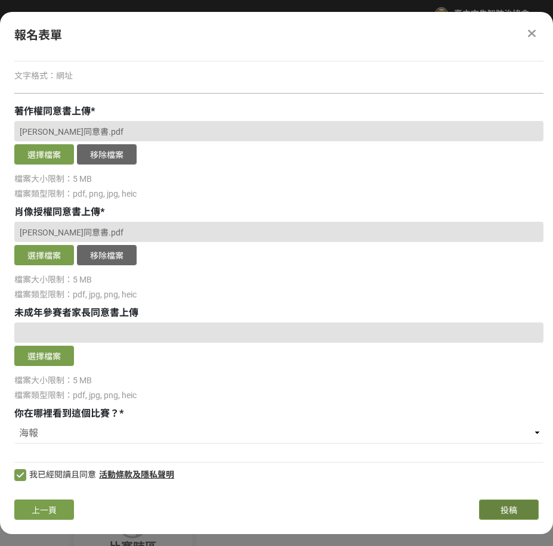
click at [522, 501] on button "投稿" at bounding box center [509, 510] width 60 height 20
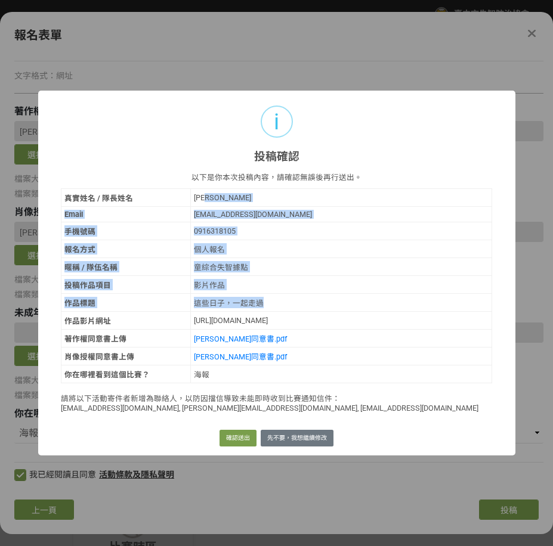
drag, startPoint x: 222, startPoint y: 209, endPoint x: 267, endPoint y: 307, distance: 108.3
click at [267, 307] on tbody "真實姓名 / 隊長姓名 [PERSON_NAME] Email [EMAIL_ADDRESS][DOMAIN_NAME] 手機號碼 0916318105 報名…" at bounding box center [276, 285] width 431 height 194
click at [348, 276] on td "影片作品" at bounding box center [341, 285] width 302 height 18
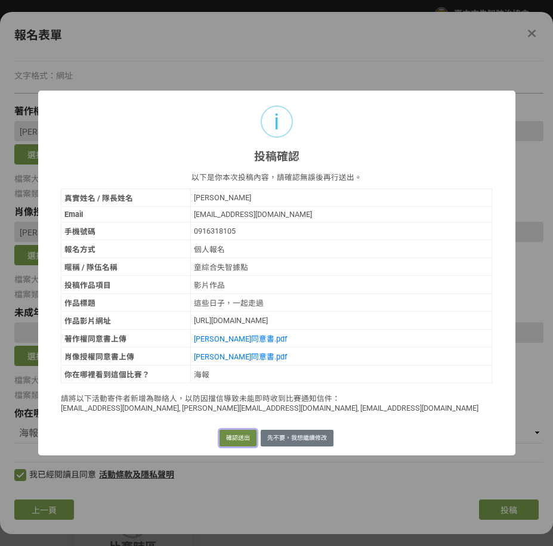
click at [243, 431] on button "確認送出" at bounding box center [237, 438] width 37 height 17
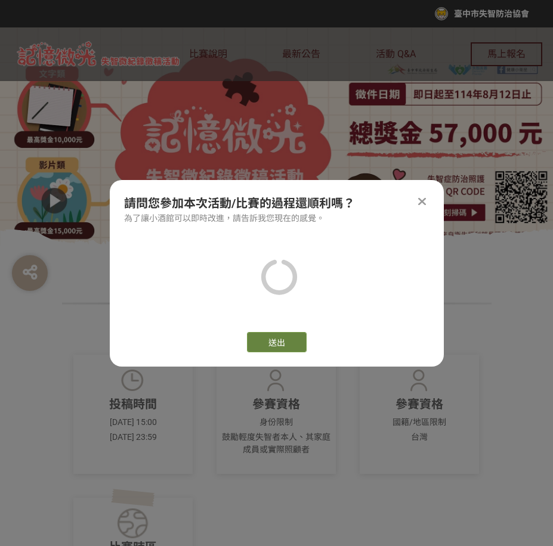
click at [301, 347] on button "送出" at bounding box center [277, 342] width 60 height 20
click at [419, 205] on icon at bounding box center [422, 202] width 8 height 12
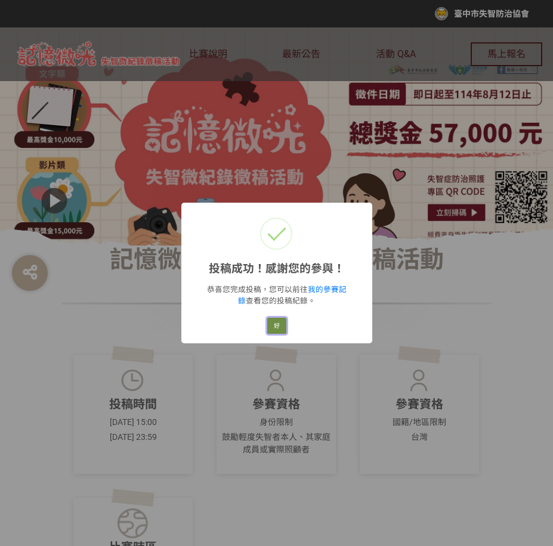
click at [277, 323] on button "好" at bounding box center [276, 326] width 19 height 17
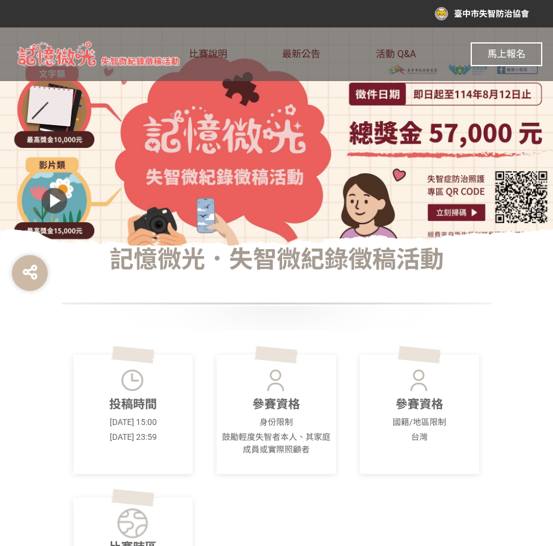
click at [511, 55] on span "馬上報名" at bounding box center [506, 53] width 38 height 11
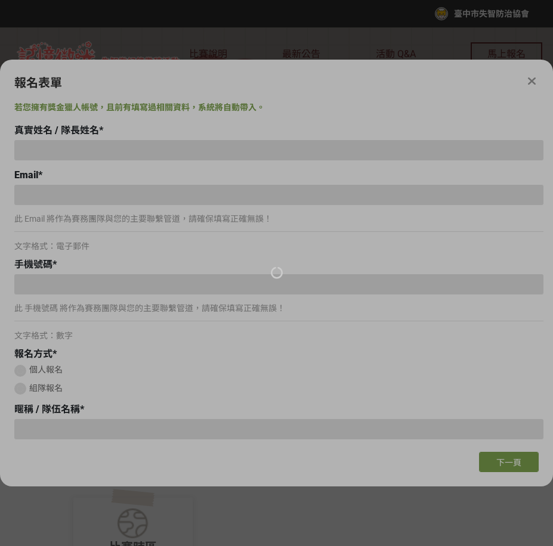
type input "[PERSON_NAME]"
type input "[EMAIL_ADDRESS][DOMAIN_NAME]"
type input "0916318105"
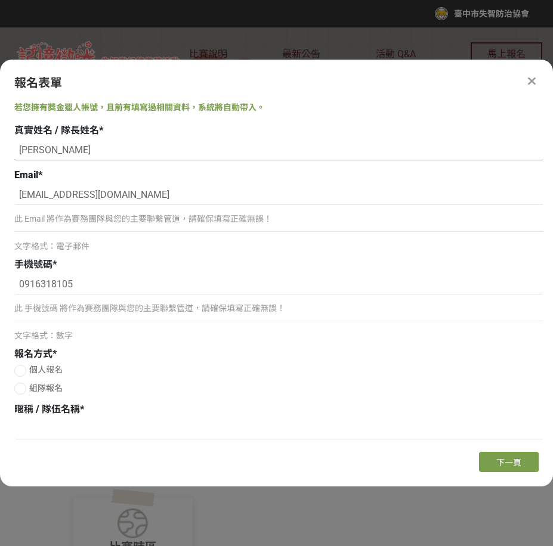
drag, startPoint x: 73, startPoint y: 147, endPoint x: -5, endPoint y: 140, distance: 78.5
click at [0, 0] on html "收藏這個活動 臺中市失智防治協會 此網站由獎金獵人建置，若有網站建置需求 可洽 LINE: @irv0112w 分享 報名表單 若您擁有獎金獵人帳號，且前有填…" at bounding box center [276, 0] width 553 height 0
paste input "[PERSON_NAME]"
type input "[PERSON_NAME]"
drag, startPoint x: 86, startPoint y: 280, endPoint x: -5, endPoint y: 279, distance: 91.3
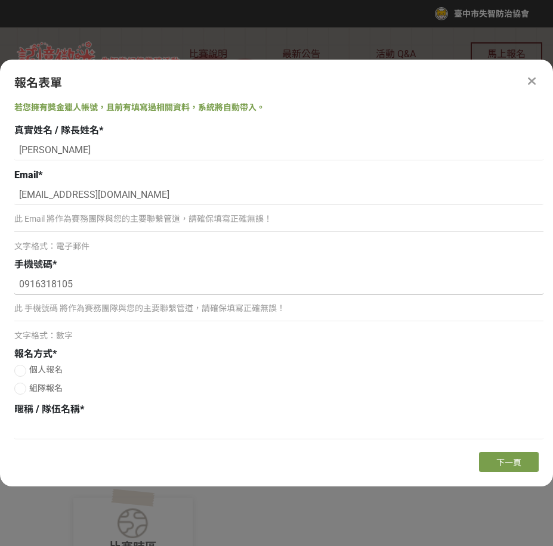
click at [0, 0] on html "收藏這個活動 臺中市失智防治協會 此網站由獎金獵人建置，若有網站建置需求 可洽 LINE: @irv0112w 分享 報名表單 若您擁有獎金獵人帳號，且前有填…" at bounding box center [276, 0] width 553 height 0
paste input "261023392"
type input "09261023392"
click at [35, 367] on span "個人報名" at bounding box center [45, 370] width 33 height 10
click at [23, 367] on input "個人報名" at bounding box center [19, 371] width 8 height 8
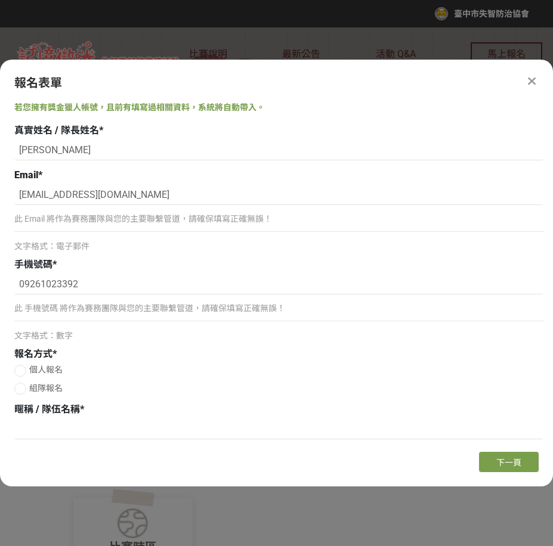
radio input "false"
click at [69, 426] on input at bounding box center [278, 429] width 529 height 20
paste input "童綜合失智據點"
type input "童綜合失智據點"
click at [319, 378] on div "個人報名 組隊報名" at bounding box center [278, 381] width 529 height 34
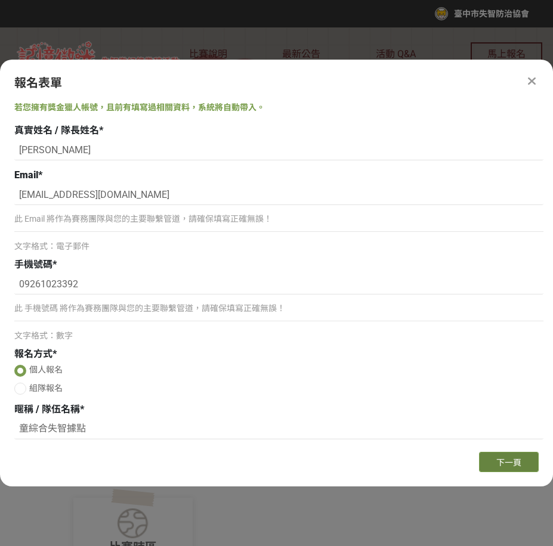
click at [533, 453] on button "下一頁" at bounding box center [509, 462] width 60 height 20
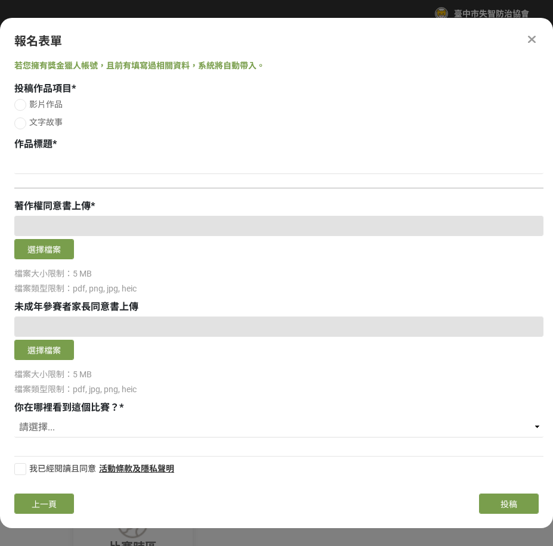
click at [50, 107] on span "影片作品" at bounding box center [45, 105] width 33 height 10
click at [23, 107] on input "影片作品" at bounding box center [19, 105] width 8 height 8
radio input "false"
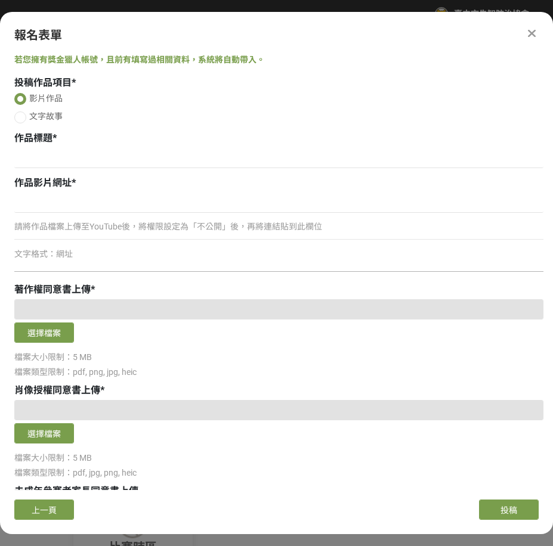
click at [130, 169] on div at bounding box center [278, 159] width 529 height 23
click at [134, 159] on input at bounding box center [278, 158] width 529 height 20
paste input "陪伴的腳步，走進他們的世界"
type input "陪伴的腳步，走進他們的世界"
click at [78, 214] on div "請將作品檔案上傳至YouTube後，將權限設定為「不公開」後，再將連結貼到此欄位 文字格式：網址" at bounding box center [278, 227] width 529 height 68
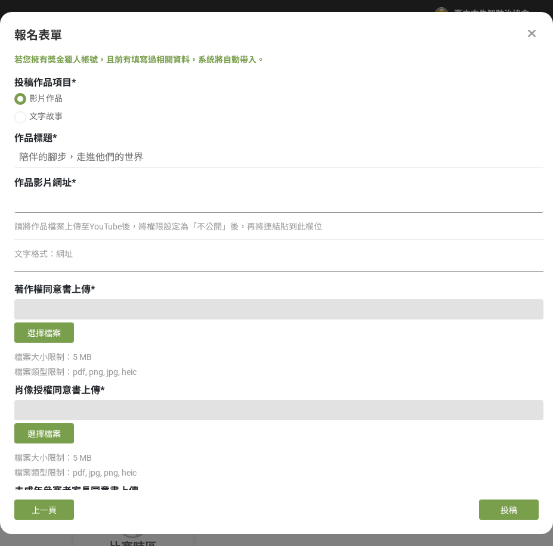
click at [104, 208] on input at bounding box center [278, 203] width 529 height 20
paste input "[URL][DOMAIN_NAME]"
type input "[URL][DOMAIN_NAME]"
click at [58, 330] on button "選擇檔案" at bounding box center [44, 333] width 60 height 20
click at [56, 332] on button "選擇檔案" at bounding box center [44, 333] width 60 height 20
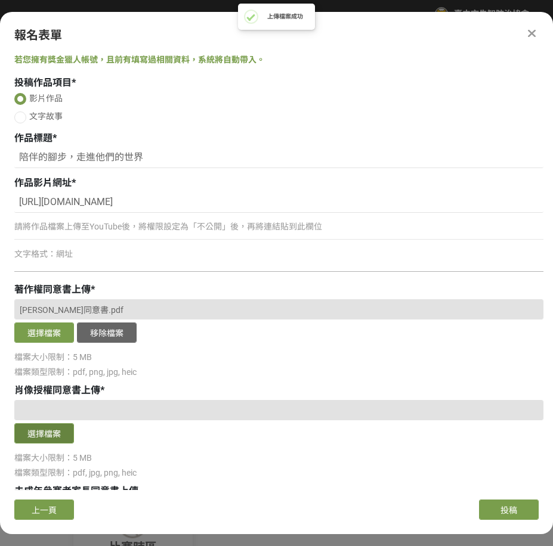
click at [61, 435] on button "選擇檔案" at bounding box center [44, 433] width 60 height 20
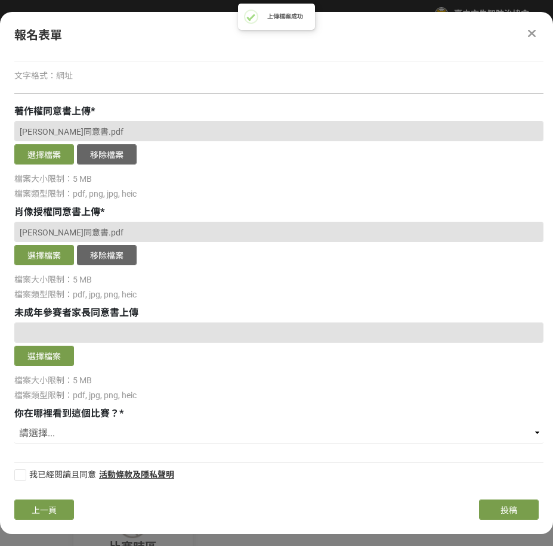
click at [239, 444] on div "請選擇... 獎金獵人網站 Facebook / Instagram 校園講座 / 老師系上推薦 電子郵件 海報 其他" at bounding box center [278, 434] width 529 height 23
click at [239, 440] on select "請選擇... 獎金獵人網站 Facebook / Instagram 校園講座 / 老師系上推薦 電子郵件 海報 其他" at bounding box center [278, 433] width 529 height 20
select select "海報"
click at [14, 423] on select "請選擇... 獎金獵人網站 Facebook / Instagram 校園講座 / 老師系上推薦 電子郵件 海報 其他" at bounding box center [278, 433] width 529 height 20
click at [26, 480] on label "我已經閱讀且同意" at bounding box center [55, 475] width 82 height 13
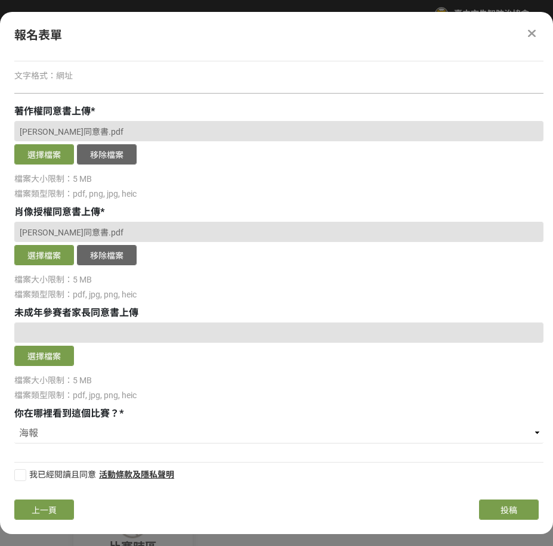
click at [23, 479] on input "我已經閱讀且同意" at bounding box center [19, 475] width 8 height 8
checkbox input "false"
click at [499, 513] on button "投稿" at bounding box center [509, 510] width 60 height 20
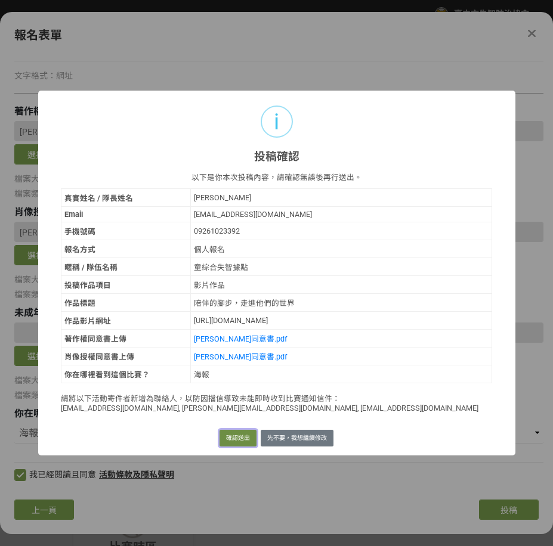
click at [240, 434] on button "確認送出" at bounding box center [237, 438] width 37 height 17
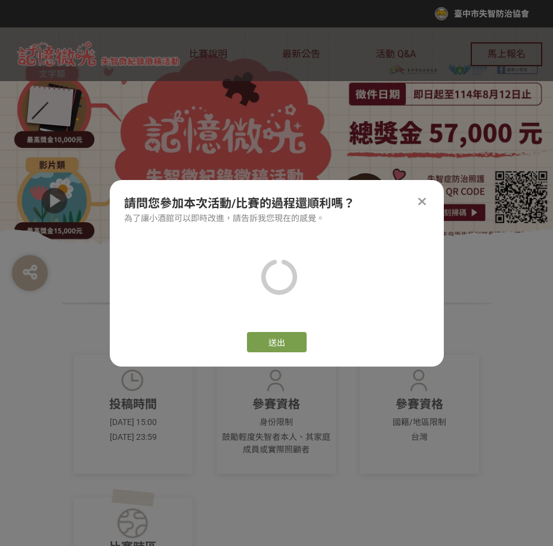
click at [431, 205] on div "請問您參加本次活動/比賽的過程還順利嗎？ 為了讓小酒館可以即時改進，請告訴我您現在的感覺。" at bounding box center [277, 209] width 334 height 30
click at [425, 199] on icon at bounding box center [422, 202] width 8 height 12
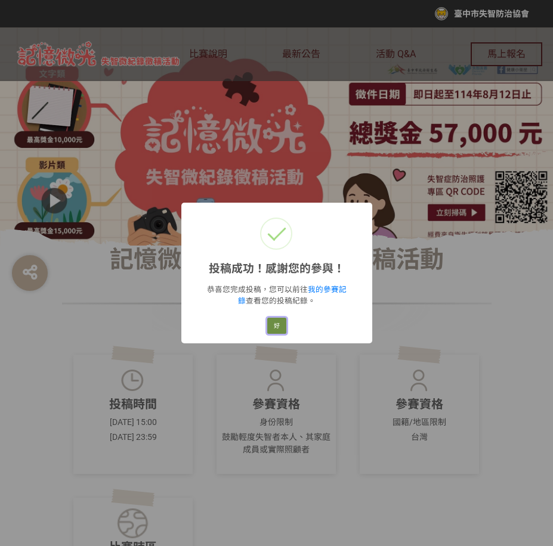
click at [276, 329] on button "好" at bounding box center [276, 326] width 19 height 17
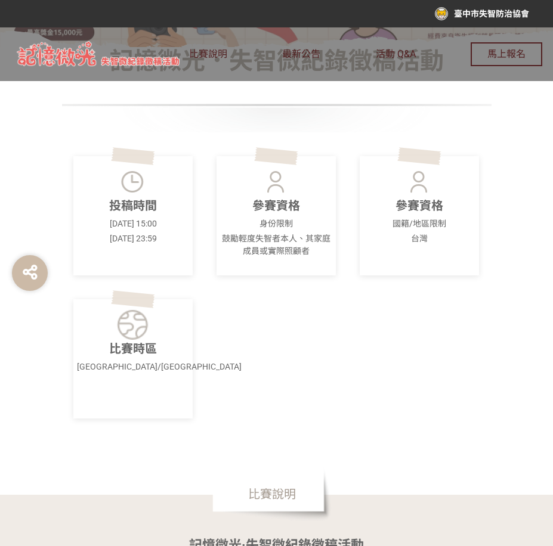
scroll to position [0, 0]
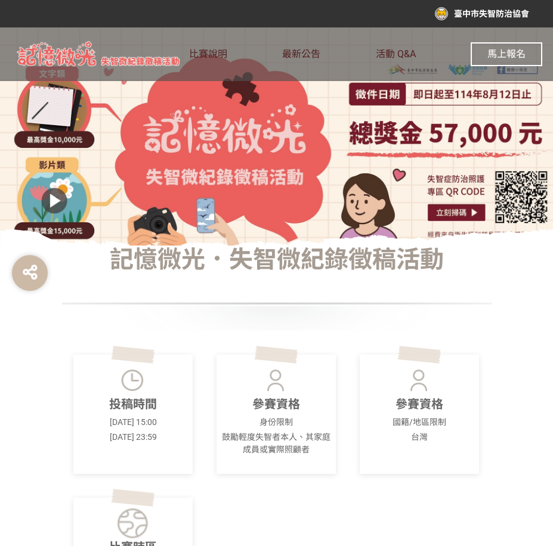
click at [517, 49] on span "馬上報名" at bounding box center [506, 53] width 38 height 11
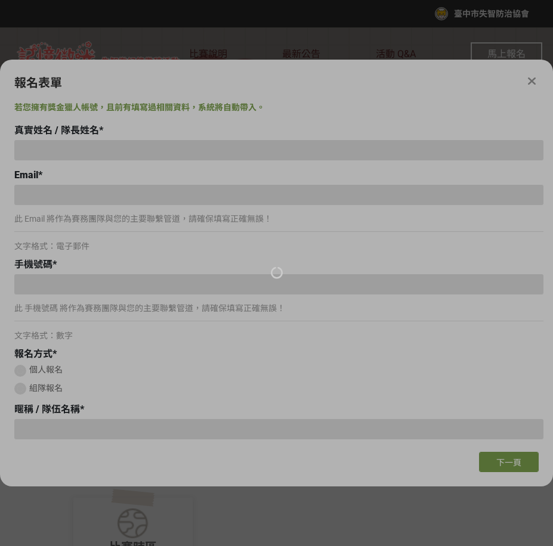
type input "[PERSON_NAME]"
type input "[EMAIL_ADDRESS][DOMAIN_NAME]"
type input "09261023392"
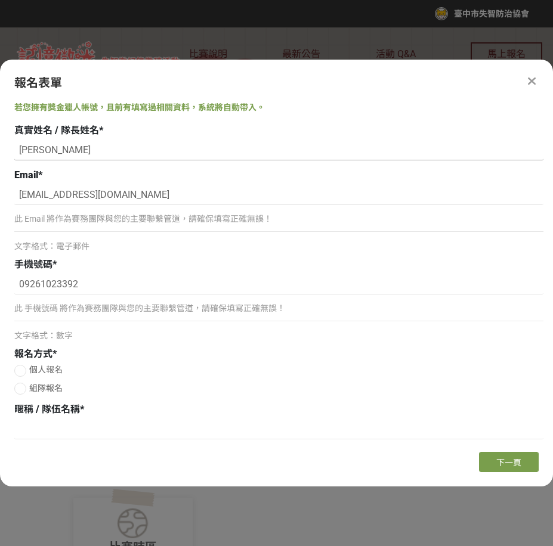
drag, startPoint x: 85, startPoint y: 150, endPoint x: -5, endPoint y: 154, distance: 89.6
click at [0, 0] on html "收藏這個活動 臺中市失智防治協會 此網站由獎金獵人建置，若有網站建置需求 可洽 LINE: @irv0112w 分享 報名表單 若您擁有獎金獵人帳號，且前有填…" at bounding box center [276, 0] width 553 height 0
paste input "霞"
type input "[PERSON_NAME]"
click at [20, 373] on div at bounding box center [20, 371] width 12 height 12
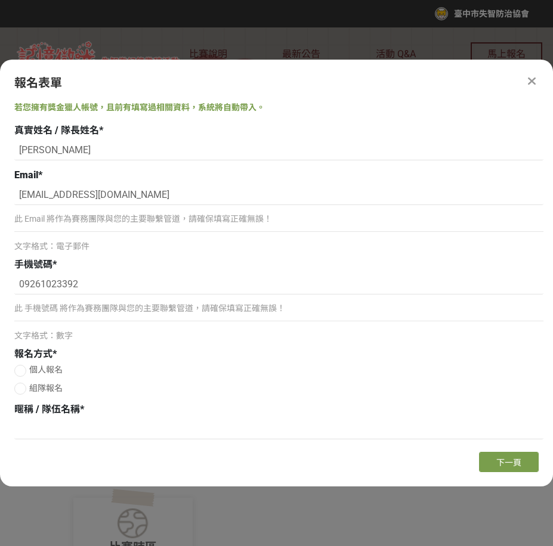
radio input "true"
click at [150, 438] on input at bounding box center [278, 429] width 529 height 20
click at [489, 459] on button "下一頁" at bounding box center [509, 462] width 60 height 20
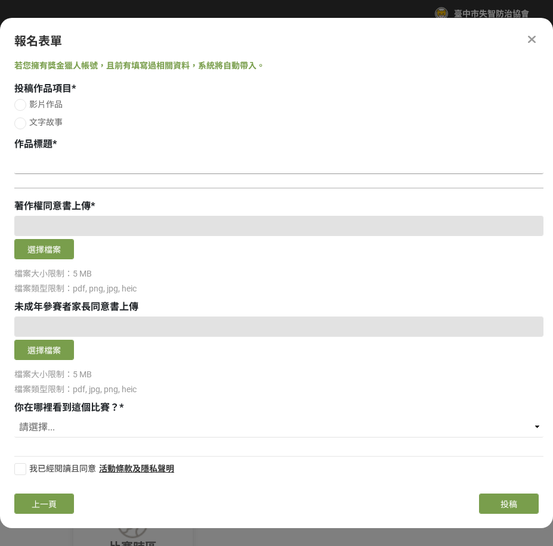
click at [96, 166] on input at bounding box center [278, 164] width 529 height 20
click at [37, 99] on label "影片作品" at bounding box center [278, 104] width 529 height 13
click at [23, 101] on input "影片作品" at bounding box center [19, 105] width 8 height 8
radio input "false"
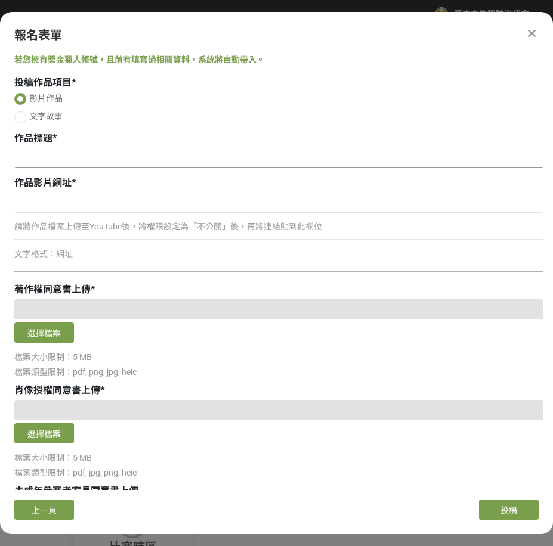
click at [70, 160] on input at bounding box center [278, 158] width 529 height 20
paste input "在愛裡堅強，照顧者甘苦談"
type input "在愛裡堅強，照顧者甘苦談"
drag, startPoint x: 32, startPoint y: 511, endPoint x: 42, endPoint y: 487, distance: 26.5
click at [33, 511] on span "上一頁" at bounding box center [44, 511] width 25 height 10
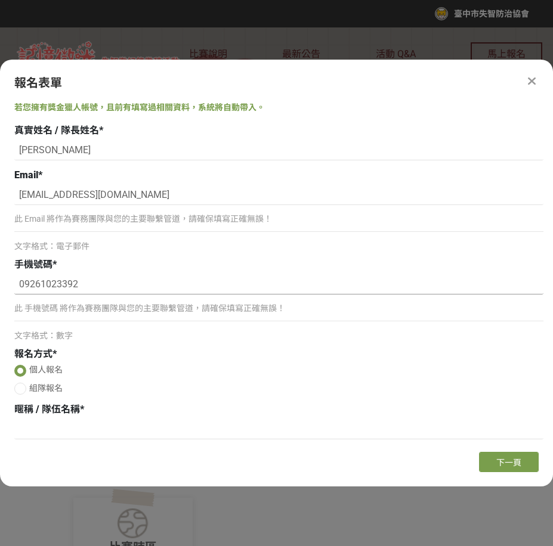
drag, startPoint x: 99, startPoint y: 286, endPoint x: -5, endPoint y: 280, distance: 103.9
click at [0, 0] on html "收藏這個活動 臺中市失智防治協會 此網站由獎金獵人建置，若有網站建置需求 可洽 LINE: @irv0112w 分享 報名表單 若您擁有獎金獵人帳號，且前有填…" at bounding box center [276, 0] width 553 height 0
paste input "35763067"
type input "0935763067"
click at [94, 431] on input at bounding box center [278, 429] width 529 height 20
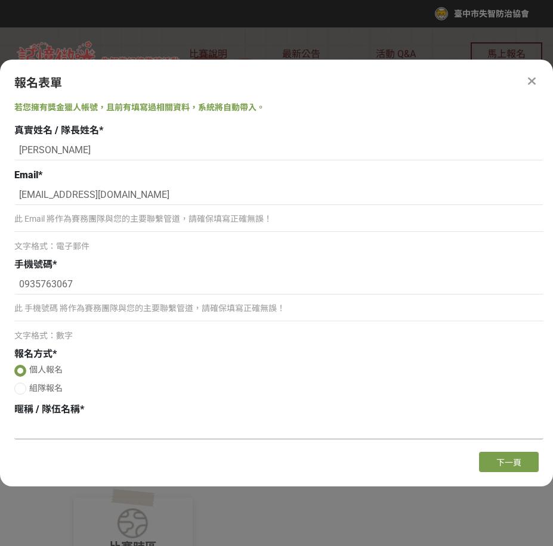
click at [67, 433] on input at bounding box center [278, 429] width 529 height 20
paste input "童綜合失智據點"
type input "童綜合失智據點"
click at [153, 154] on input "[PERSON_NAME]" at bounding box center [278, 150] width 529 height 20
click at [165, 193] on input "[EMAIL_ADDRESS][DOMAIN_NAME]" at bounding box center [278, 195] width 529 height 20
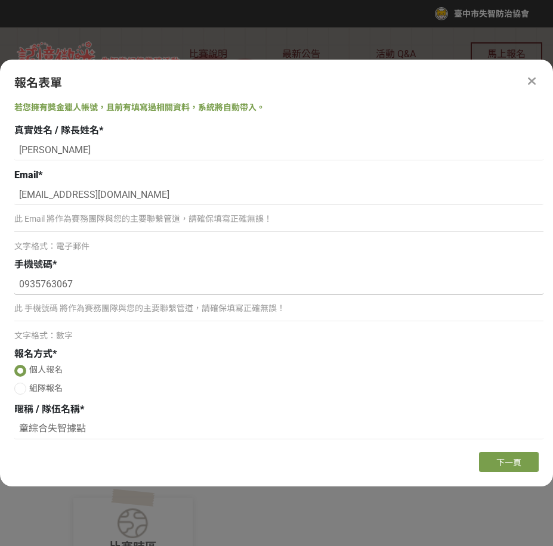
click at [185, 281] on input "0935763067" at bounding box center [278, 284] width 529 height 20
click at [110, 376] on label "個人報名" at bounding box center [278, 370] width 529 height 13
click at [25, 376] on input "個人報名" at bounding box center [21, 373] width 8 height 8
click at [501, 456] on button "下一頁" at bounding box center [509, 462] width 60 height 20
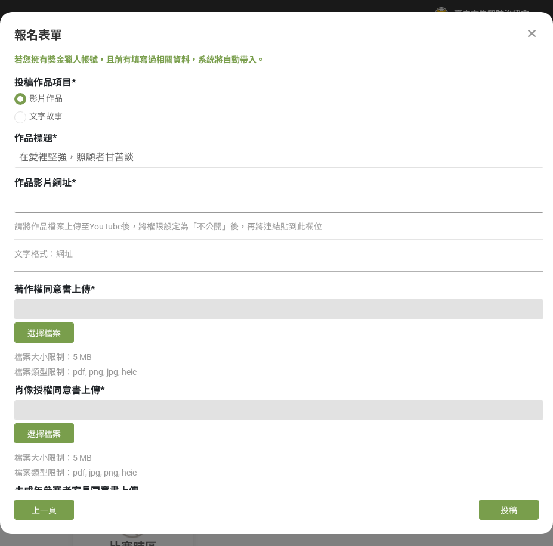
click at [114, 204] on input at bounding box center [278, 203] width 529 height 20
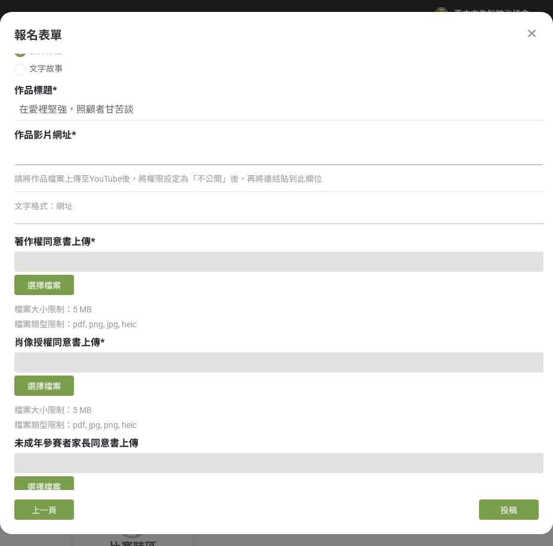
scroll to position [178, 0]
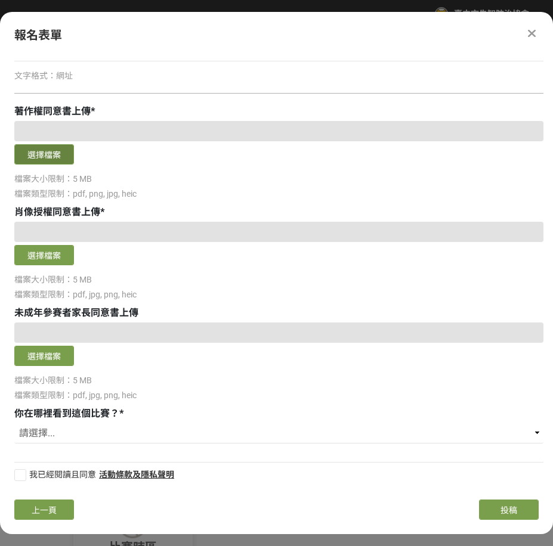
click at [41, 149] on button "選擇檔案" at bounding box center [44, 154] width 60 height 20
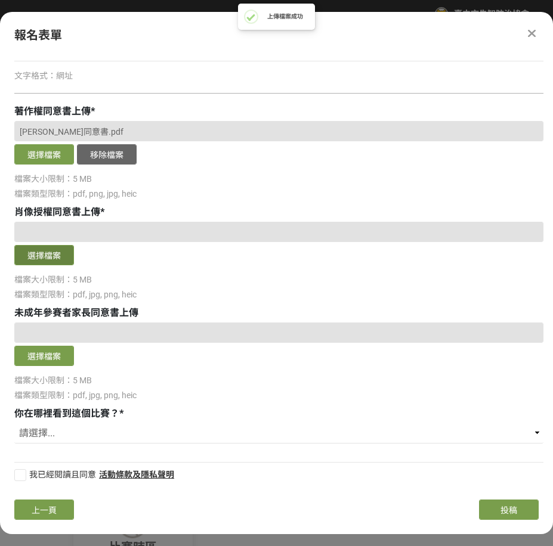
click at [55, 255] on button "選擇檔案" at bounding box center [44, 255] width 60 height 20
drag, startPoint x: 14, startPoint y: 477, endPoint x: 30, endPoint y: 469, distance: 17.1
click at [14, 477] on div at bounding box center [20, 475] width 12 height 12
checkbox input "true"
click at [60, 440] on select "請選擇... 獎金獵人網站 Facebook / Instagram 校園講座 / 老師系上推薦 電子郵件 海報 其他" at bounding box center [278, 433] width 529 height 20
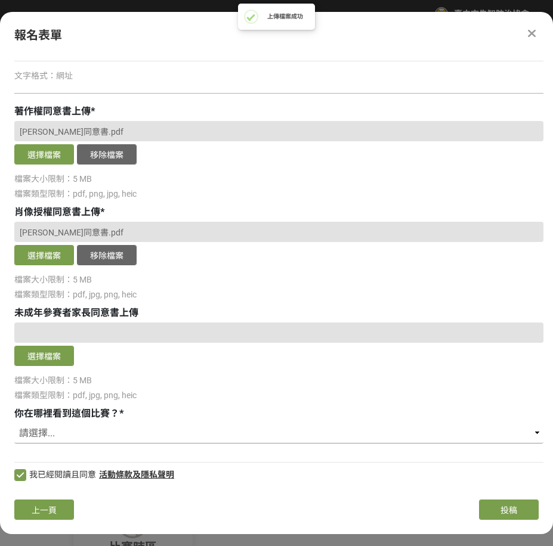
select select "海報"
click at [14, 423] on select "請選擇... 獎金獵人網站 Facebook / Instagram 校園講座 / 老師系上推薦 電子郵件 海報 其他" at bounding box center [278, 433] width 529 height 20
click at [41, 500] on button "上一頁" at bounding box center [44, 510] width 60 height 20
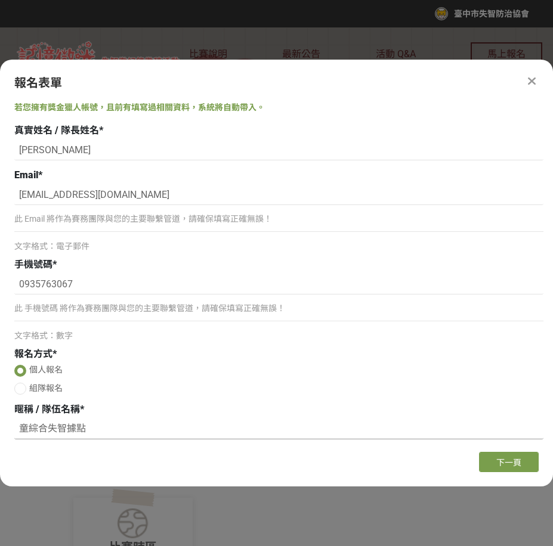
scroll to position [0, 0]
click at [527, 459] on button "下一頁" at bounding box center [509, 462] width 60 height 20
select select "海報"
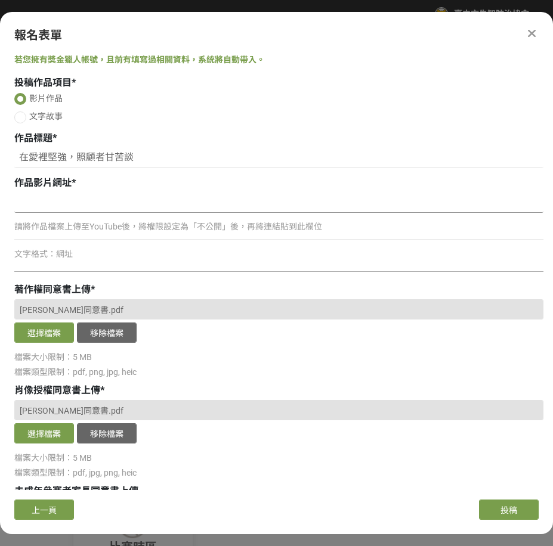
click at [267, 211] on input at bounding box center [278, 203] width 529 height 20
paste input "[URL][DOMAIN_NAME]"
type input "[URL][DOMAIN_NAME]"
click at [47, 516] on button "上一頁" at bounding box center [44, 510] width 60 height 20
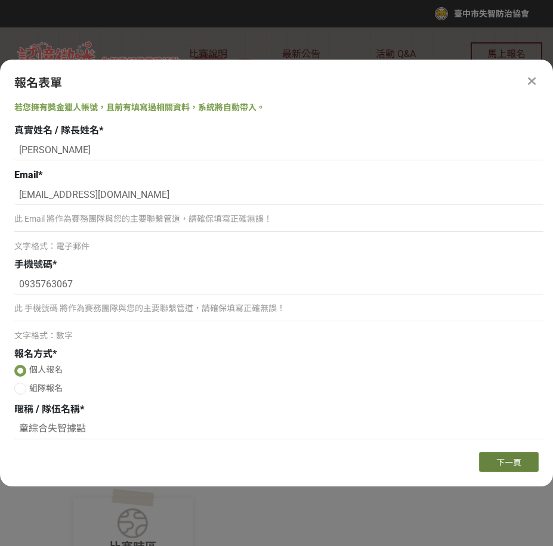
click at [506, 462] on span "下一頁" at bounding box center [508, 463] width 25 height 10
select select "海報"
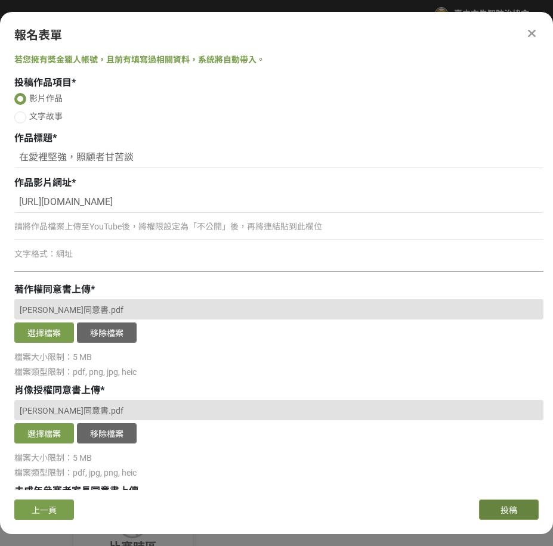
click at [515, 509] on span "投稿" at bounding box center [508, 511] width 17 height 10
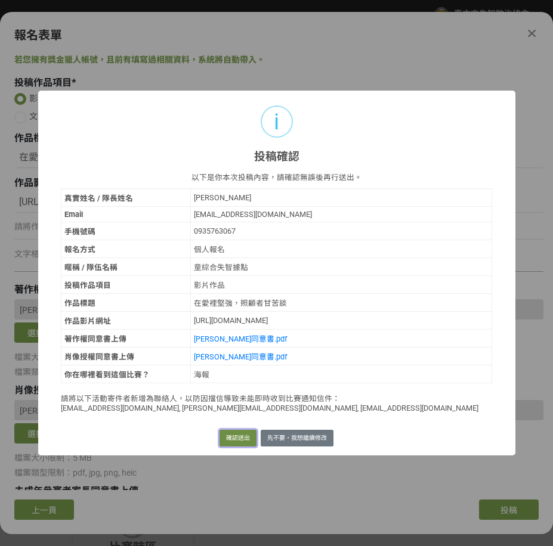
click at [242, 443] on button "確認送出" at bounding box center [237, 438] width 37 height 17
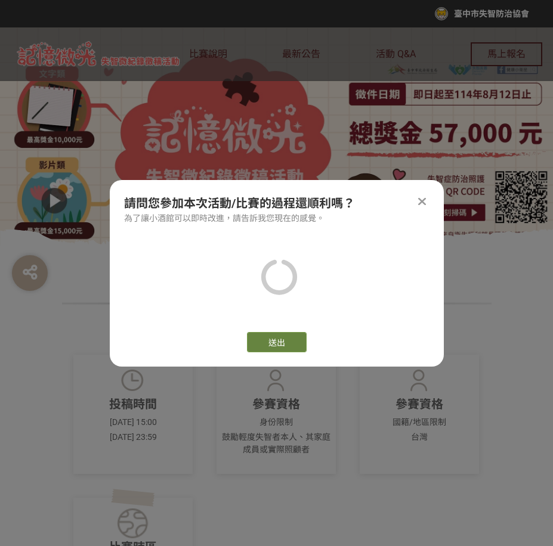
click at [271, 336] on button "送出" at bounding box center [277, 342] width 60 height 20
click at [282, 344] on button "送出" at bounding box center [277, 342] width 60 height 20
click at [419, 205] on icon at bounding box center [422, 202] width 8 height 12
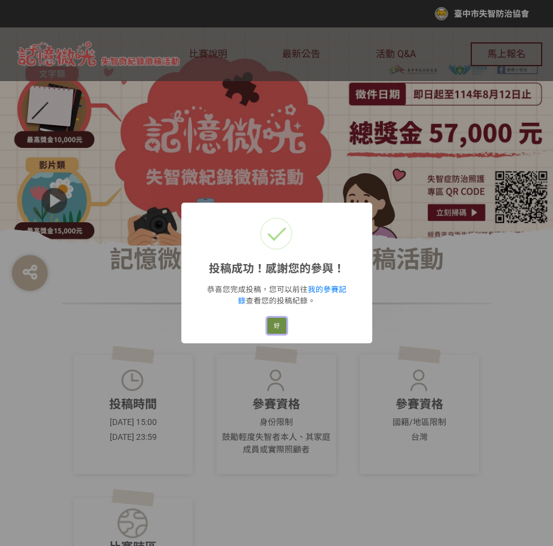
click at [280, 328] on button "好" at bounding box center [276, 326] width 19 height 17
